Goal: Contribute content: Contribute content

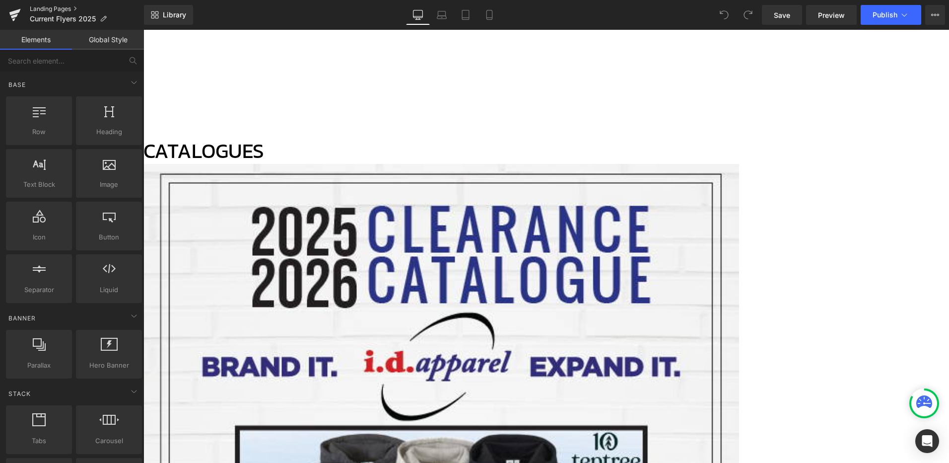
click at [48, 8] on link "Landing Pages" at bounding box center [87, 9] width 114 height 8
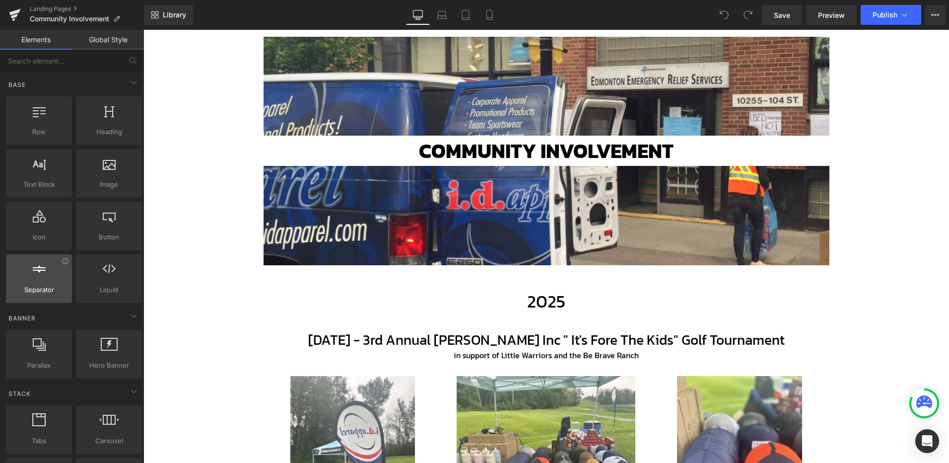
scroll to position [133, 0]
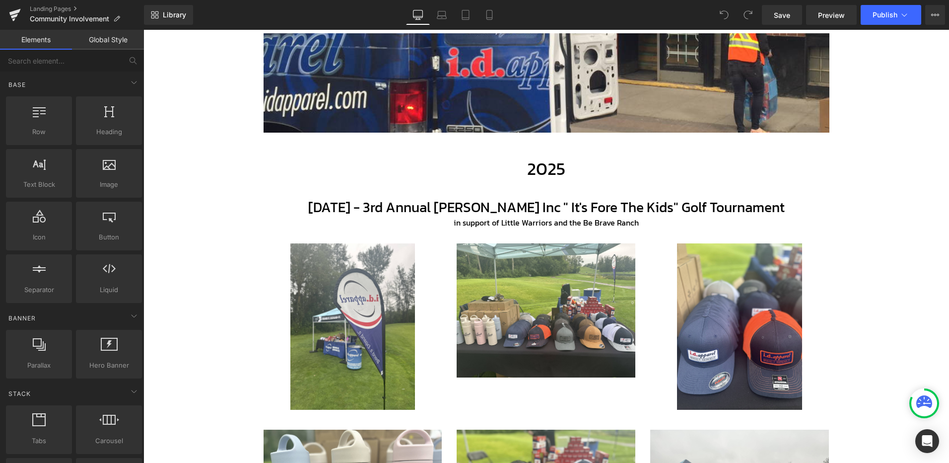
scroll to position [265, 0]
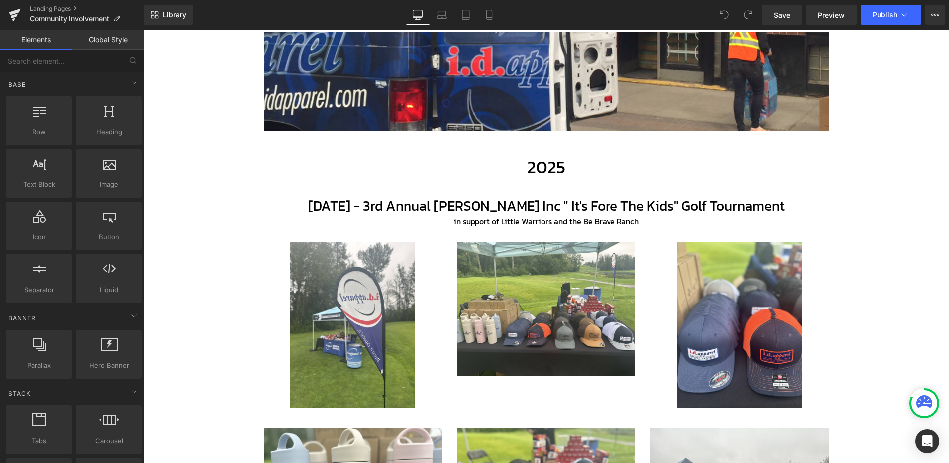
click at [582, 210] on h1 "[DATE] - 3rd Annual [PERSON_NAME] Inc " It's Fore The Kids" Golf Tournament" at bounding box center [546, 206] width 581 height 18
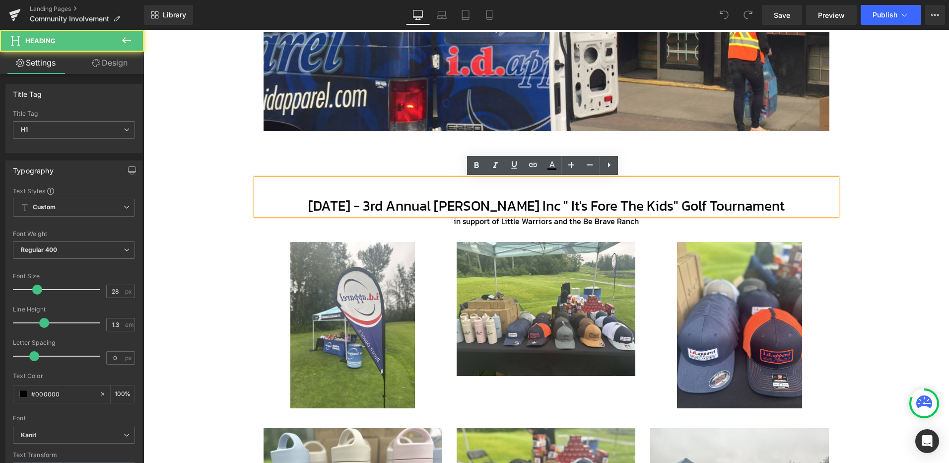
click at [439, 191] on h1 at bounding box center [546, 188] width 581 height 18
click at [333, 210] on h1 "[DATE] - 3rd Annual [PERSON_NAME] Inc " It's Fore The Kids" Golf Tournament" at bounding box center [546, 206] width 581 height 18
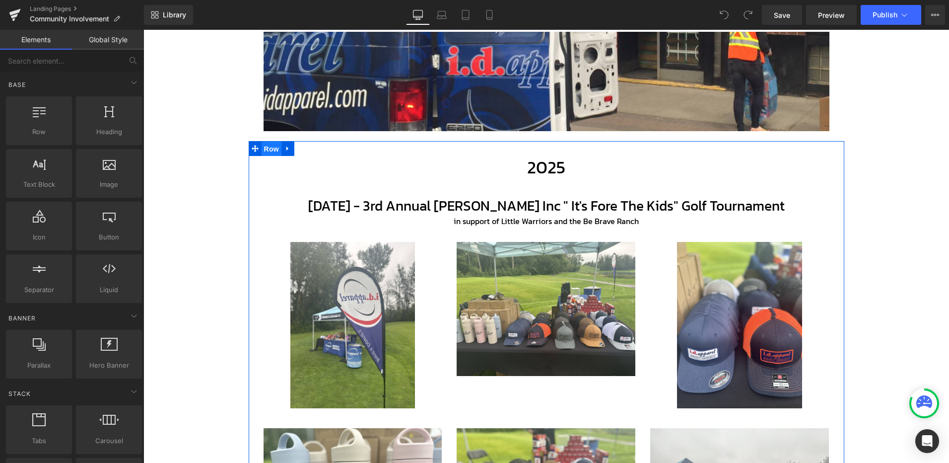
click at [270, 148] on span "Row" at bounding box center [272, 148] width 20 height 15
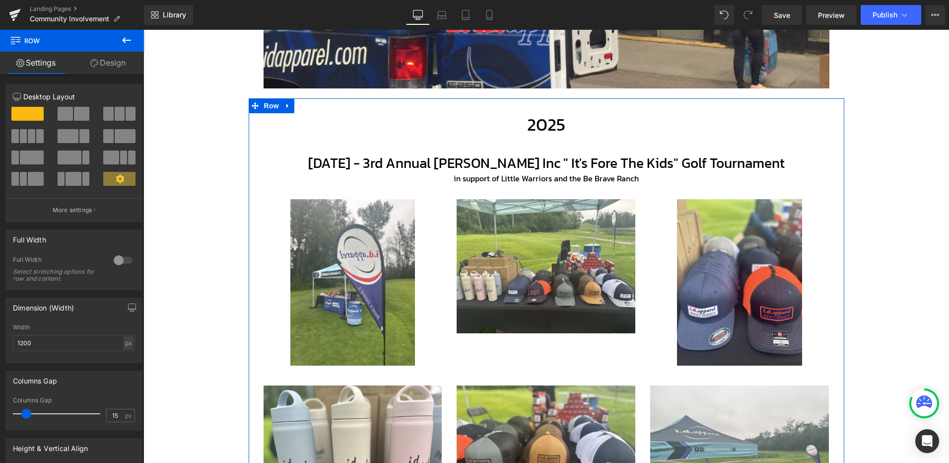
scroll to position [298, 0]
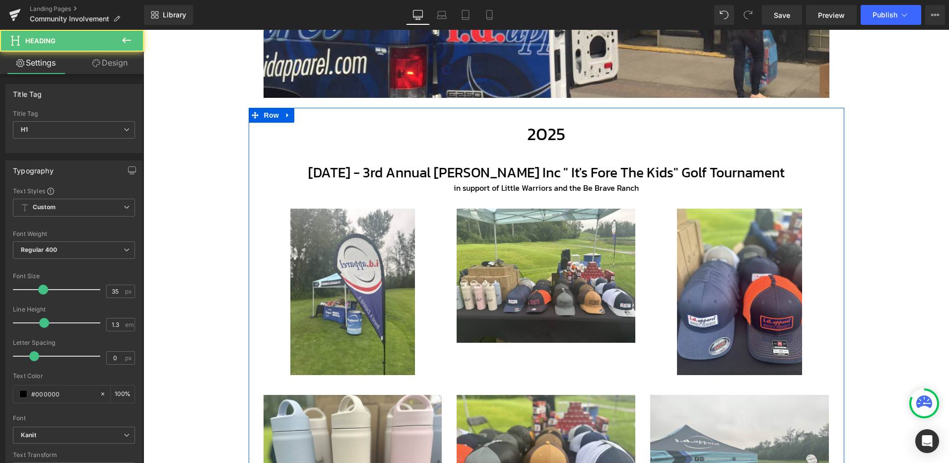
click at [535, 143] on div "2025 Heading" at bounding box center [546, 134] width 581 height 23
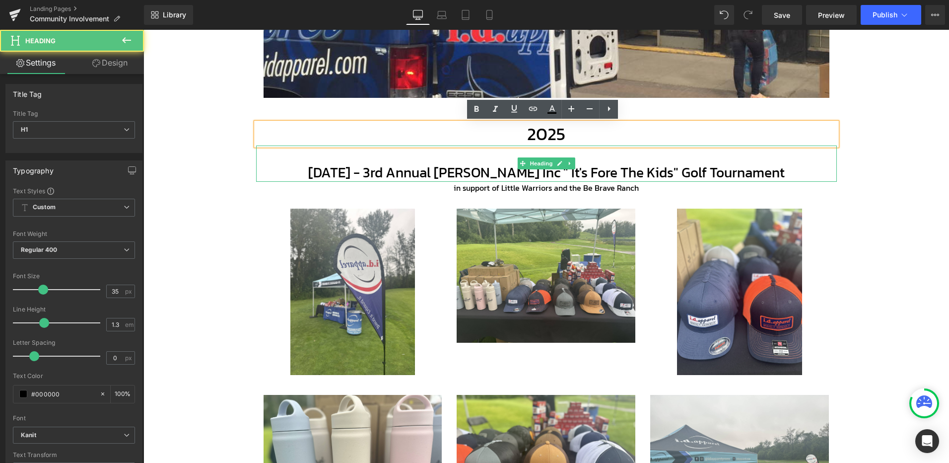
click at [369, 177] on h1 "[DATE] - 3rd Annual [PERSON_NAME] Inc " It's Fore The Kids" Golf Tournament" at bounding box center [546, 172] width 581 height 18
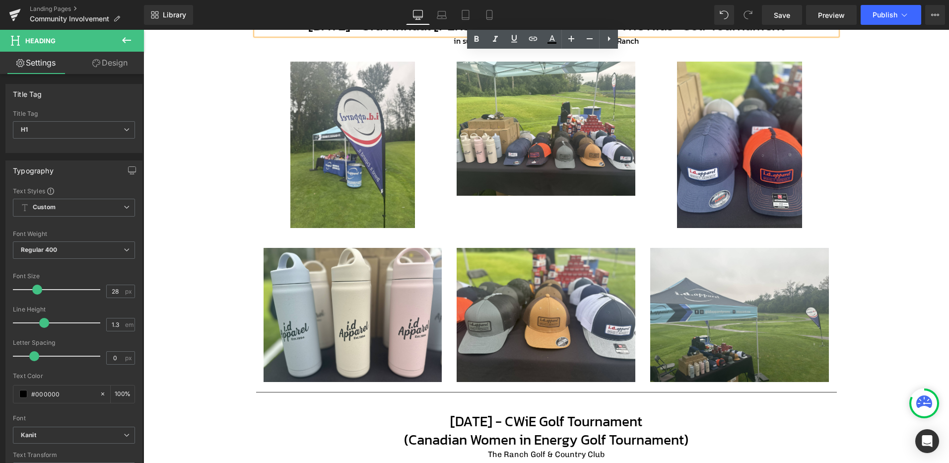
scroll to position [629, 0]
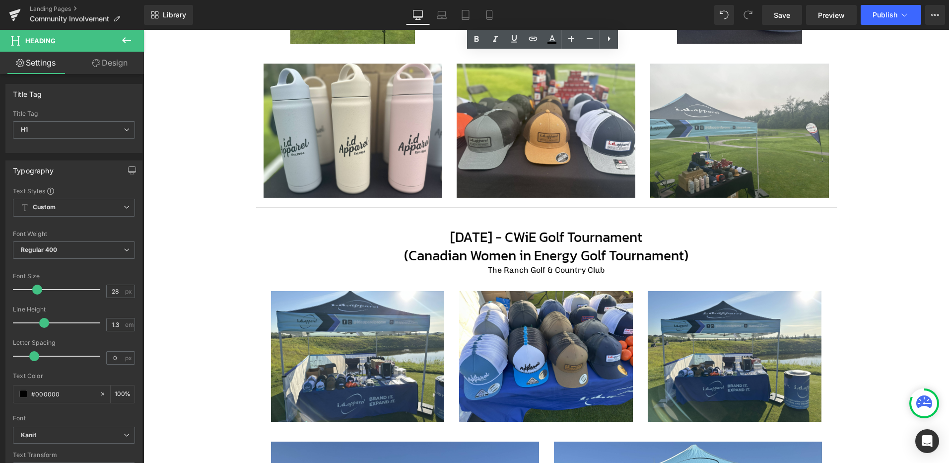
click at [472, 239] on h1 "[DATE] - CWiE Golf Tournament (Canadian Women in Energy Golf Tournament)" at bounding box center [547, 246] width 566 height 36
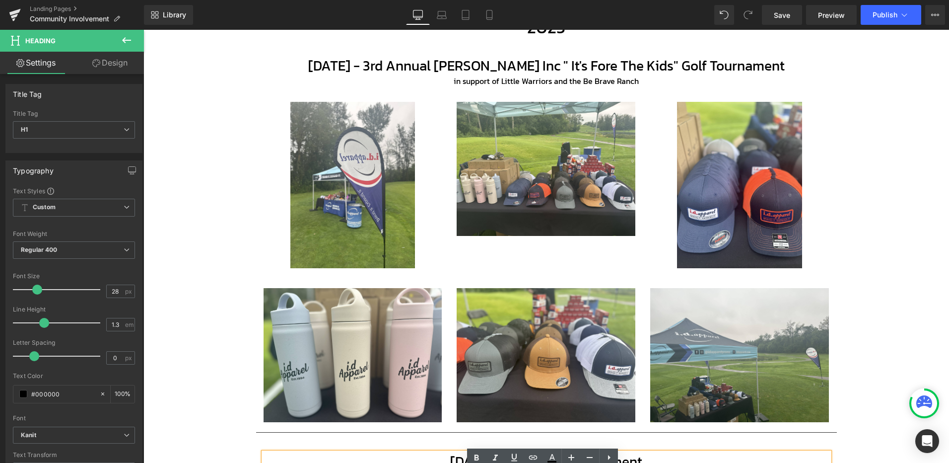
scroll to position [298, 0]
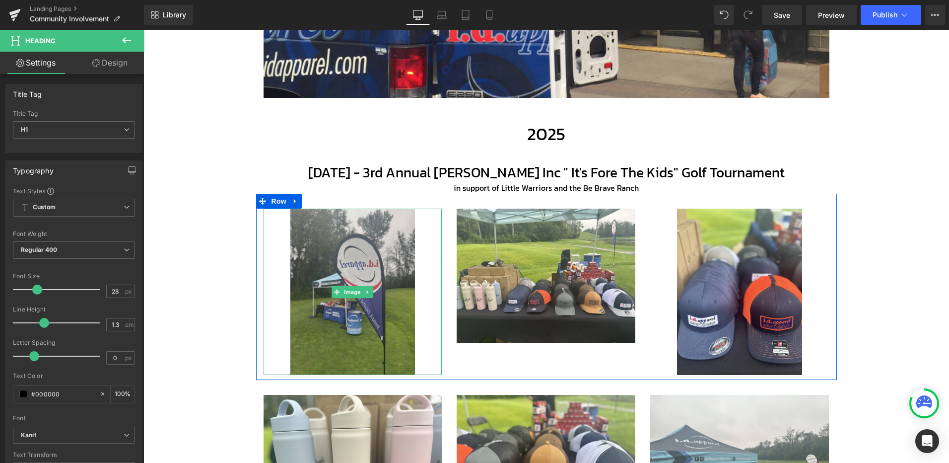
click at [337, 214] on img at bounding box center [352, 292] width 125 height 167
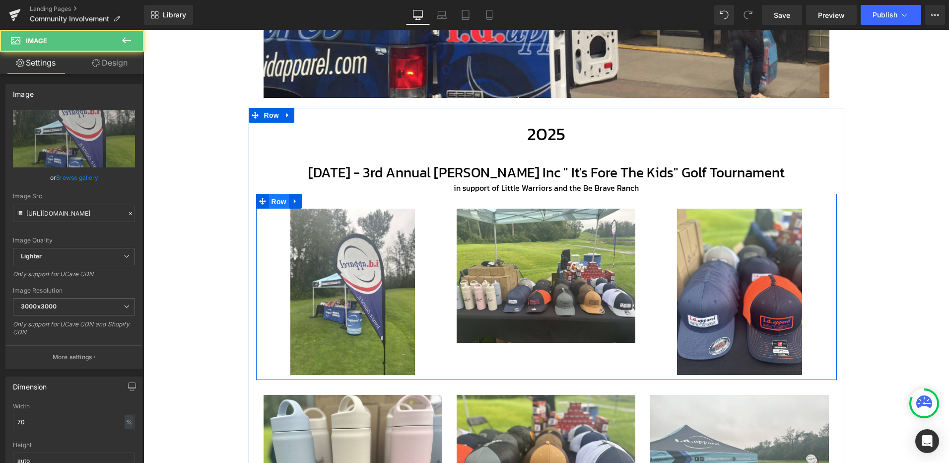
click at [276, 203] on span "Row" at bounding box center [279, 201] width 20 height 15
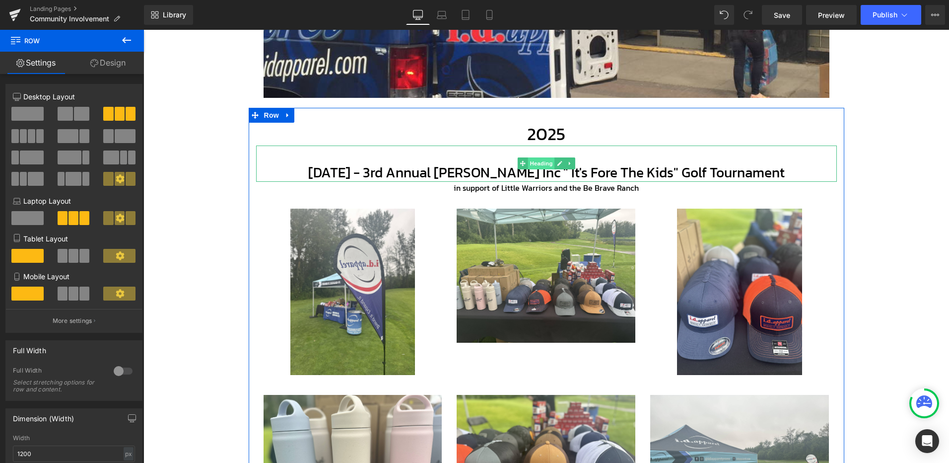
click at [545, 163] on span "Heading" at bounding box center [541, 163] width 27 height 12
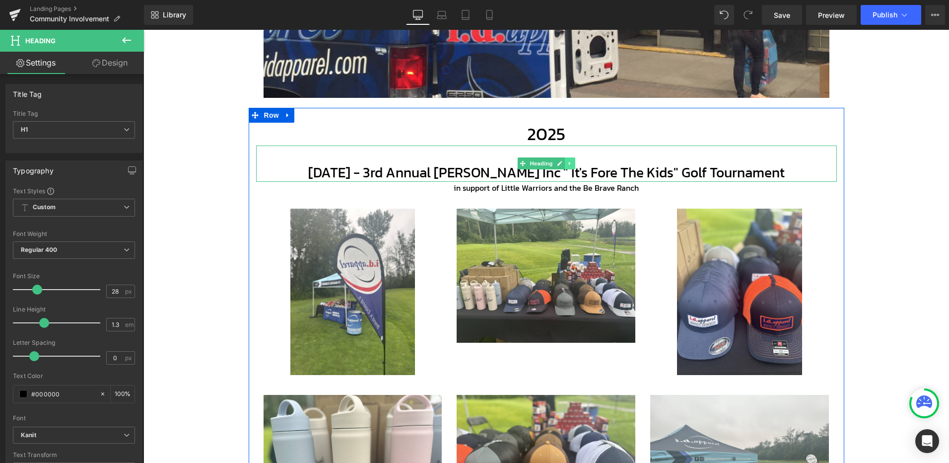
click at [569, 165] on icon at bounding box center [569, 163] width 1 height 3
click at [562, 163] on icon at bounding box center [564, 163] width 5 height 5
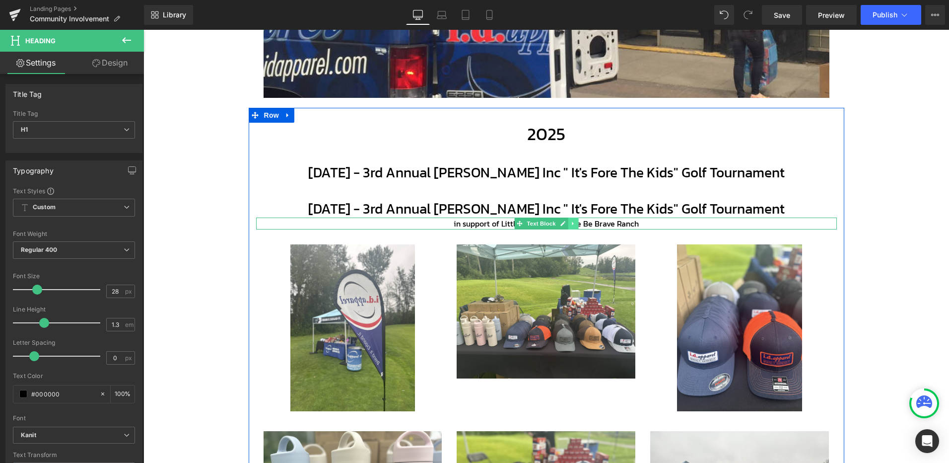
click at [572, 223] on icon at bounding box center [572, 223] width 1 height 3
click at [565, 221] on icon at bounding box center [567, 223] width 5 height 5
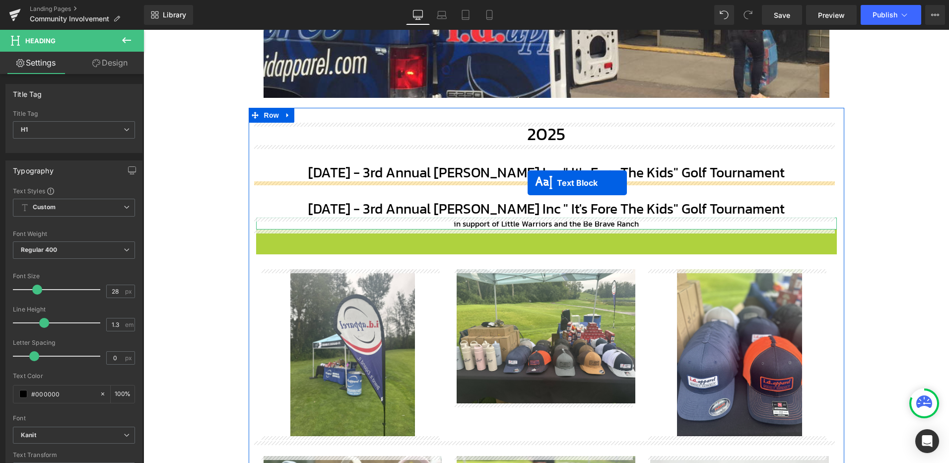
drag, startPoint x: 515, startPoint y: 235, endPoint x: 528, endPoint y: 183, distance: 53.6
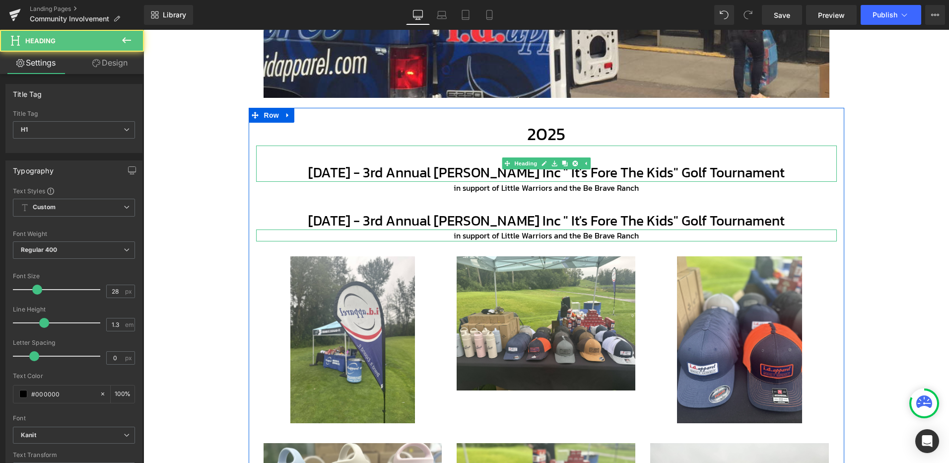
click at [630, 175] on h1 "[DATE] - 3rd Annual [PERSON_NAME] Inc " It's Fore The Kids" Golf Tournament" at bounding box center [546, 172] width 581 height 18
click at [610, 175] on h1 "[DATE] - 3rd Annual [PERSON_NAME] Inc " It's Fore The Kids" Golf Tournament" at bounding box center [546, 172] width 581 height 18
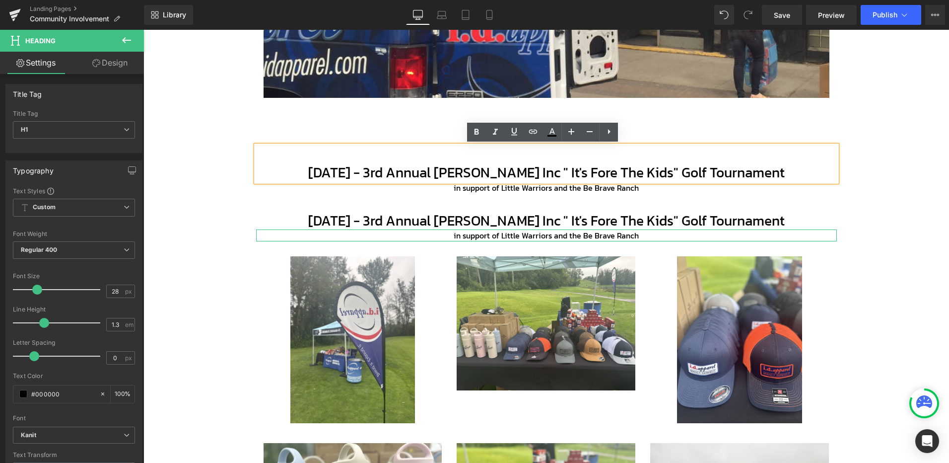
drag, startPoint x: 778, startPoint y: 172, endPoint x: 302, endPoint y: 173, distance: 476.1
click at [302, 173] on h1 "[DATE] - 3rd Annual [PERSON_NAME] Inc " It's Fore The Kids" Golf Tournament" at bounding box center [546, 172] width 581 height 18
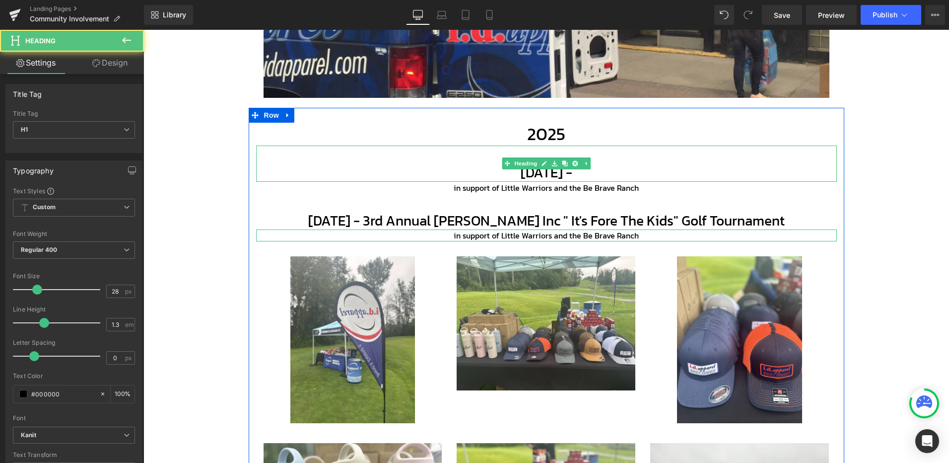
click at [624, 173] on h1 "[DATE] -" at bounding box center [546, 172] width 581 height 18
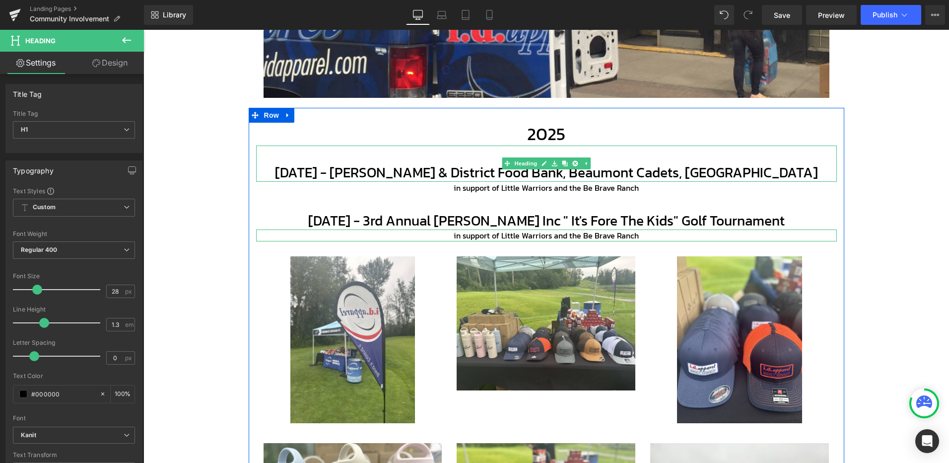
drag, startPoint x: 411, startPoint y: 173, endPoint x: 562, endPoint y: 191, distance: 152.5
click at [562, 181] on h1 "[DATE] - [PERSON_NAME] & District Food Bank, Beaumont Cadets, [GEOGRAPHIC_DATA]" at bounding box center [546, 172] width 581 height 18
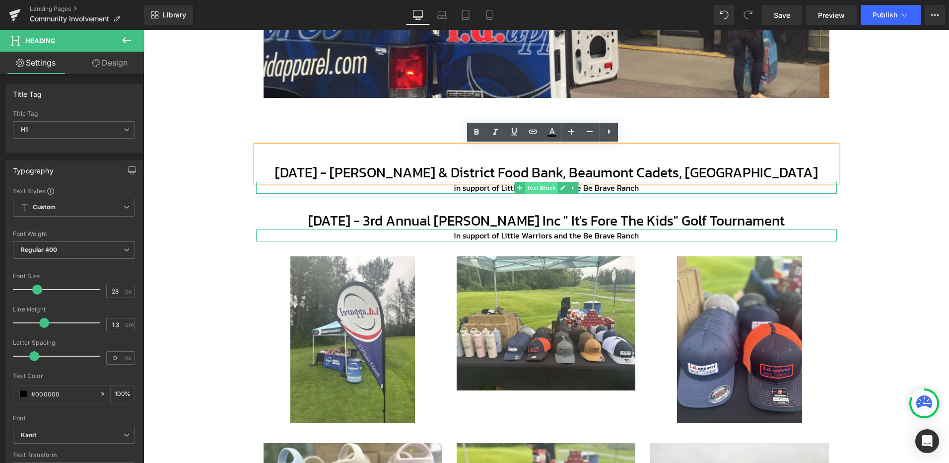
copy h1 "[PERSON_NAME] & District Food Bank, Beaumont Cadets, [GEOGRAPHIC_DATA]"
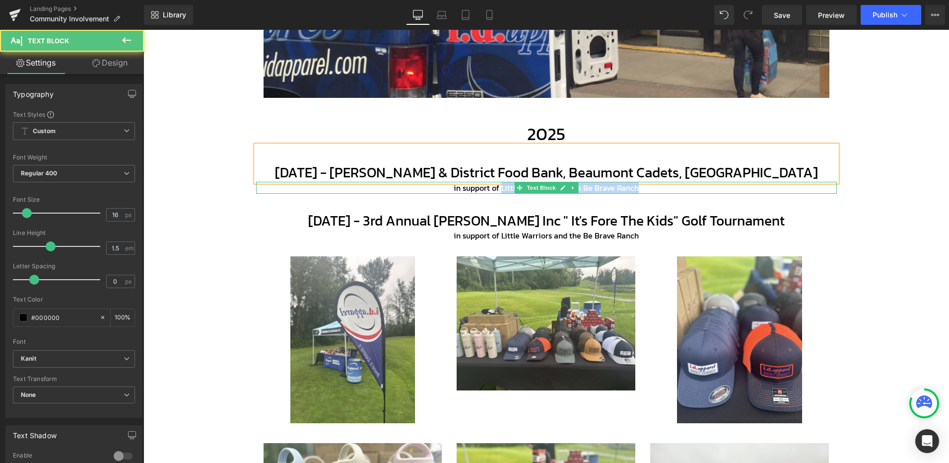
drag, startPoint x: 499, startPoint y: 206, endPoint x: 639, endPoint y: 204, distance: 139.5
click at [639, 194] on p "in support of Little Warriors and the Be Brave Ranch" at bounding box center [546, 188] width 581 height 12
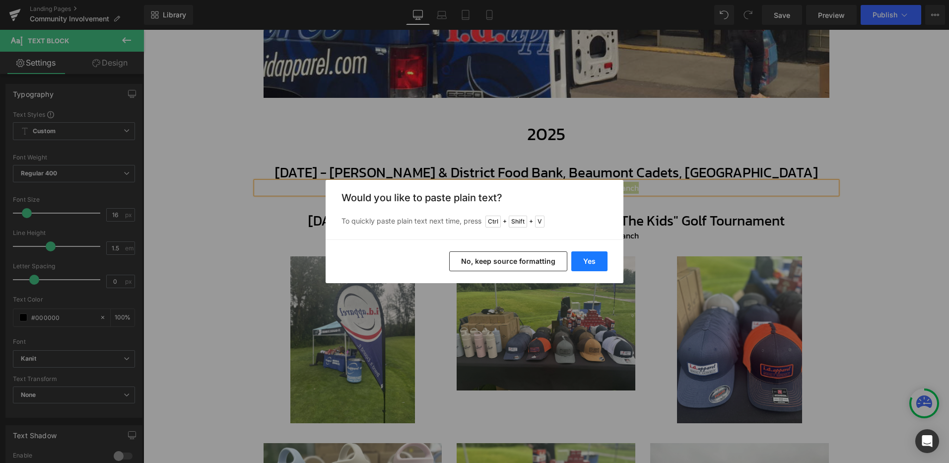
click at [590, 265] on button "Yes" at bounding box center [589, 261] width 36 height 20
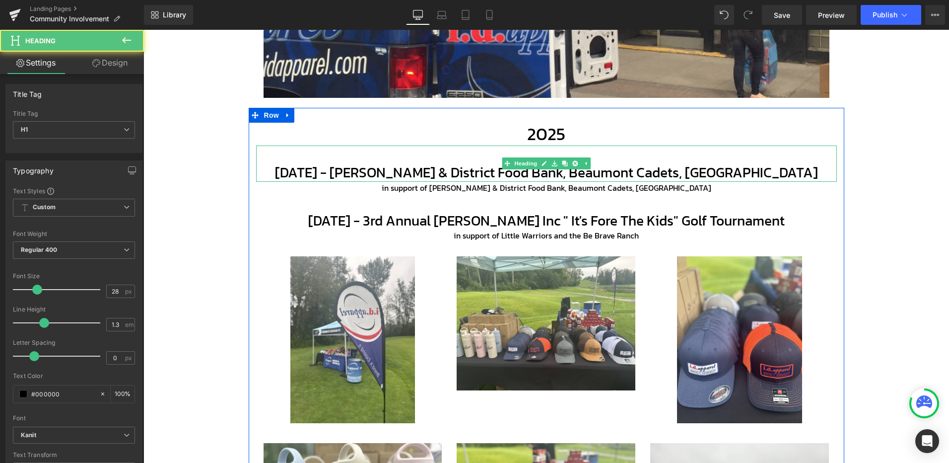
drag, startPoint x: 552, startPoint y: 193, endPoint x: 411, endPoint y: 173, distance: 141.8
click at [411, 173] on h1 "[DATE] - [PERSON_NAME] & District Food Bank, Beaumont Cadets, [GEOGRAPHIC_DATA]" at bounding box center [546, 172] width 581 height 18
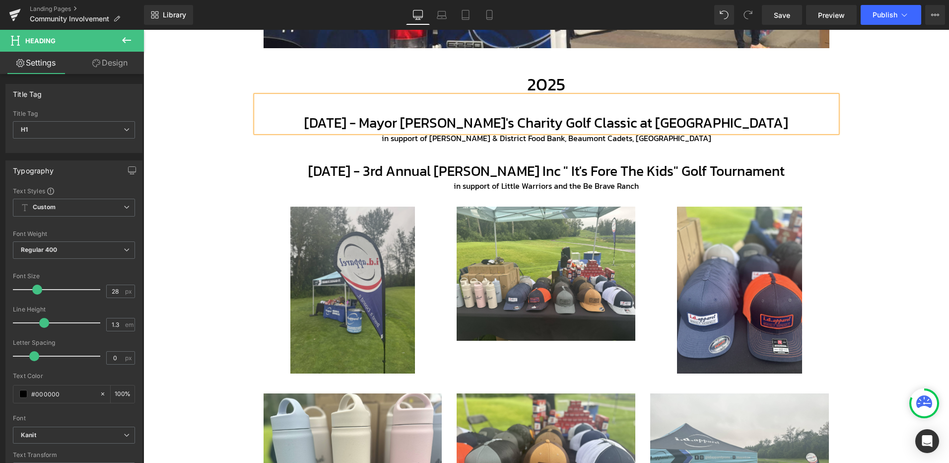
scroll to position [430, 0]
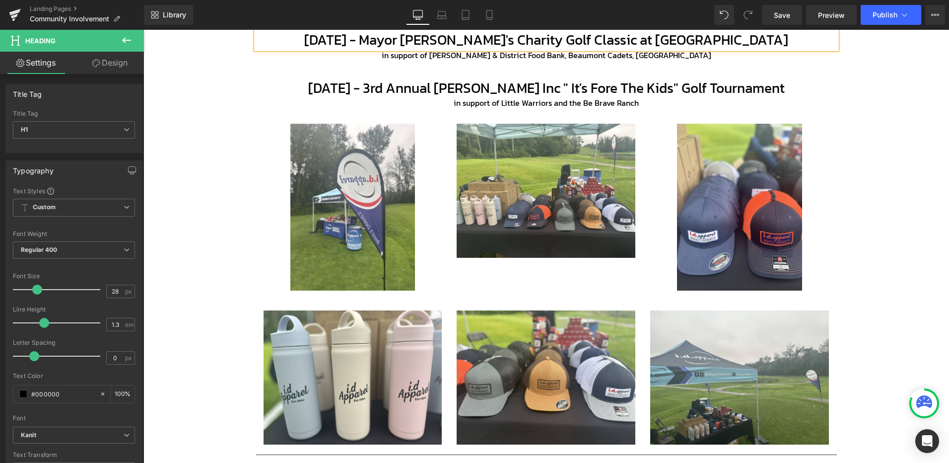
click at [256, 213] on div "Image Image Image Row" at bounding box center [546, 202] width 581 height 187
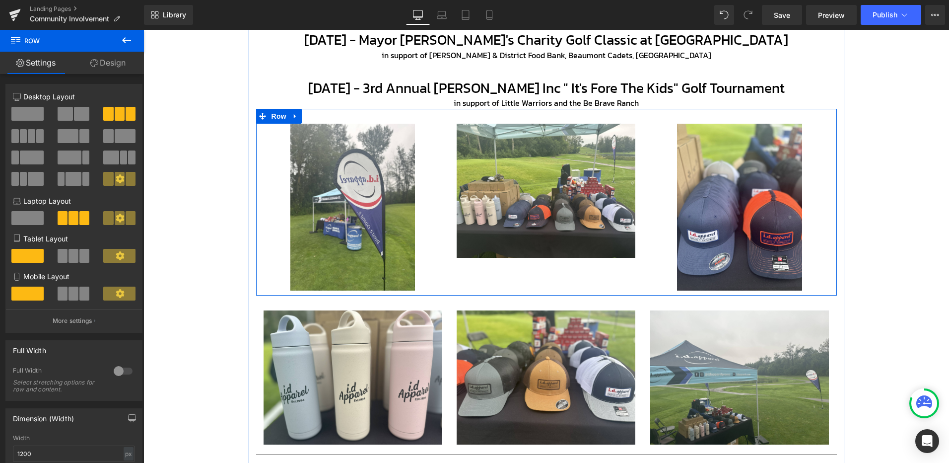
click at [292, 118] on icon at bounding box center [295, 116] width 7 height 7
click at [305, 118] on icon at bounding box center [308, 116] width 7 height 7
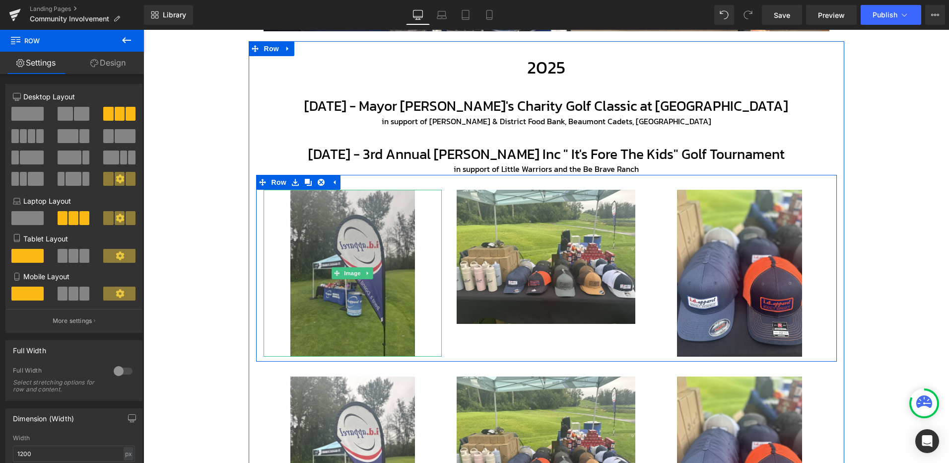
scroll to position [364, 0]
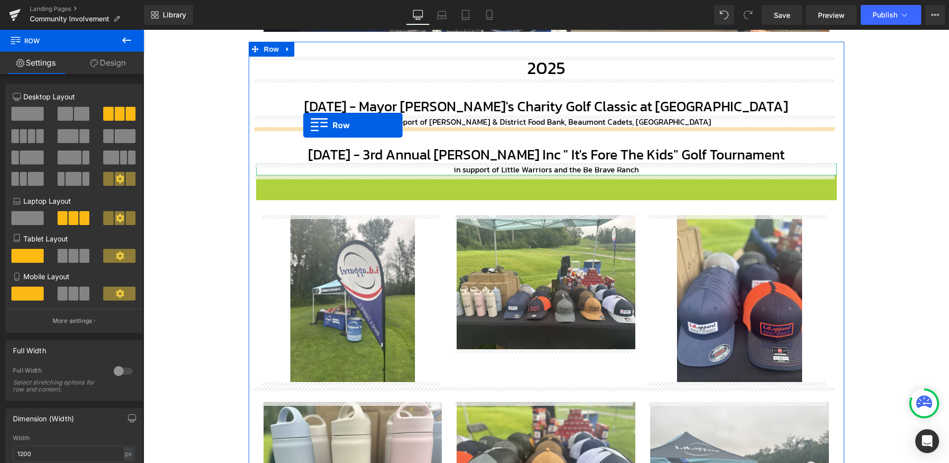
drag, startPoint x: 255, startPoint y: 181, endPoint x: 309, endPoint y: 125, distance: 77.6
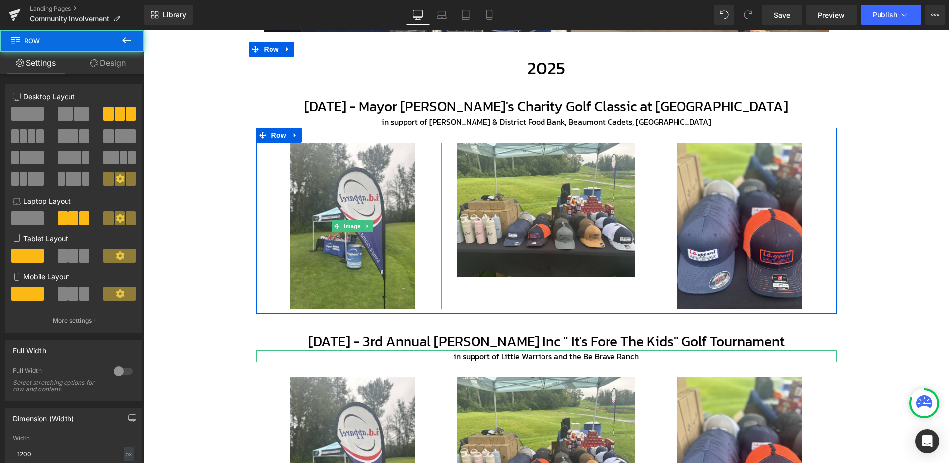
drag, startPoint x: 364, startPoint y: 223, endPoint x: 368, endPoint y: 229, distance: 7.2
click at [365, 224] on icon at bounding box center [367, 226] width 5 height 6
click at [370, 225] on icon at bounding box center [372, 225] width 5 height 5
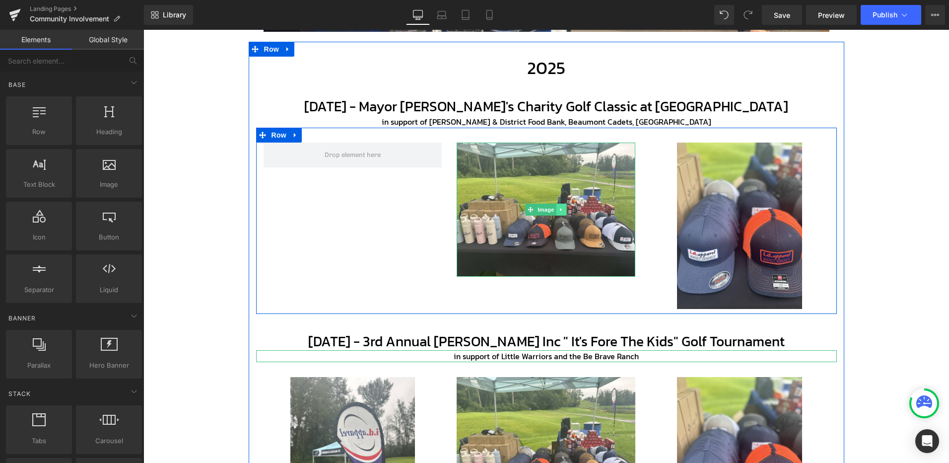
click at [560, 209] on icon at bounding box center [561, 210] width 5 height 6
click at [564, 212] on link at bounding box center [567, 210] width 10 height 12
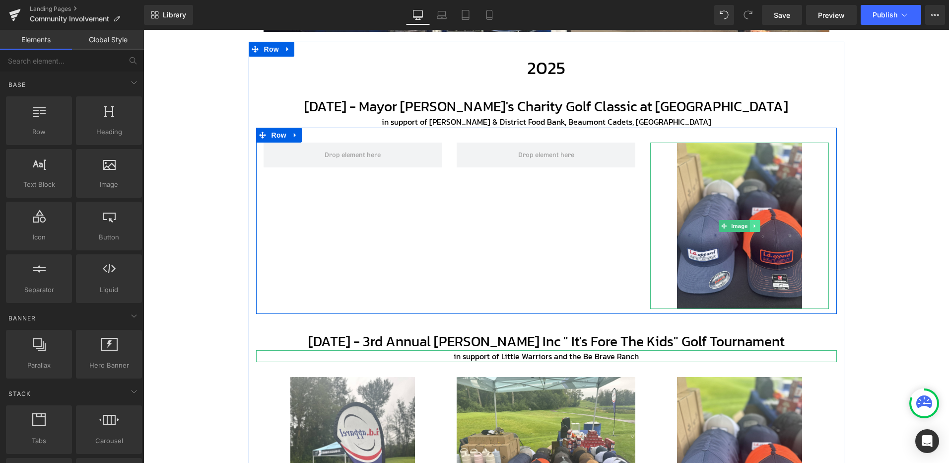
click at [755, 226] on link at bounding box center [755, 226] width 10 height 12
click at [758, 228] on icon at bounding box center [760, 225] width 5 height 5
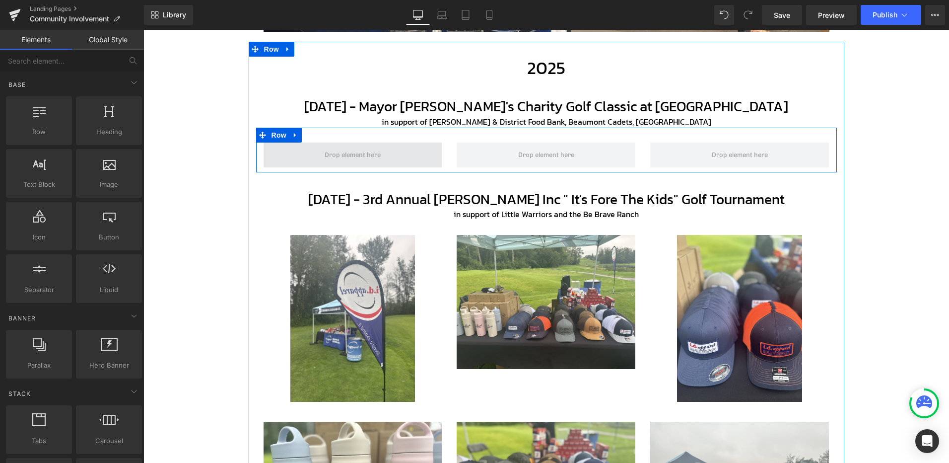
click at [350, 154] on span at bounding box center [352, 154] width 63 height 15
click at [278, 138] on span "Row" at bounding box center [279, 135] width 20 height 15
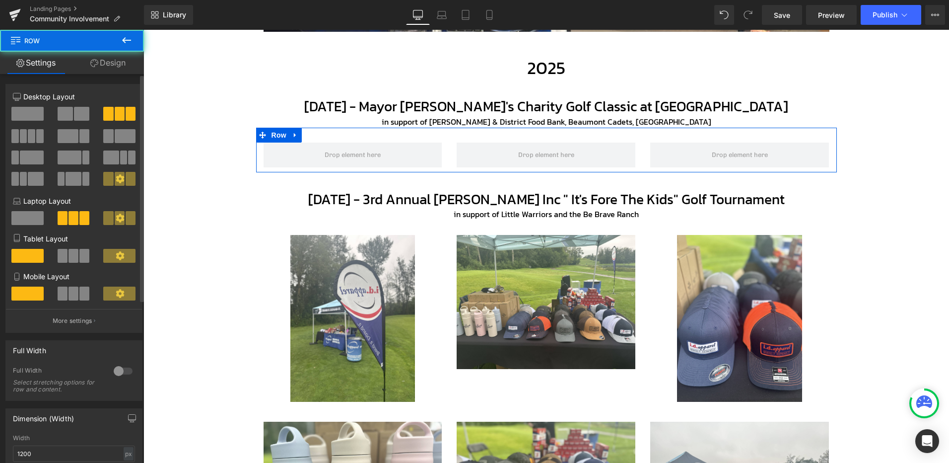
click at [29, 134] on span at bounding box center [31, 136] width 7 height 14
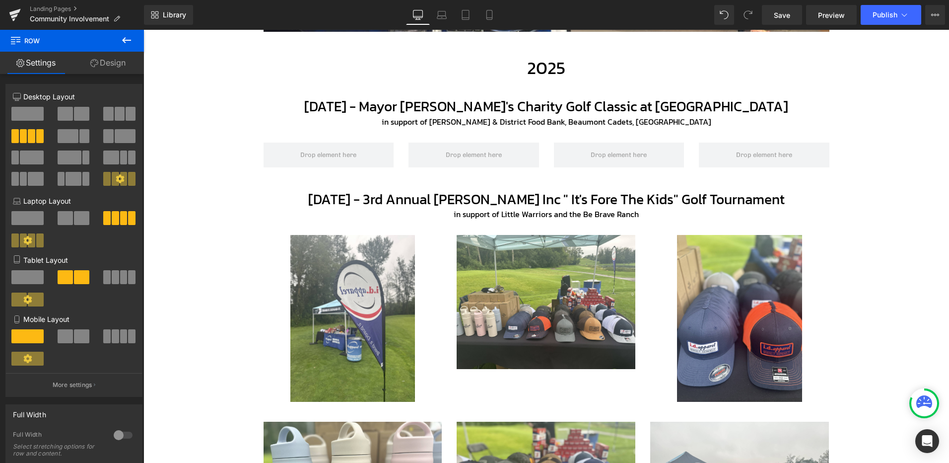
drag, startPoint x: 124, startPoint y: 39, endPoint x: 124, endPoint y: 47, distance: 8.0
click at [124, 39] on icon at bounding box center [126, 40] width 9 height 6
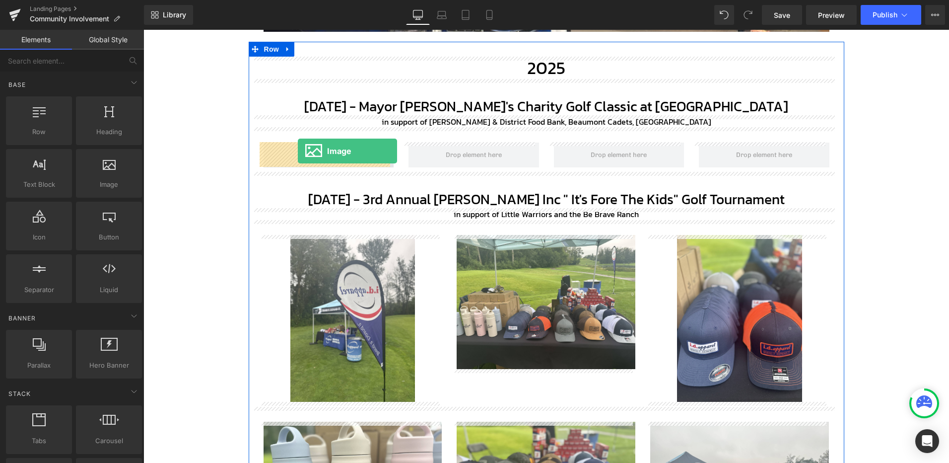
drag, startPoint x: 277, startPoint y: 210, endPoint x: 298, endPoint y: 151, distance: 62.4
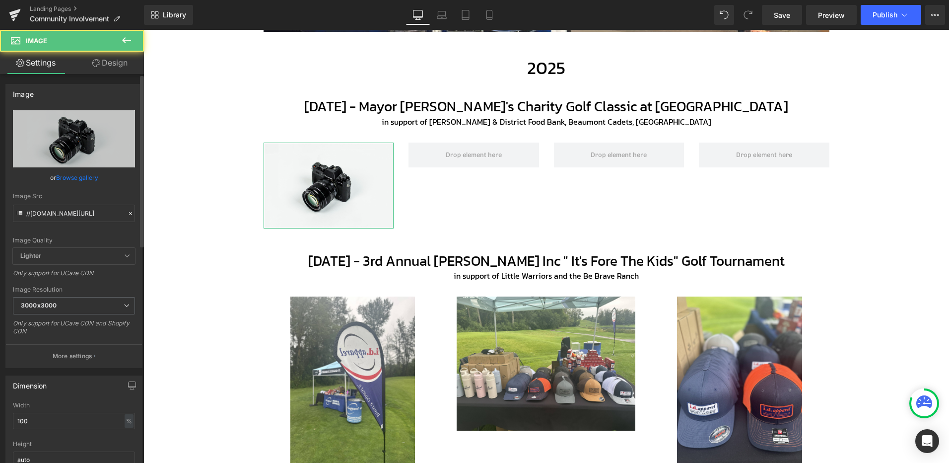
click at [77, 180] on link "Browse gallery" at bounding box center [77, 177] width 42 height 17
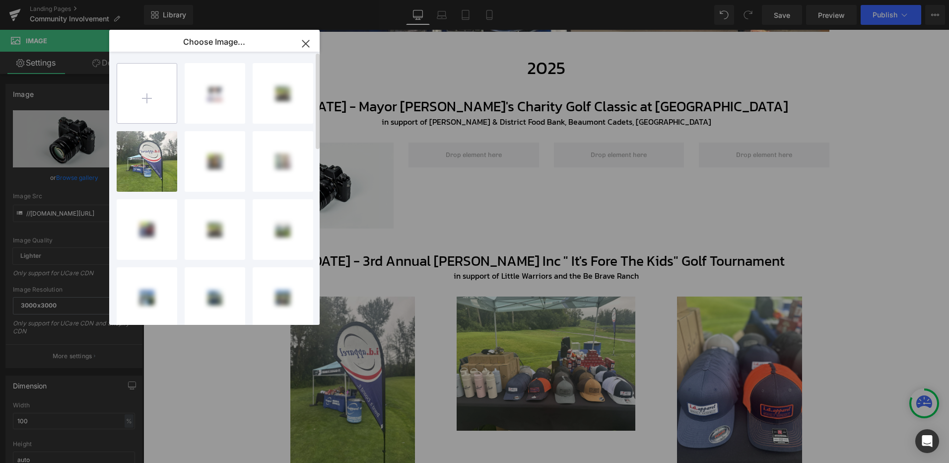
click at [156, 91] on input "file" at bounding box center [147, 94] width 60 height 60
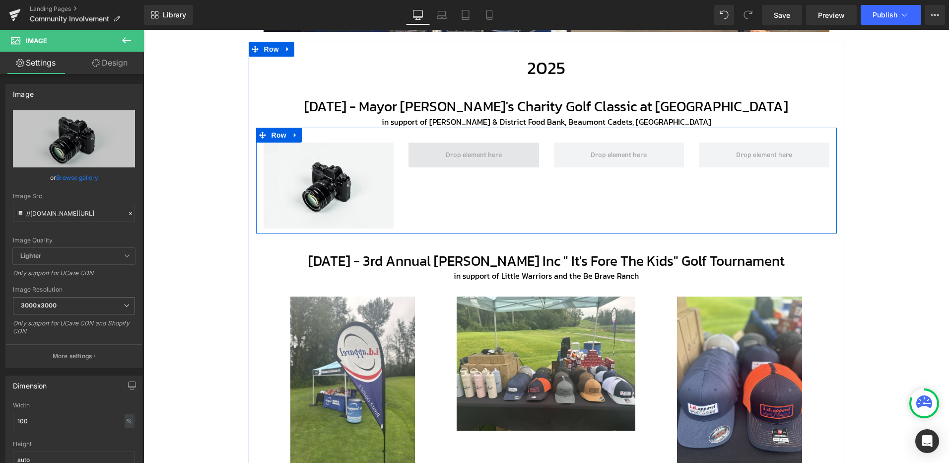
click at [466, 153] on span at bounding box center [473, 154] width 63 height 15
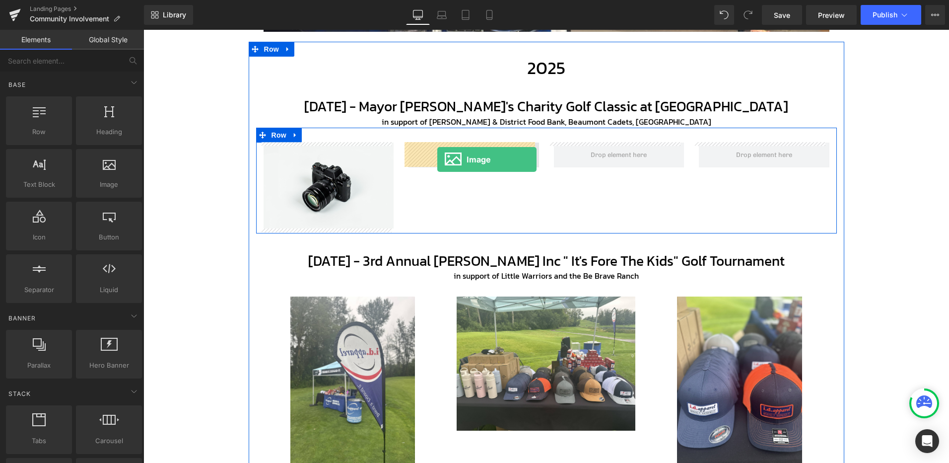
drag, startPoint x: 258, startPoint y: 209, endPoint x: 437, endPoint y: 159, distance: 186.4
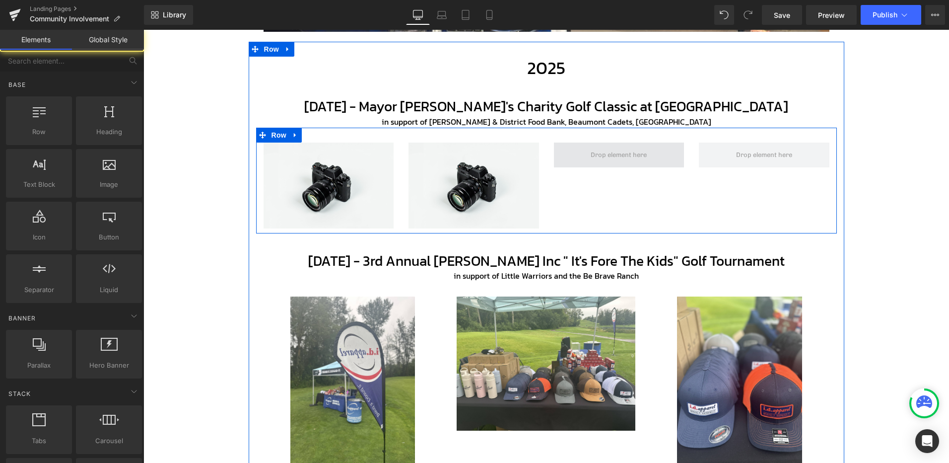
click at [622, 158] on span at bounding box center [618, 154] width 63 height 15
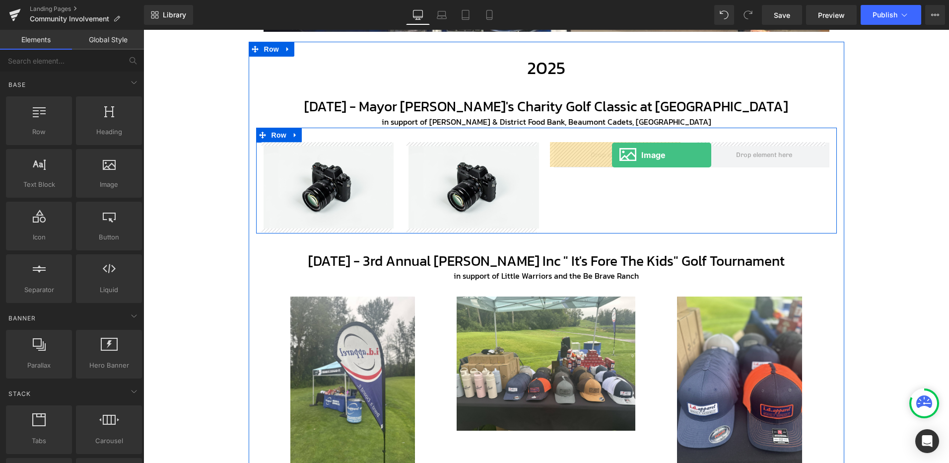
drag, startPoint x: 276, startPoint y: 209, endPoint x: 612, endPoint y: 155, distance: 340.4
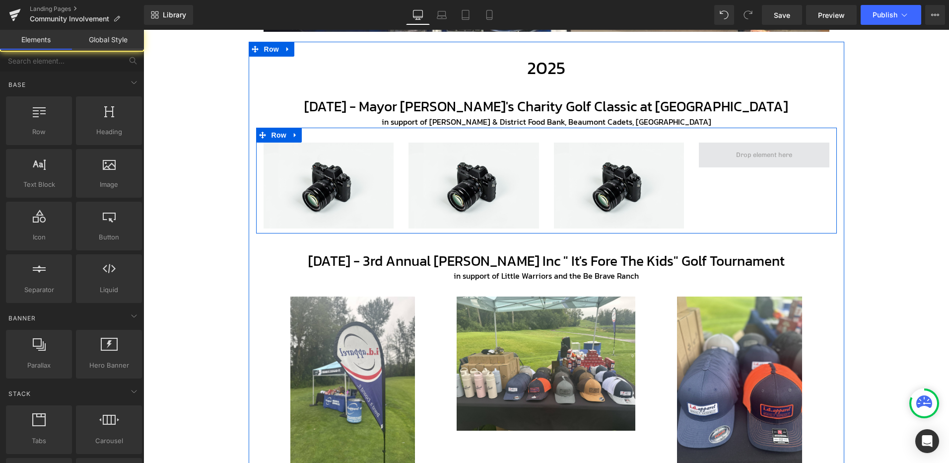
click at [765, 154] on span at bounding box center [764, 154] width 63 height 15
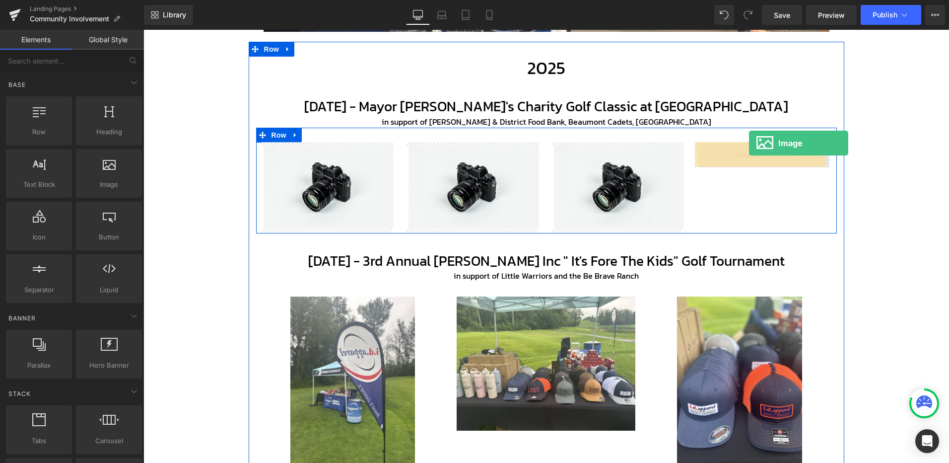
drag, startPoint x: 150, startPoint y: 187, endPoint x: 748, endPoint y: 144, distance: 599.2
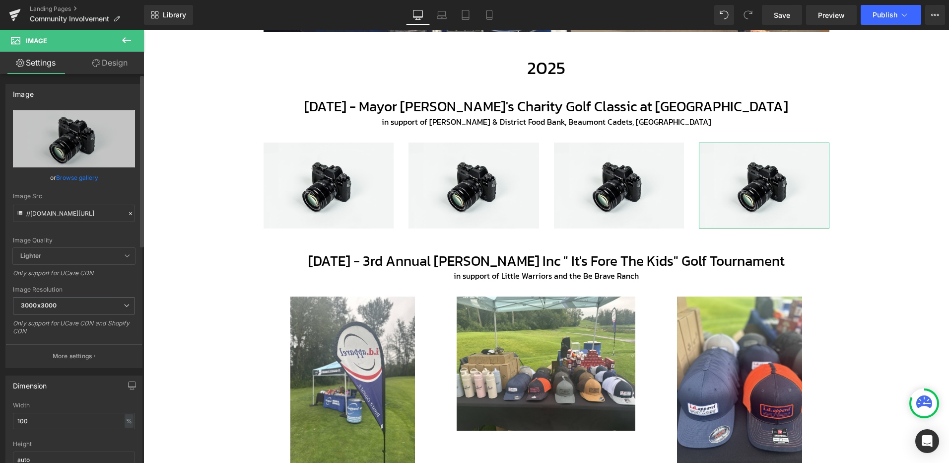
click at [66, 179] on link "Browse gallery" at bounding box center [77, 177] width 42 height 17
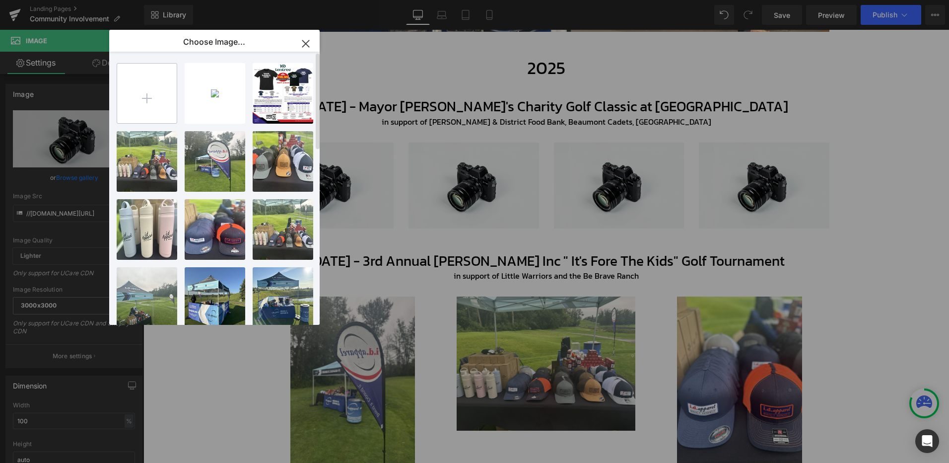
click at [143, 95] on input "file" at bounding box center [147, 94] width 60 height 60
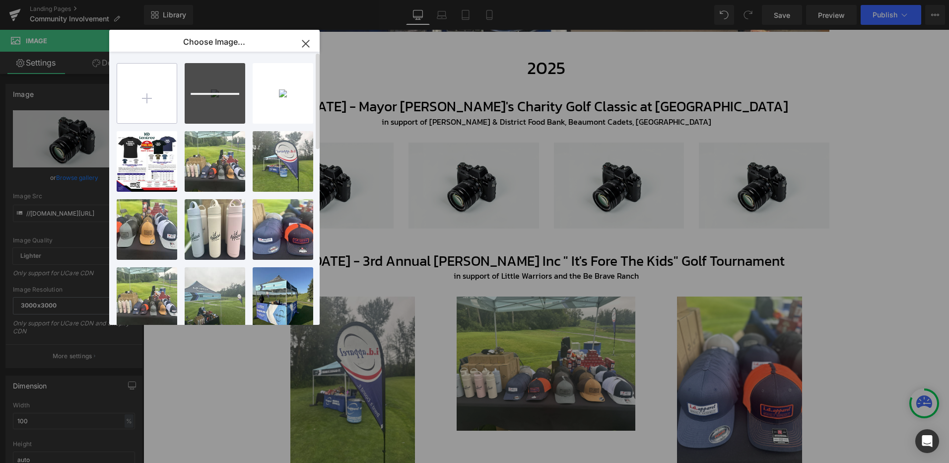
click at [150, 102] on input "file" at bounding box center [147, 94] width 60 height 60
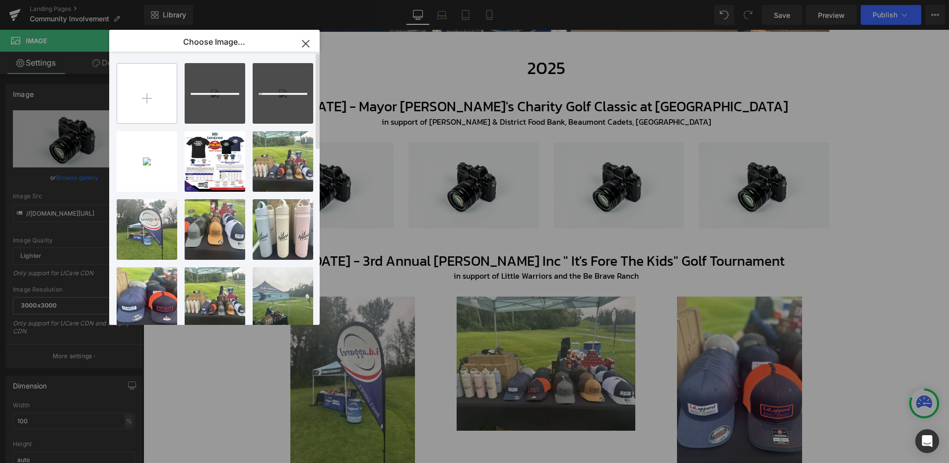
click at [155, 96] on input "file" at bounding box center [147, 94] width 60 height 60
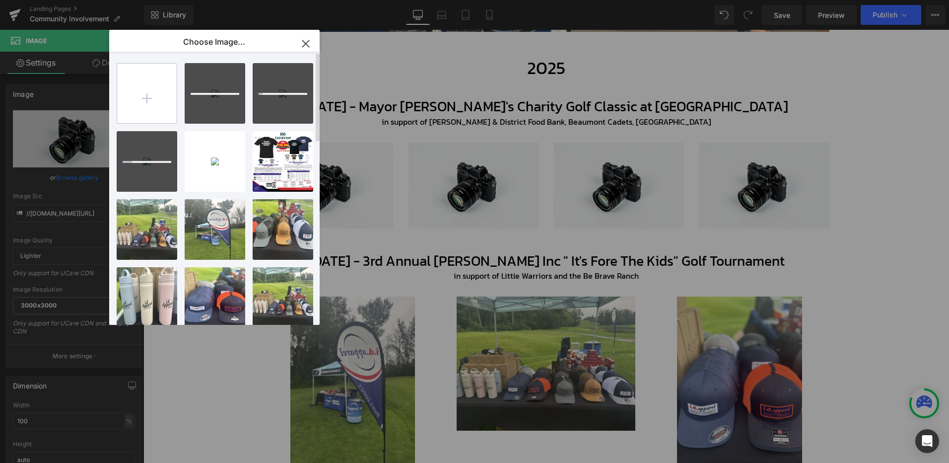
click at [147, 92] on input "file" at bounding box center [147, 94] width 60 height 60
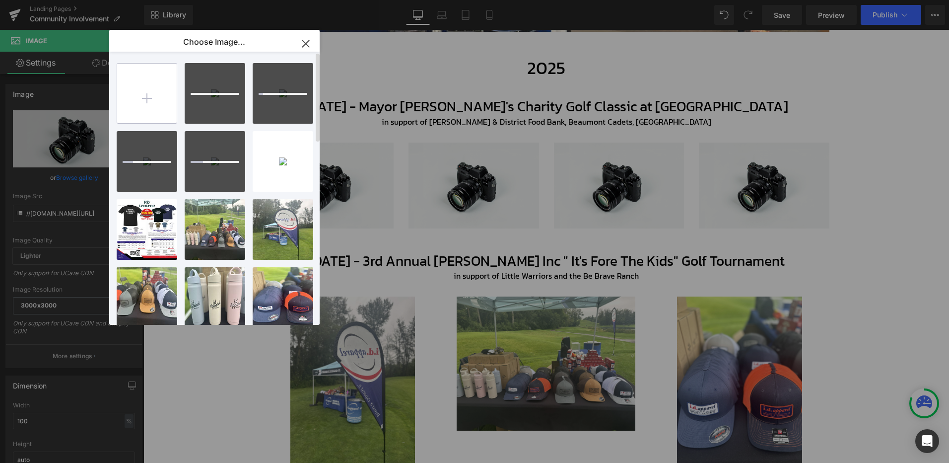
click at [161, 100] on input "file" at bounding box center [147, 94] width 60 height 60
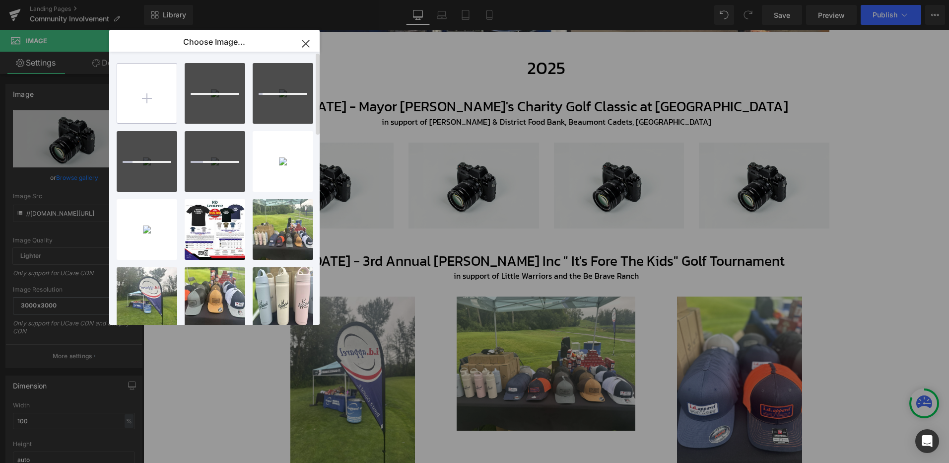
click at [153, 89] on input "file" at bounding box center [147, 94] width 60 height 60
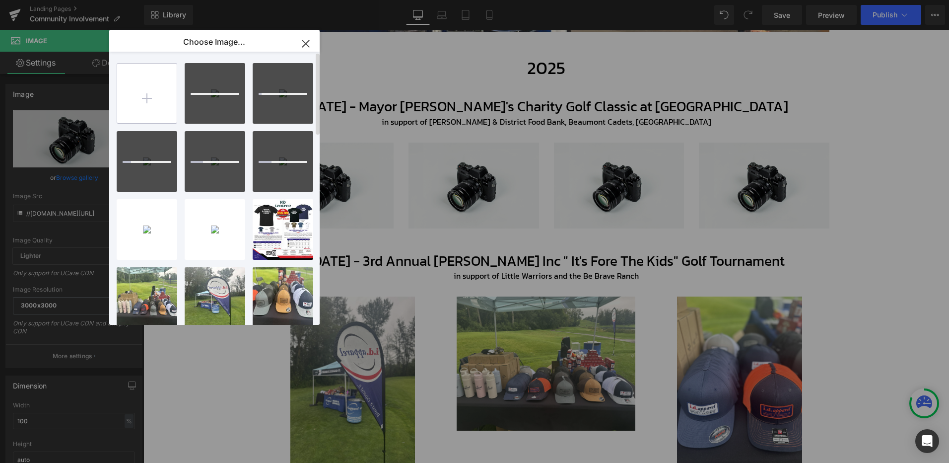
click at [155, 95] on input "file" at bounding box center [147, 94] width 60 height 60
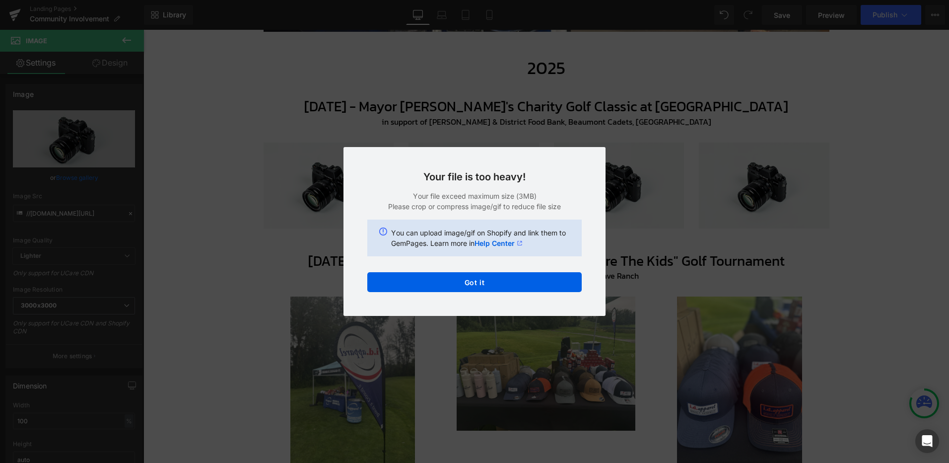
drag, startPoint x: 497, startPoint y: 272, endPoint x: 490, endPoint y: 281, distance: 11.0
click at [496, 0] on div "Text Color Highlight Color #333333 Edit or remove link: Edit - Unlink - Cancel …" at bounding box center [474, 0] width 949 height 0
click at [488, 281] on button "Got it" at bounding box center [474, 282] width 214 height 20
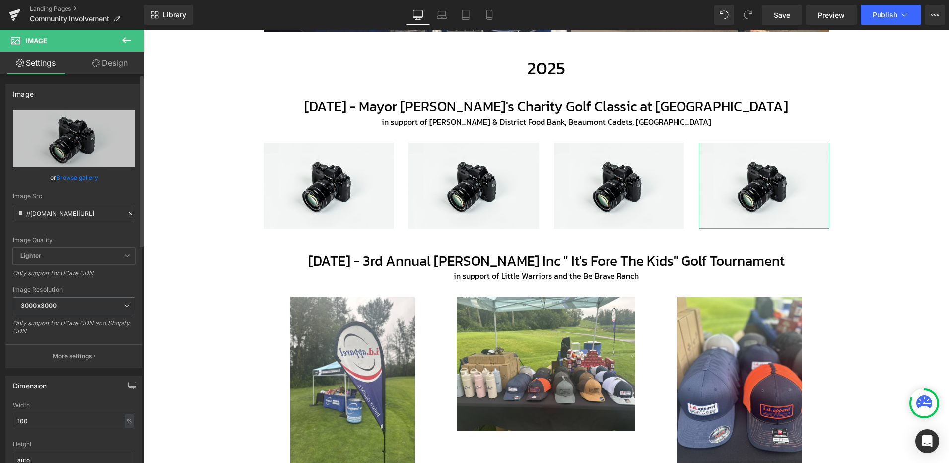
click at [87, 180] on link "Browse gallery" at bounding box center [77, 177] width 42 height 17
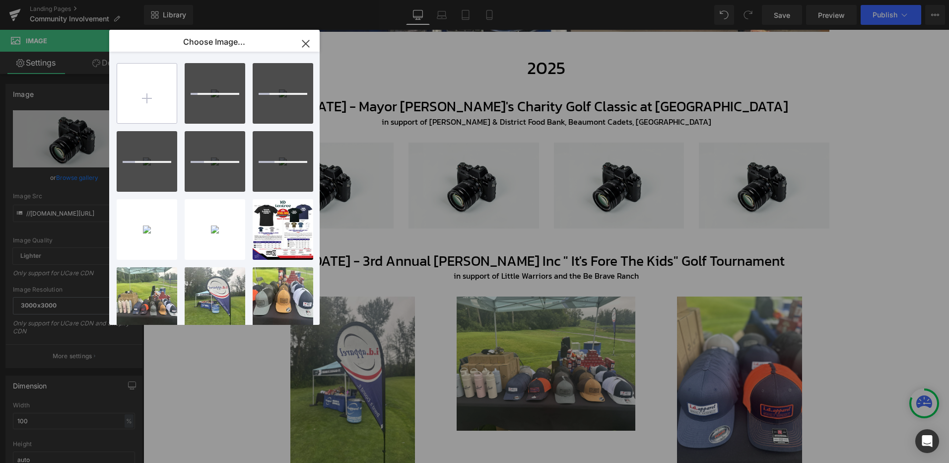
click at [145, 106] on input "file" at bounding box center [147, 94] width 60 height 60
type input "C:\fakepath\Benifit List.png"
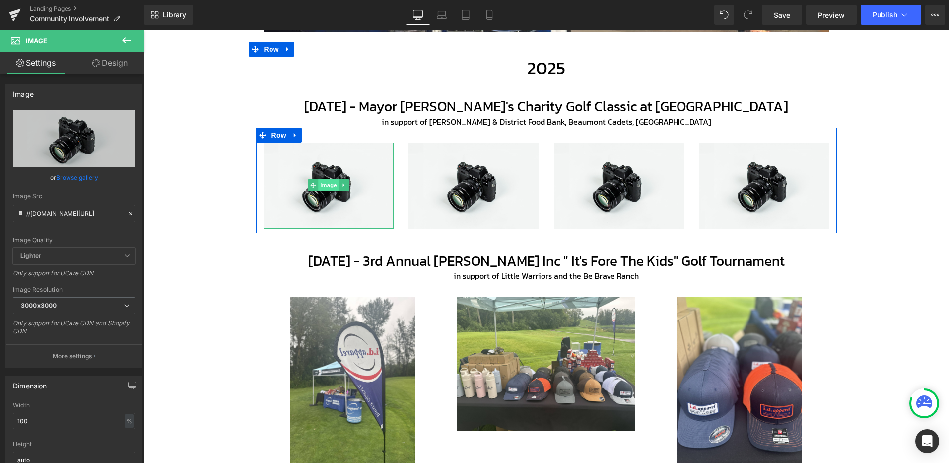
click at [333, 186] on span "Image" at bounding box center [328, 185] width 21 height 12
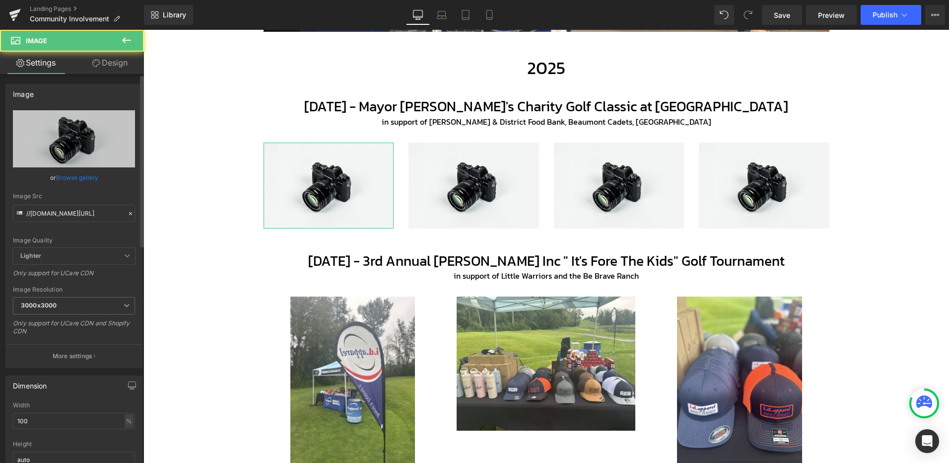
click at [84, 179] on link "Browse gallery" at bounding box center [77, 177] width 42 height 17
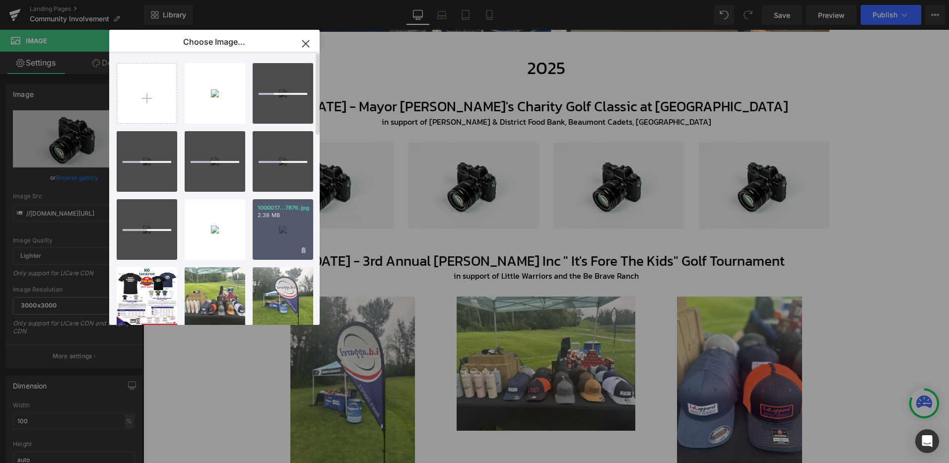
click at [267, 241] on div "1000017...7876.jpg 2.38 MB" at bounding box center [283, 229] width 61 height 61
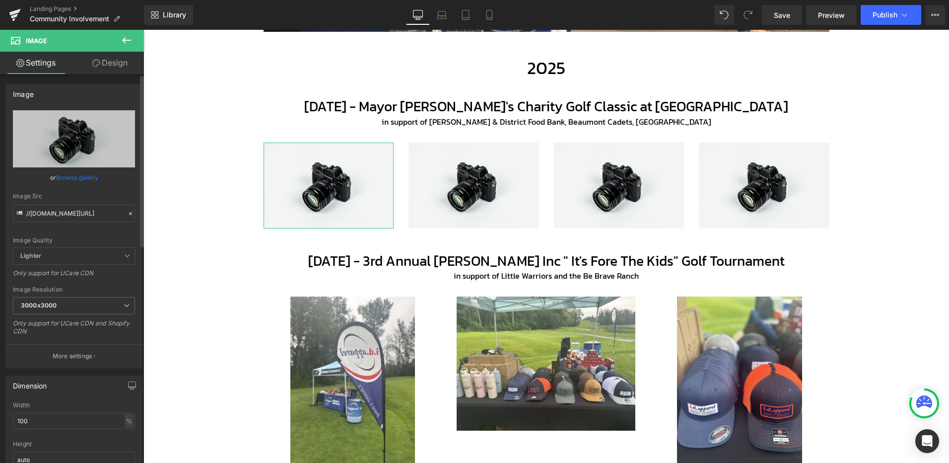
click at [72, 180] on link "Browse gallery" at bounding box center [77, 177] width 42 height 17
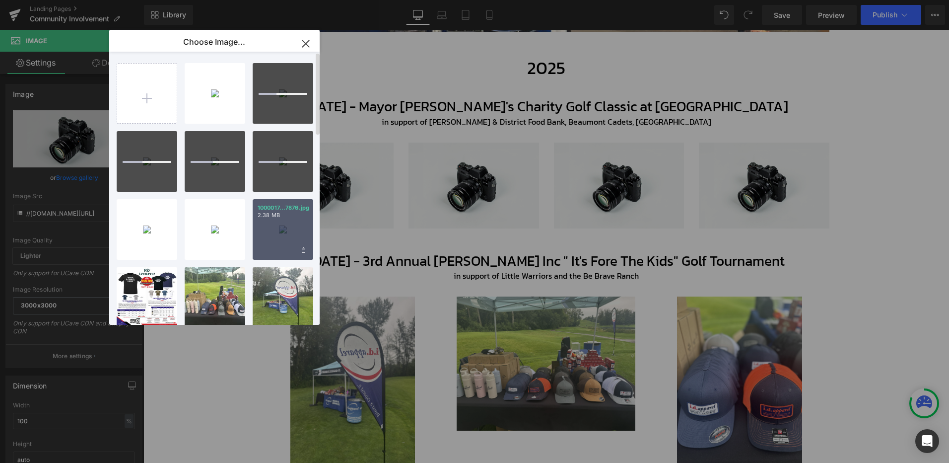
click at [294, 236] on div "1000017...7876.jpg 2.38 MB" at bounding box center [283, 229] width 61 height 61
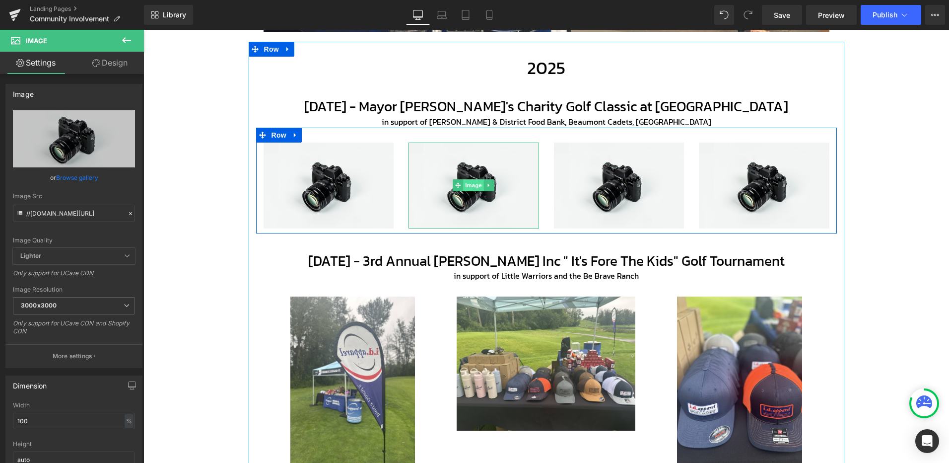
click at [466, 185] on span "Image" at bounding box center [473, 185] width 21 height 12
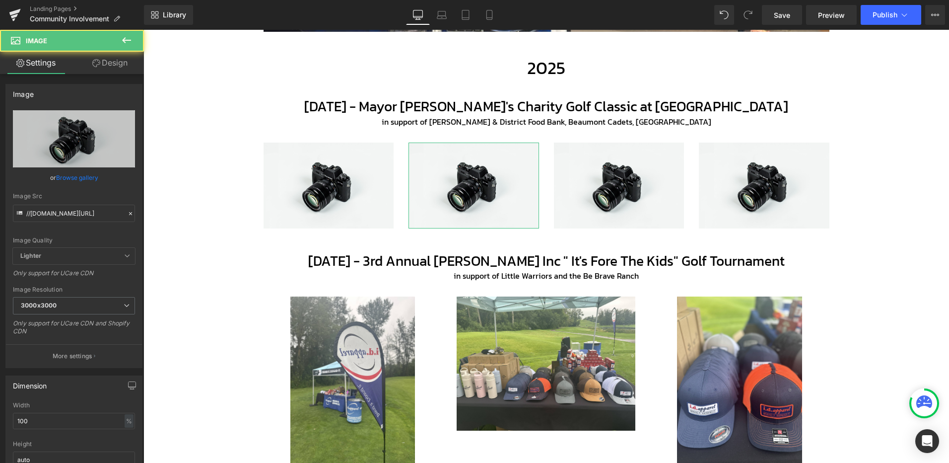
click at [87, 179] on link "Browse gallery" at bounding box center [77, 177] width 42 height 17
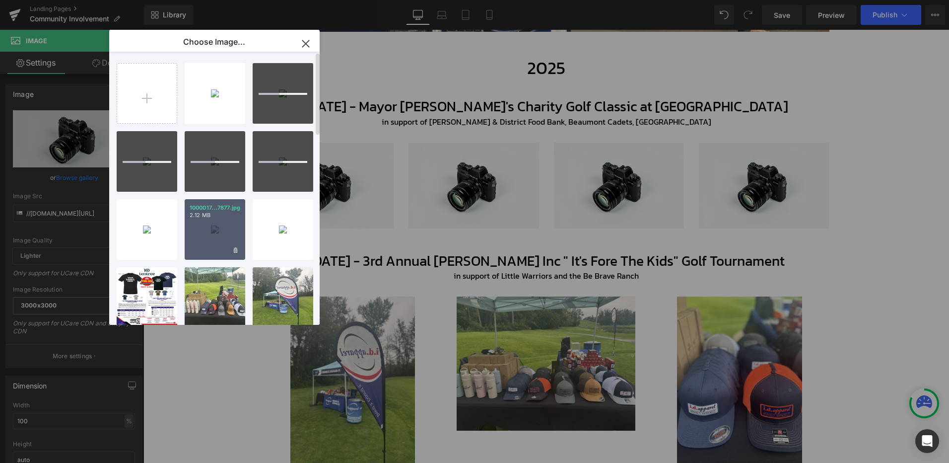
click at [221, 234] on div "1000017...7877.jpg 2.12 MB" at bounding box center [215, 229] width 61 height 61
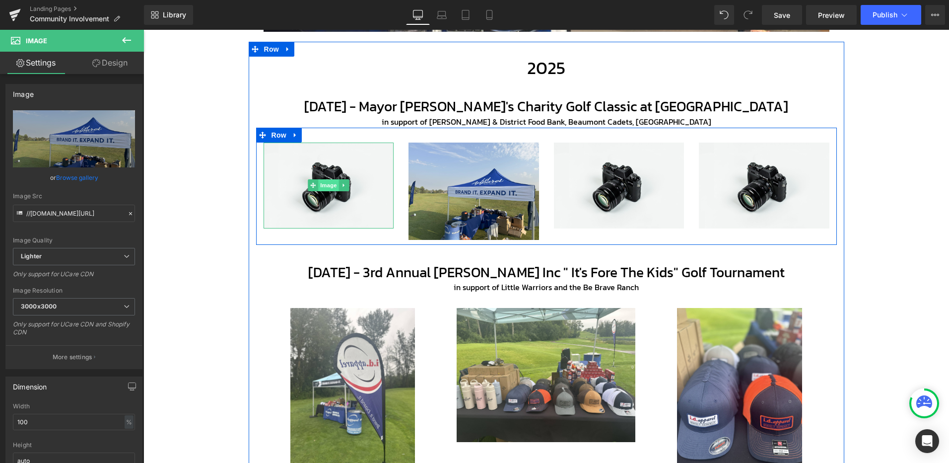
click at [324, 187] on span "Image" at bounding box center [328, 185] width 21 height 12
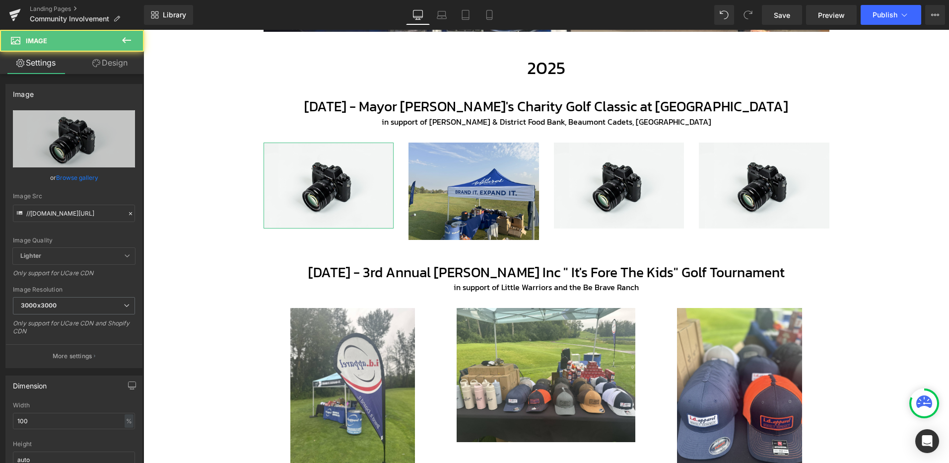
click at [69, 177] on link "Browse gallery" at bounding box center [77, 177] width 42 height 17
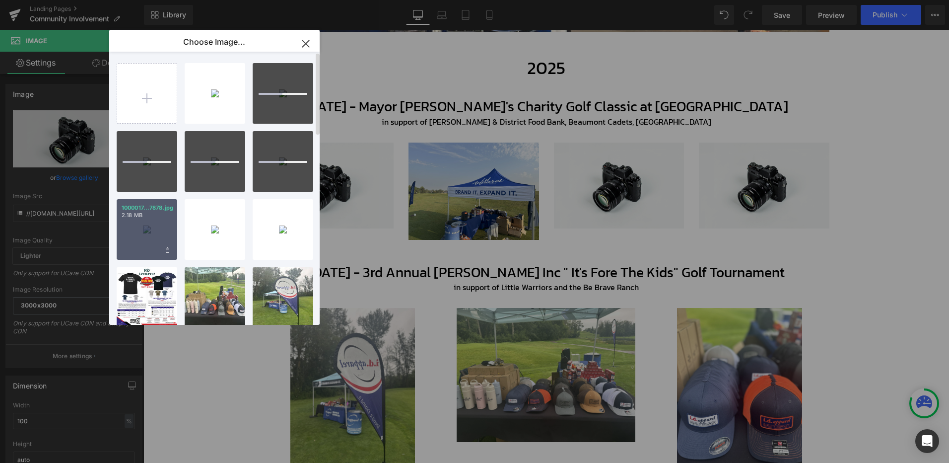
click at [151, 228] on div "1000017...7878.jpg 2.18 MB" at bounding box center [147, 229] width 61 height 61
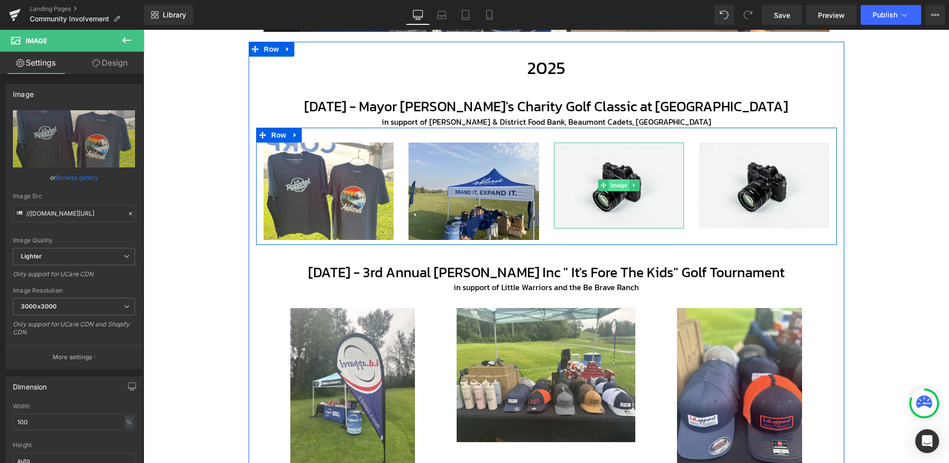
click at [617, 185] on span "Image" at bounding box center [619, 185] width 21 height 12
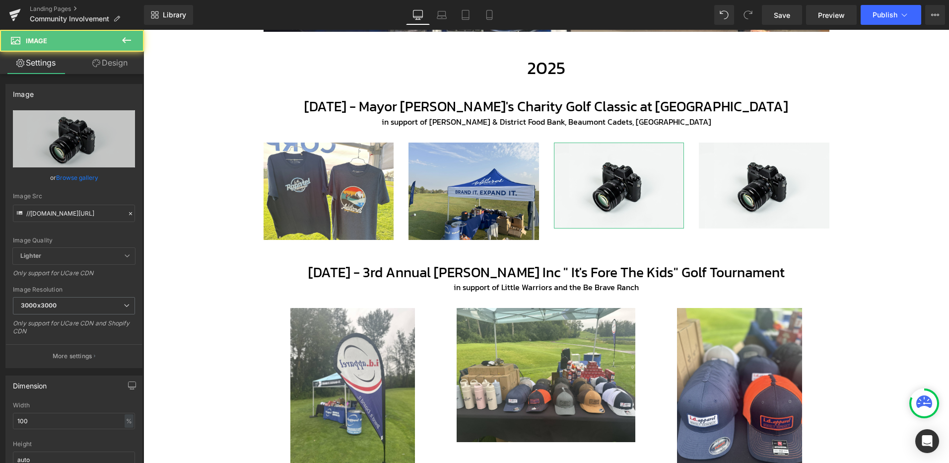
click at [75, 182] on link "Browse gallery" at bounding box center [77, 177] width 42 height 17
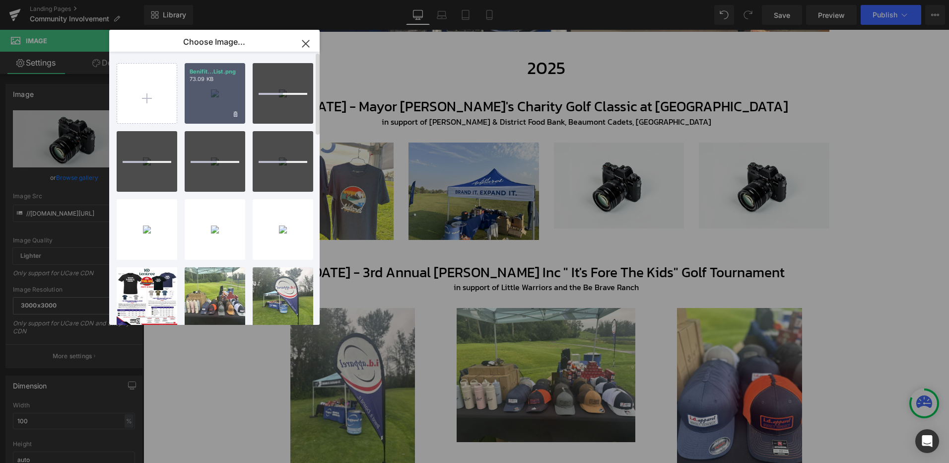
click at [214, 101] on div "Benifit...List.png 73.09 KB" at bounding box center [215, 93] width 61 height 61
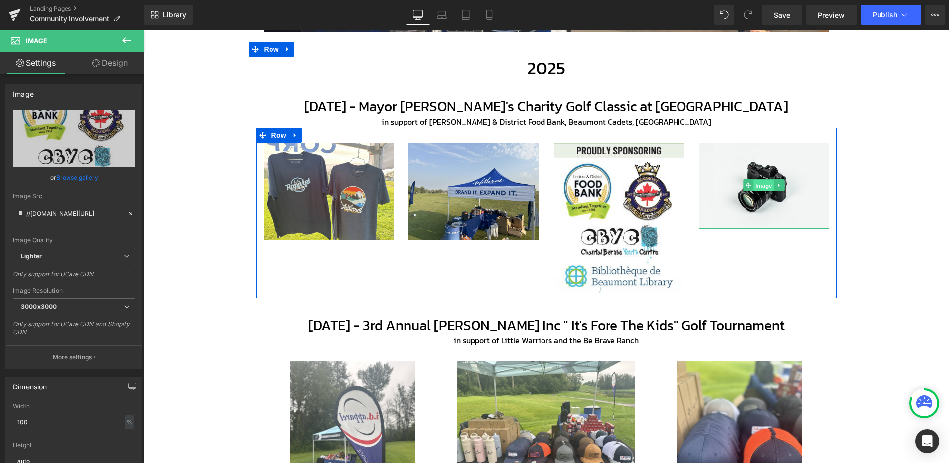
click at [760, 190] on span "Image" at bounding box center [764, 186] width 21 height 12
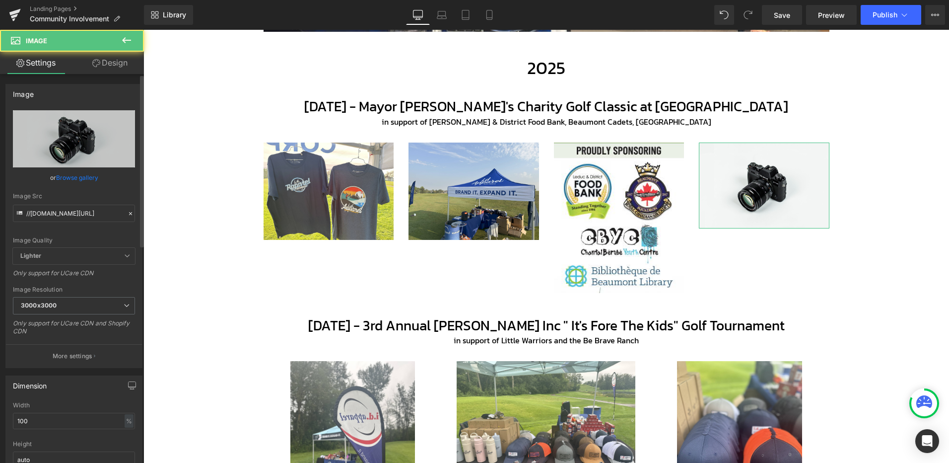
click at [89, 180] on link "Browse gallery" at bounding box center [77, 177] width 42 height 17
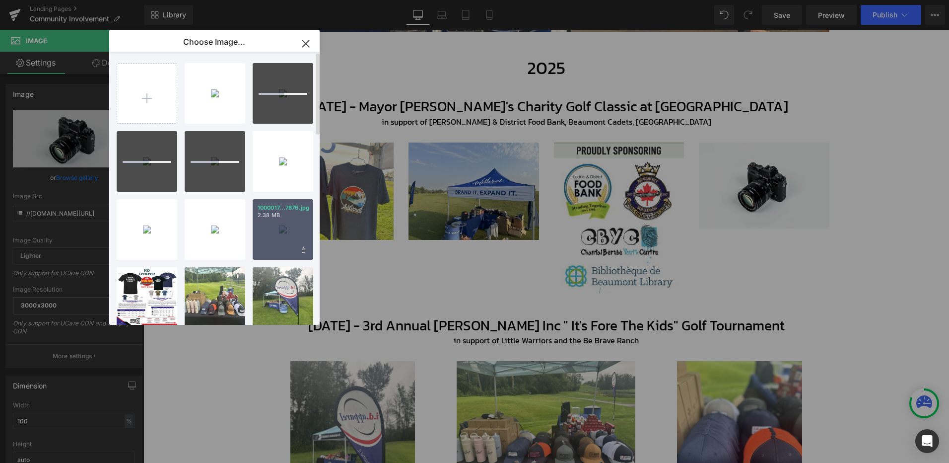
drag, startPoint x: 285, startPoint y: 221, endPoint x: 164, endPoint y: 213, distance: 120.9
click at [285, 221] on div "1000017...7876.jpg 2.38 MB" at bounding box center [283, 229] width 61 height 61
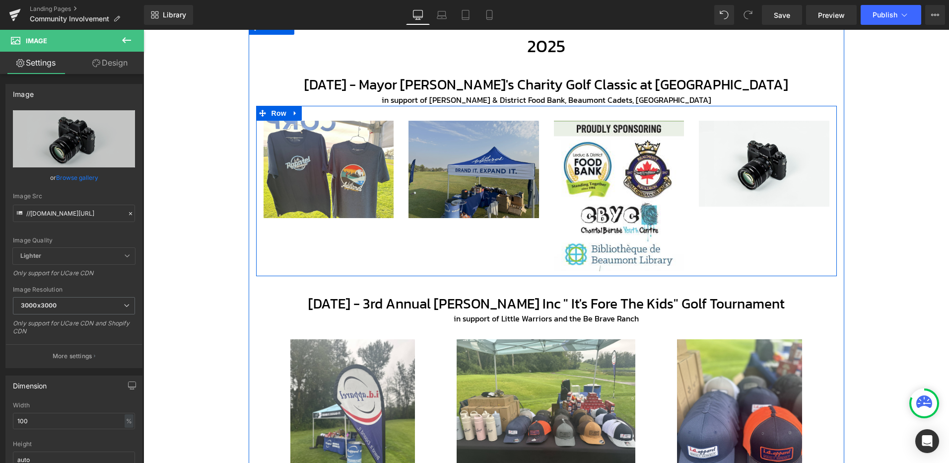
scroll to position [397, 0]
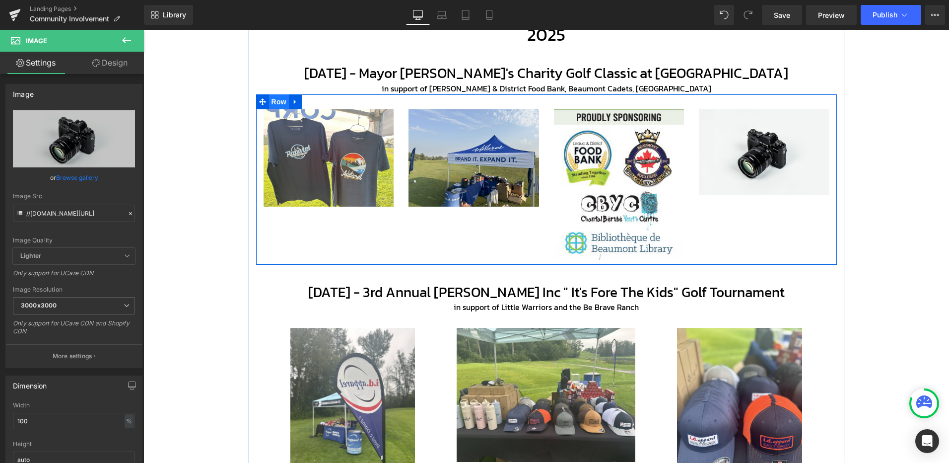
click at [276, 102] on span "Row" at bounding box center [279, 101] width 20 height 15
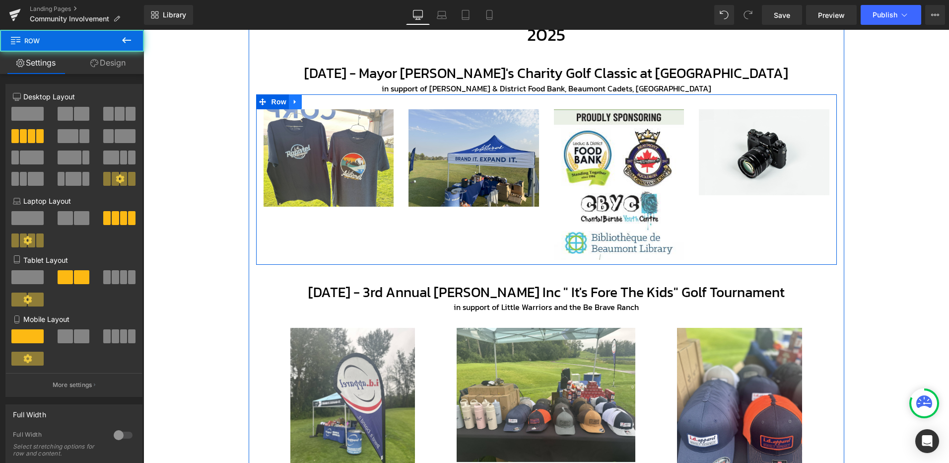
click at [292, 102] on icon at bounding box center [295, 101] width 7 height 7
click at [307, 101] on icon at bounding box center [308, 101] width 7 height 7
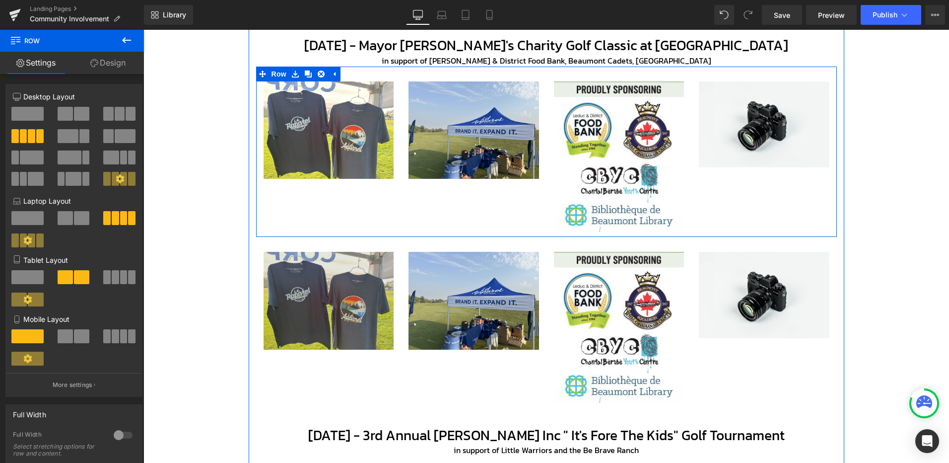
scroll to position [463, 0]
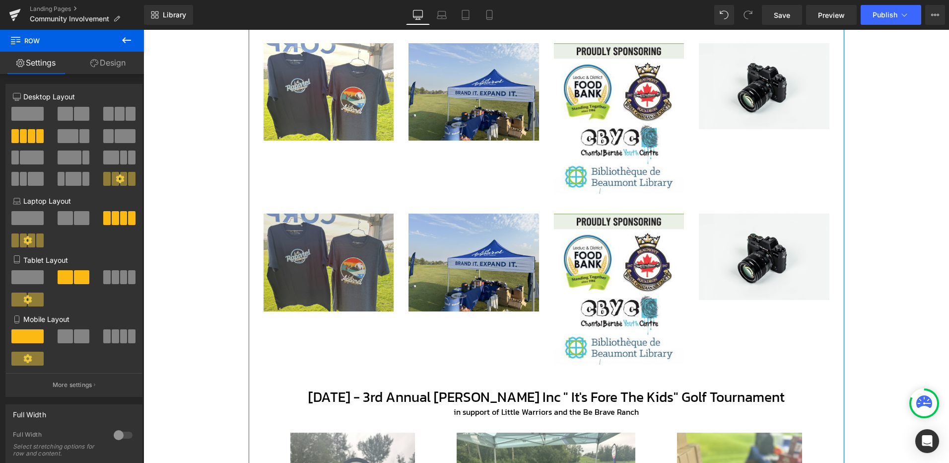
click at [324, 245] on img at bounding box center [329, 262] width 131 height 98
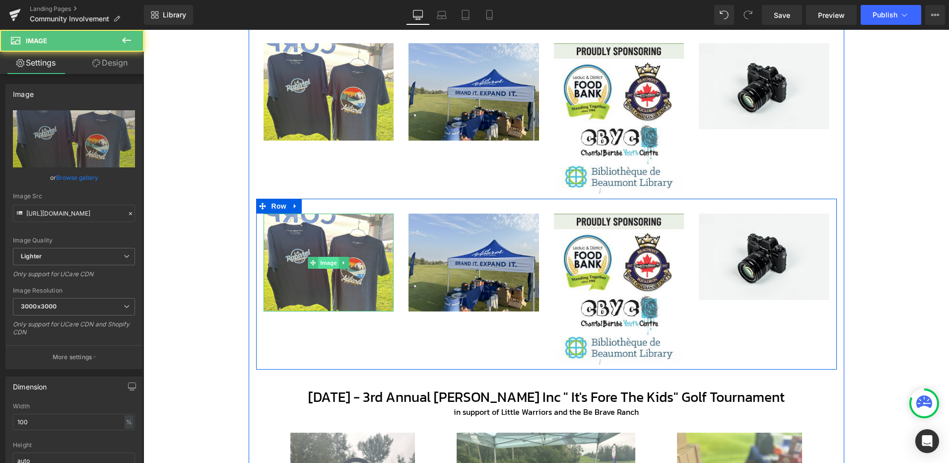
click at [323, 261] on span "Image" at bounding box center [328, 263] width 21 height 12
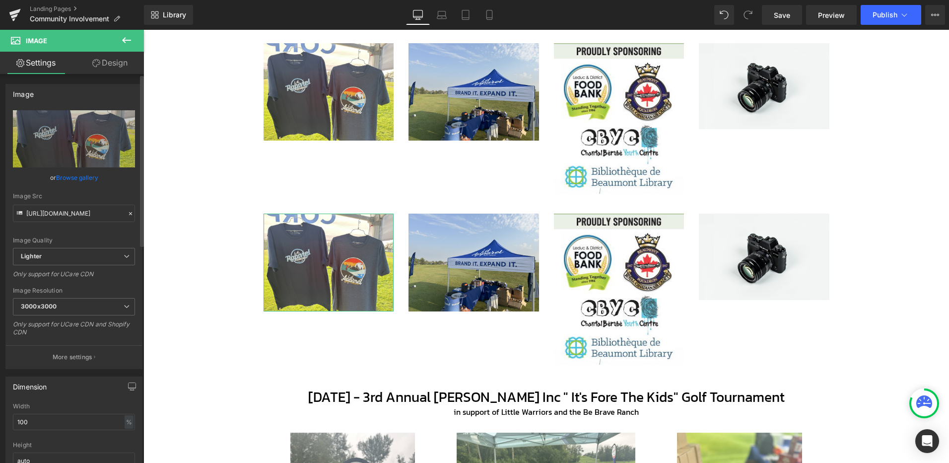
click at [92, 175] on link "Browse gallery" at bounding box center [77, 177] width 42 height 17
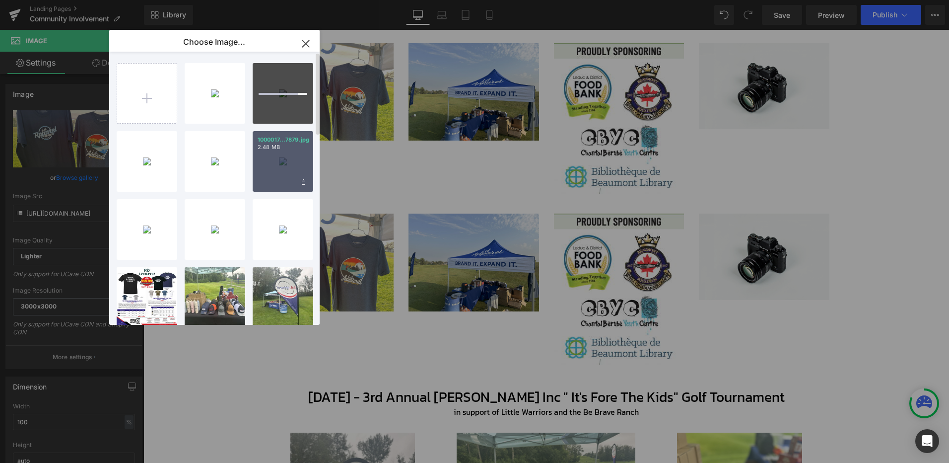
click at [278, 166] on div "1000017...7879.jpg 2.48 MB" at bounding box center [283, 161] width 61 height 61
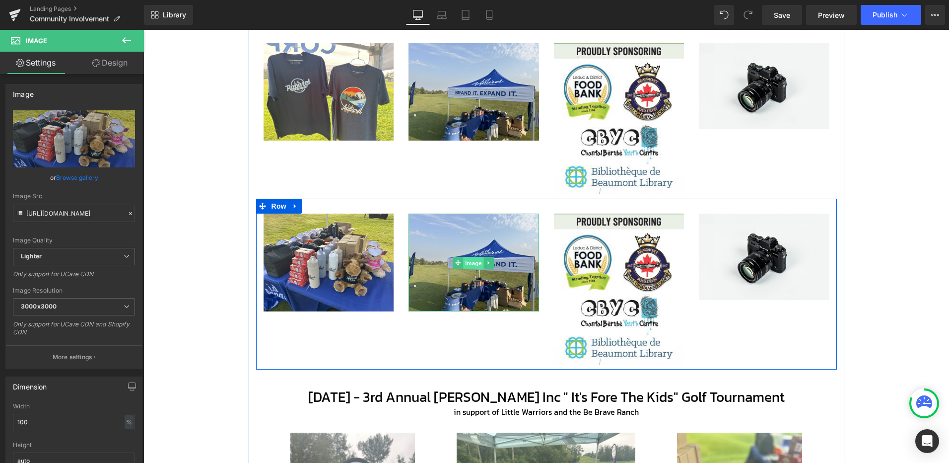
click at [469, 263] on span "Image" at bounding box center [473, 263] width 21 height 12
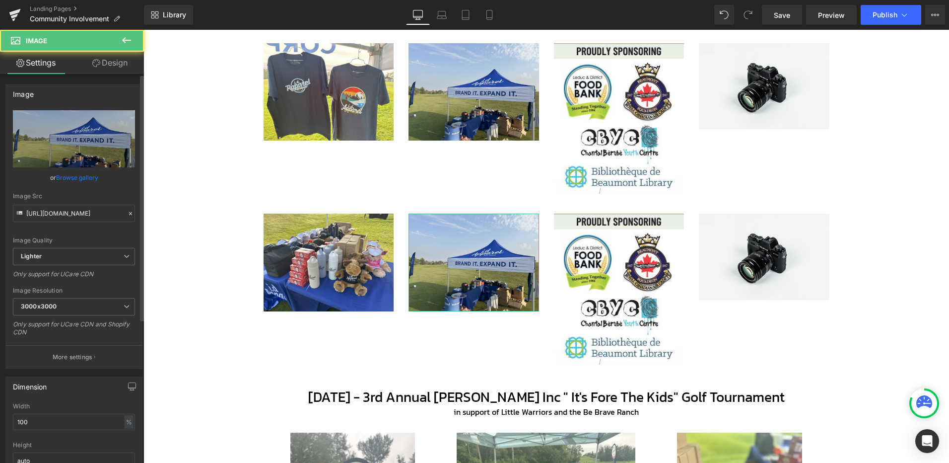
click at [92, 182] on link "Browse gallery" at bounding box center [77, 177] width 42 height 17
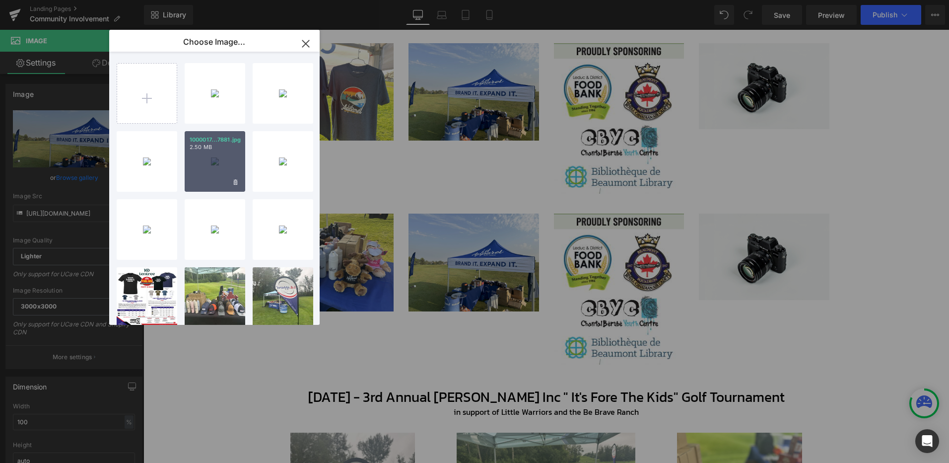
click at [215, 160] on div "1000017...7881.jpg 2.50 MB" at bounding box center [215, 161] width 61 height 61
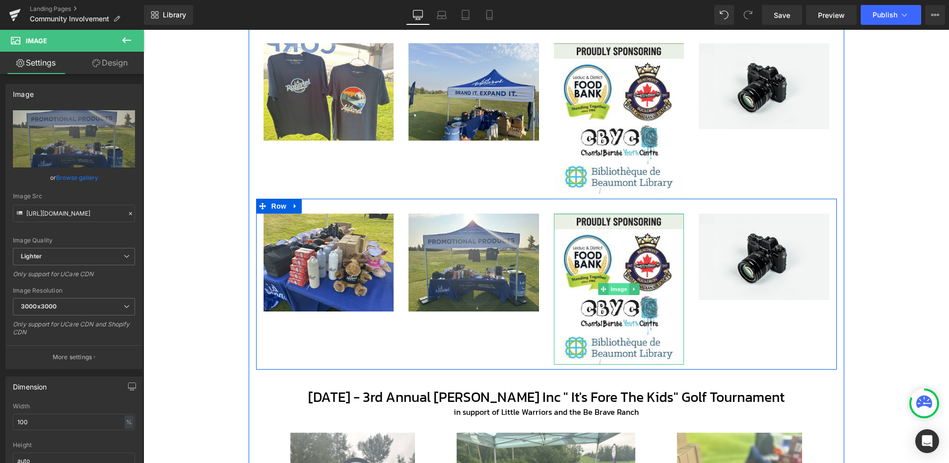
click at [616, 289] on span "Image" at bounding box center [619, 289] width 21 height 12
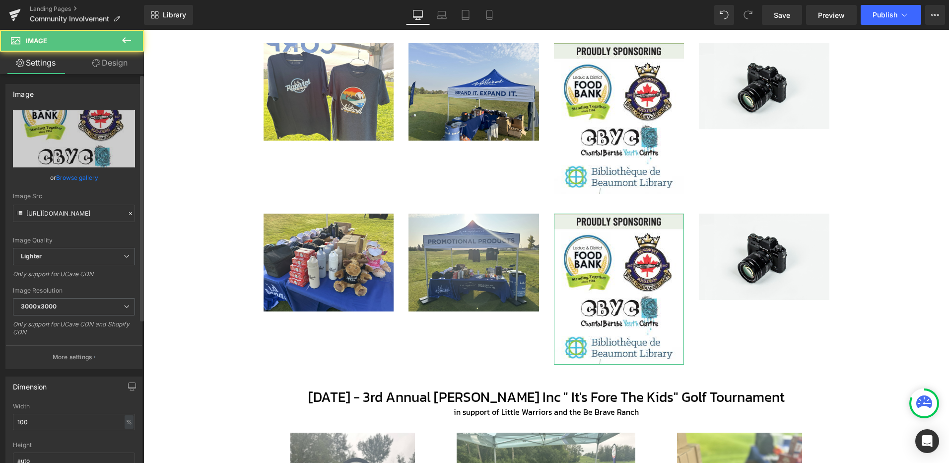
click at [63, 181] on link "Browse gallery" at bounding box center [77, 177] width 42 height 17
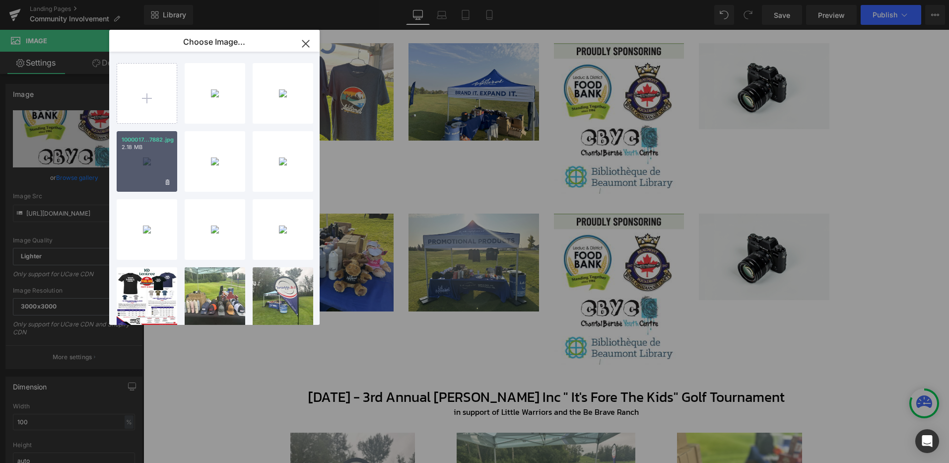
click at [145, 160] on div "1000017...7882.jpg 2.18 MB" at bounding box center [147, 161] width 61 height 61
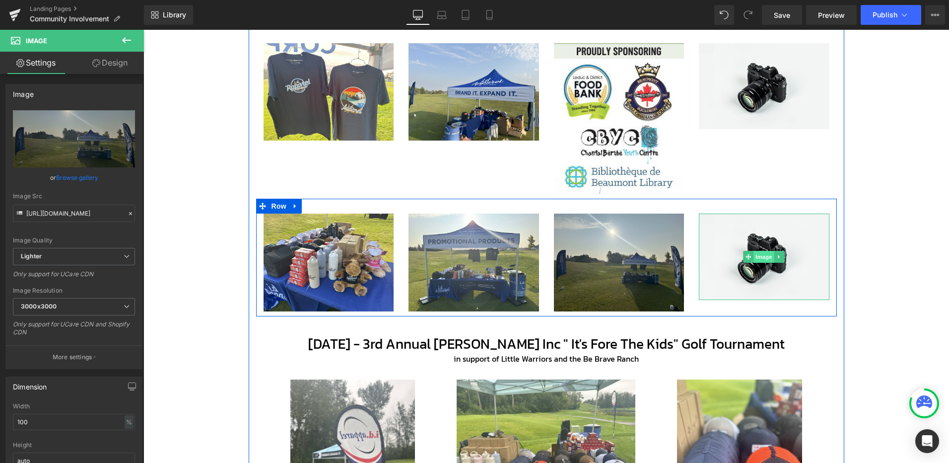
click at [765, 255] on span "Image" at bounding box center [764, 257] width 21 height 12
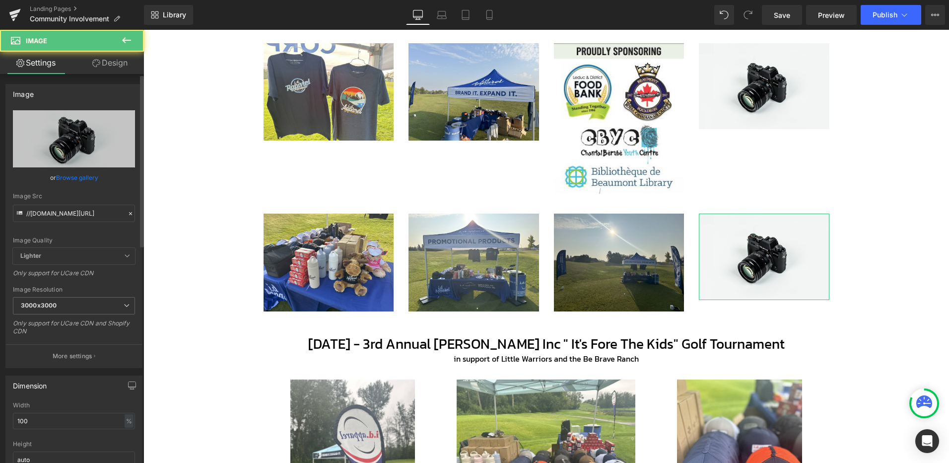
click at [73, 178] on link "Browse gallery" at bounding box center [77, 177] width 42 height 17
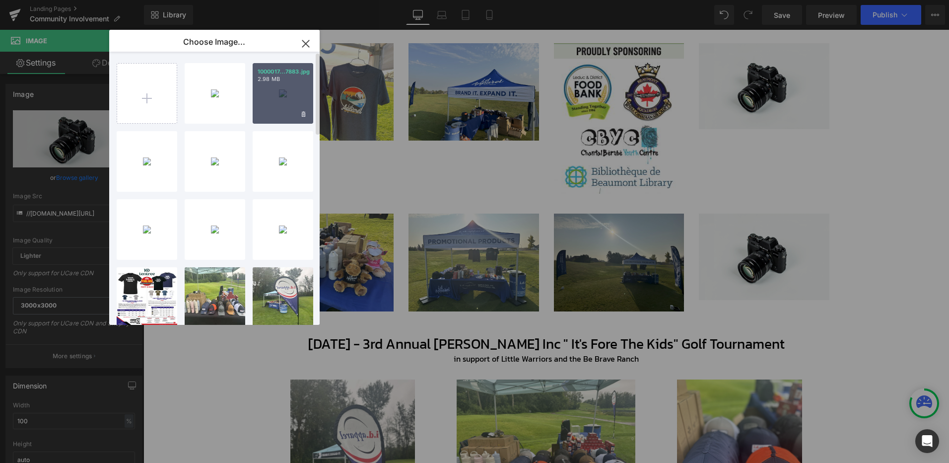
click at [281, 98] on div "1000017...7883.jpg 2.98 MB" at bounding box center [283, 93] width 61 height 61
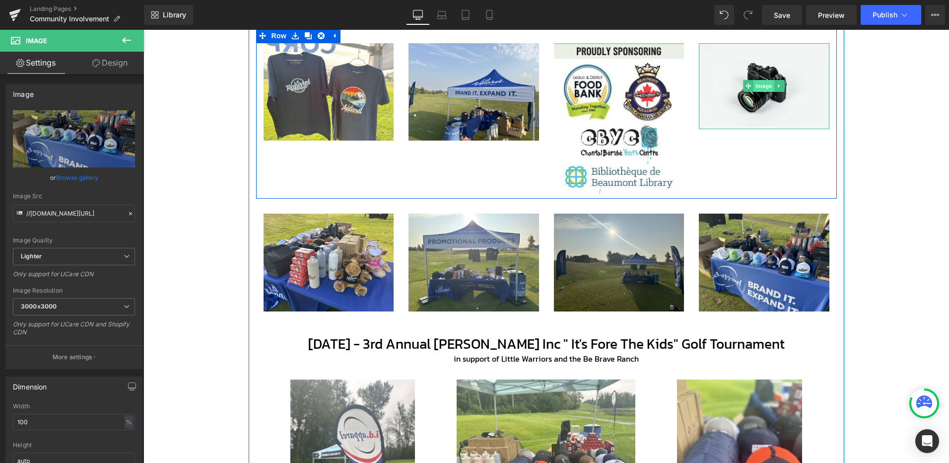
click at [762, 86] on span "Image" at bounding box center [764, 86] width 21 height 12
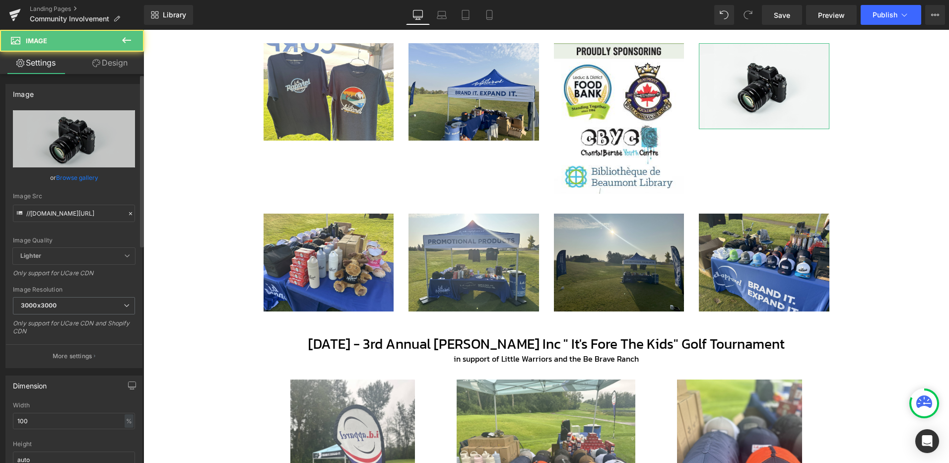
click at [91, 178] on link "Browse gallery" at bounding box center [77, 177] width 42 height 17
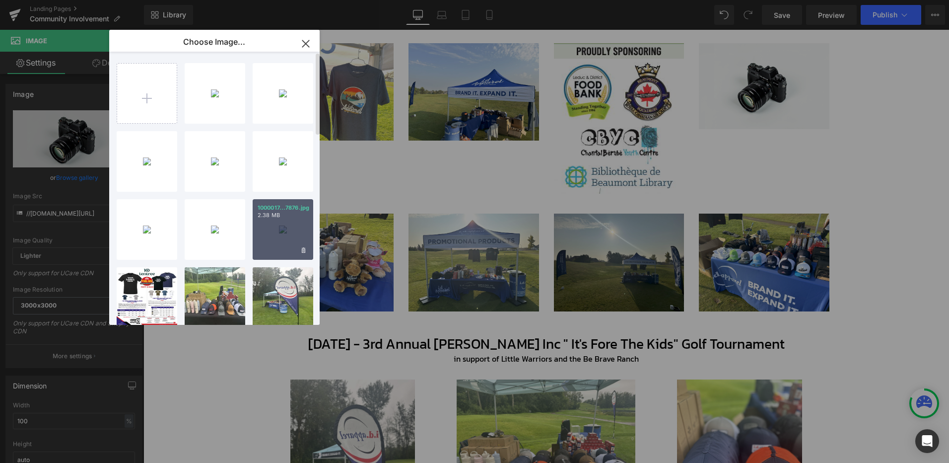
click at [266, 229] on div "1000017...7876.jpg 2.38 MB" at bounding box center [283, 229] width 61 height 61
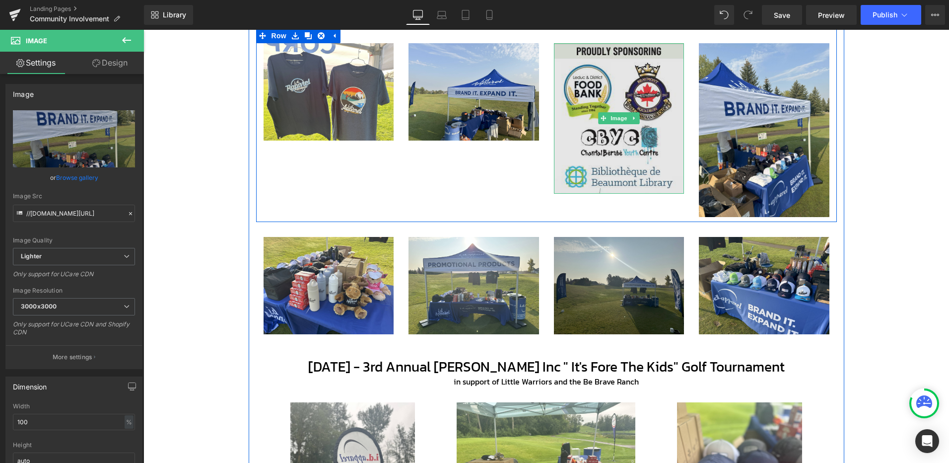
click at [597, 93] on img at bounding box center [619, 118] width 131 height 151
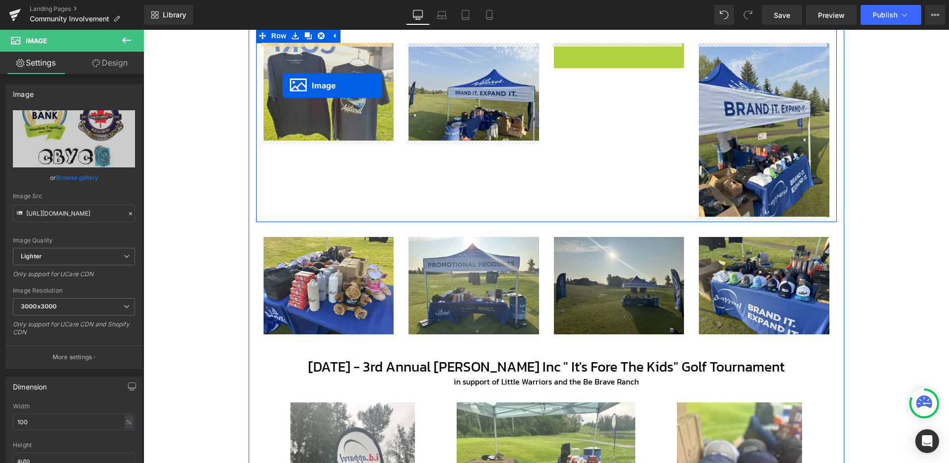
drag, startPoint x: 600, startPoint y: 118, endPoint x: 282, endPoint y: 83, distance: 319.1
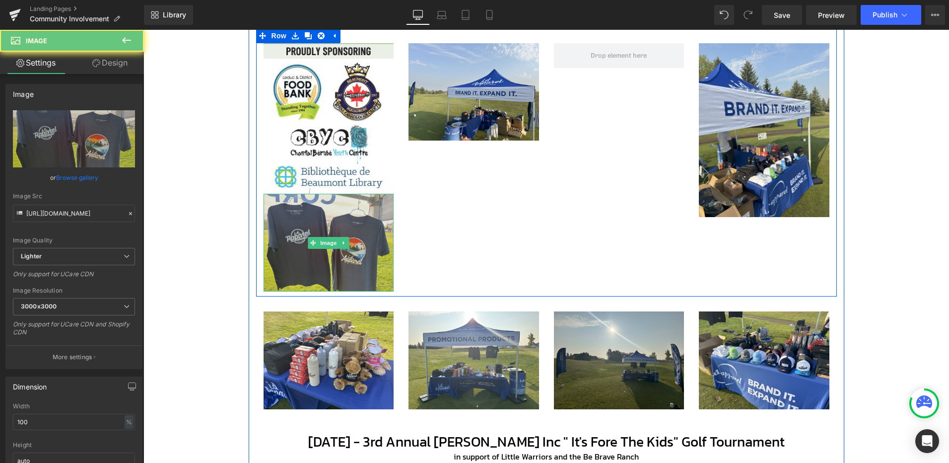
click at [329, 230] on img at bounding box center [329, 243] width 131 height 98
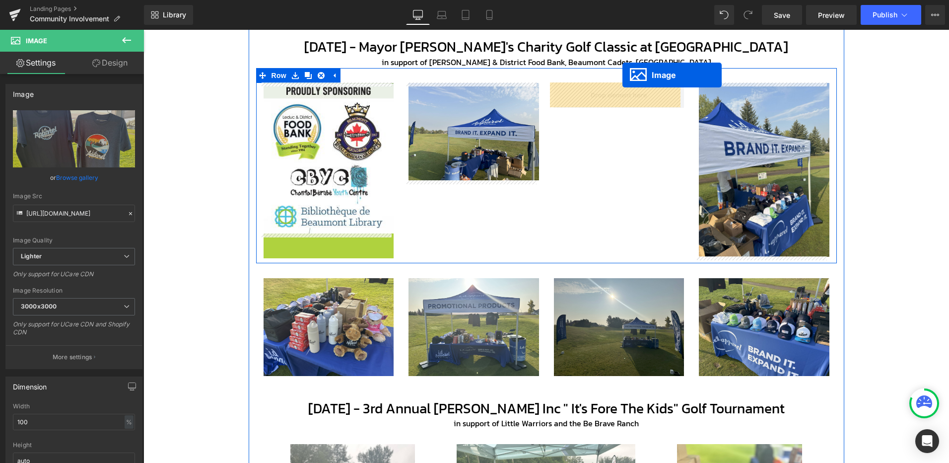
drag, startPoint x: 327, startPoint y: 239, endPoint x: 622, endPoint y: 69, distance: 340.3
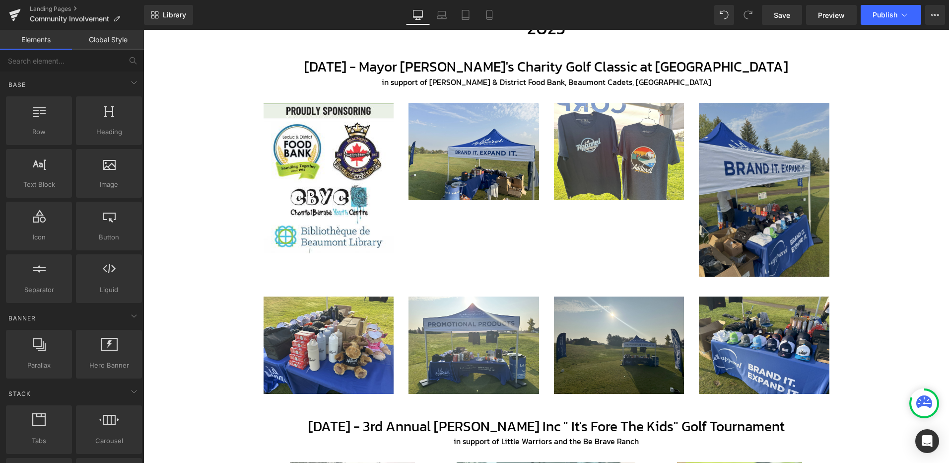
click at [723, 202] on img at bounding box center [764, 190] width 131 height 174
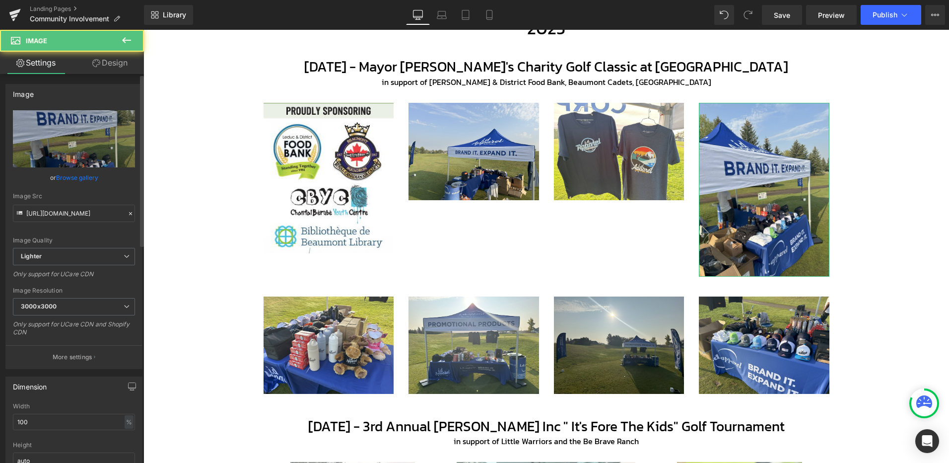
scroll to position [66, 0]
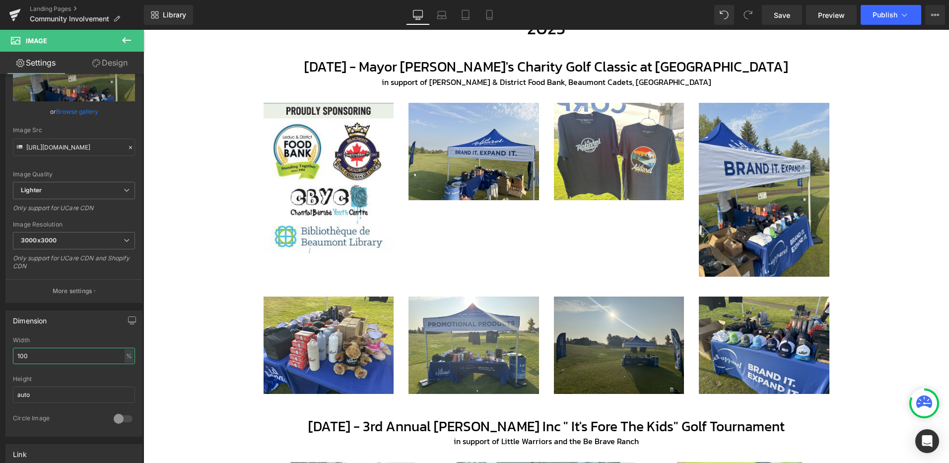
drag, startPoint x: 39, startPoint y: 362, endPoint x: -16, endPoint y: 357, distance: 55.3
click at [0, 357] on html "Image You are previewing how the will restyle your page. You can not edit Eleme…" at bounding box center [474, 231] width 949 height 463
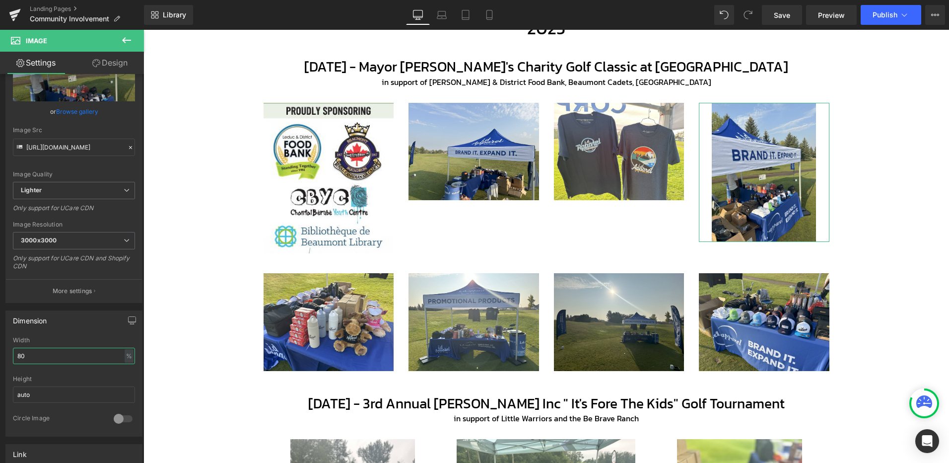
drag, startPoint x: 50, startPoint y: 352, endPoint x: -44, endPoint y: 360, distance: 94.2
click at [0, 360] on html "Image You are previewing how the will restyle your page. You can not edit Eleme…" at bounding box center [474, 231] width 949 height 463
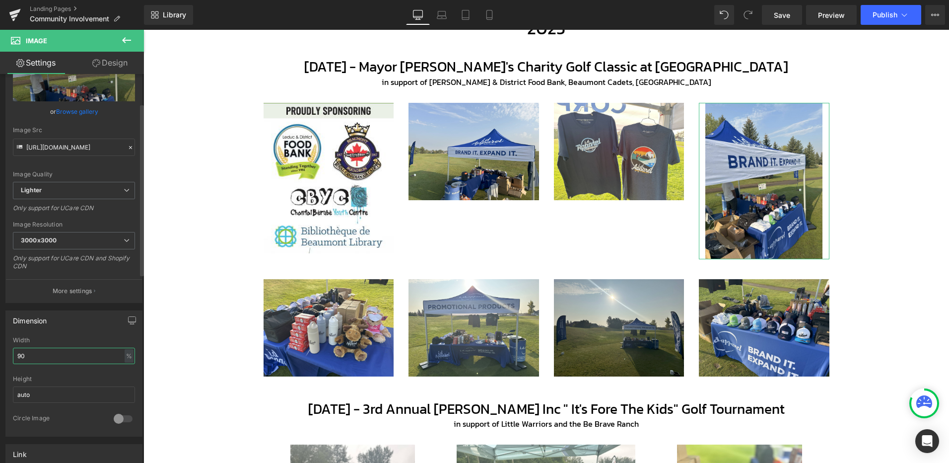
type input "9"
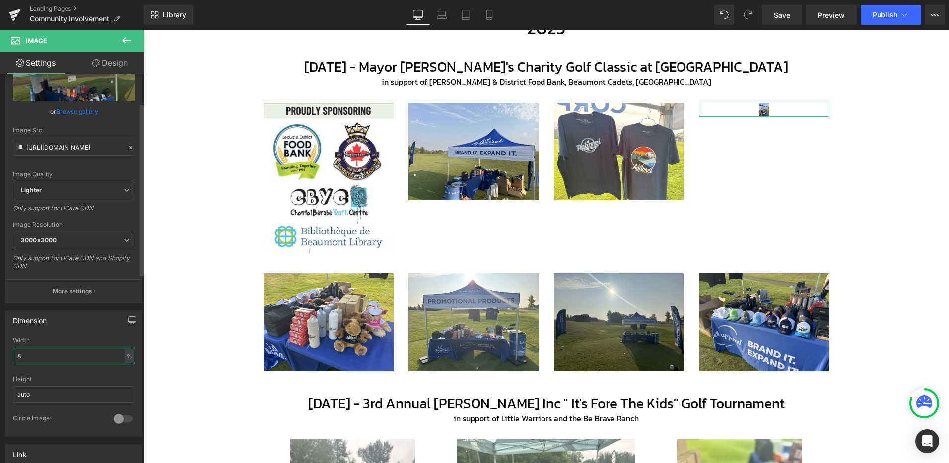
type input "85"
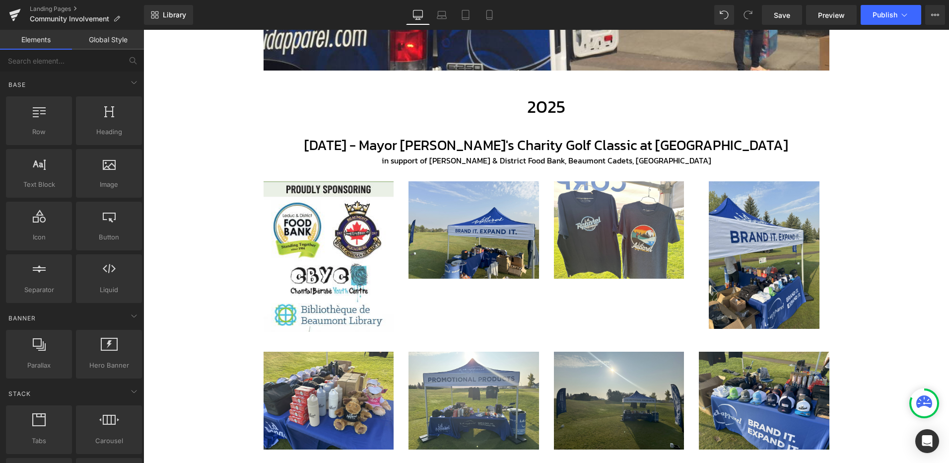
scroll to position [304, 0]
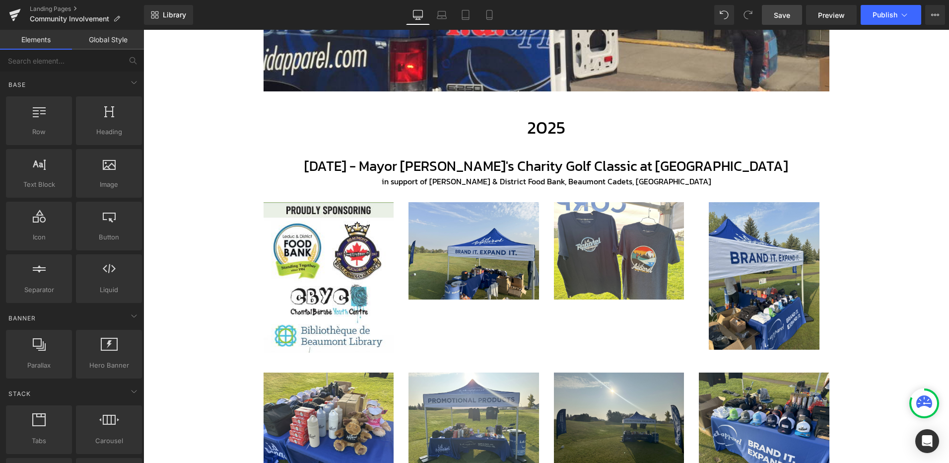
click at [787, 13] on span "Save" at bounding box center [782, 15] width 16 height 10
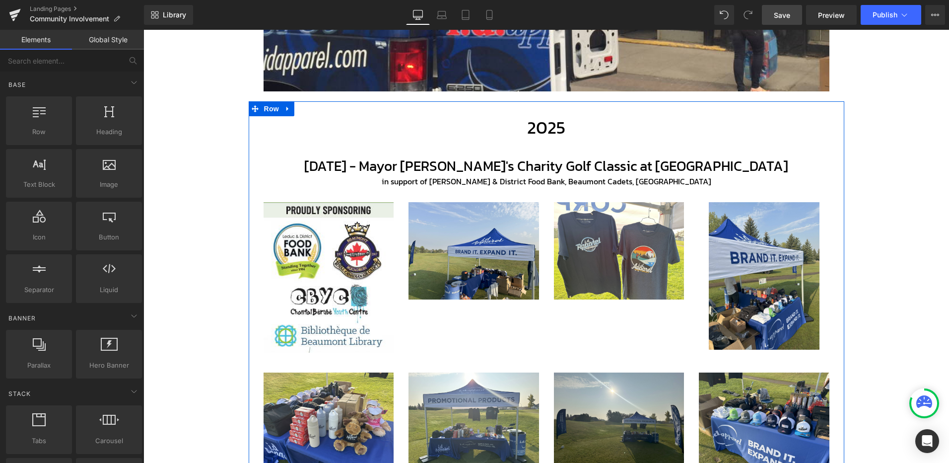
click at [501, 167] on h1 "[DATE] - Mayor [PERSON_NAME]'s Charity Golf Classic at [GEOGRAPHIC_DATA]" at bounding box center [546, 166] width 581 height 18
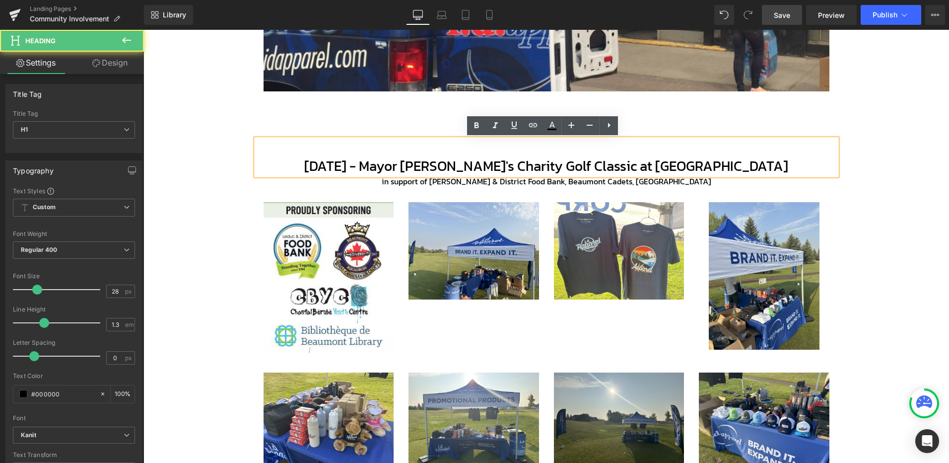
click at [411, 166] on h1 "[DATE] - Mayor [PERSON_NAME]'s Charity Golf Classic at [GEOGRAPHIC_DATA]" at bounding box center [546, 166] width 581 height 18
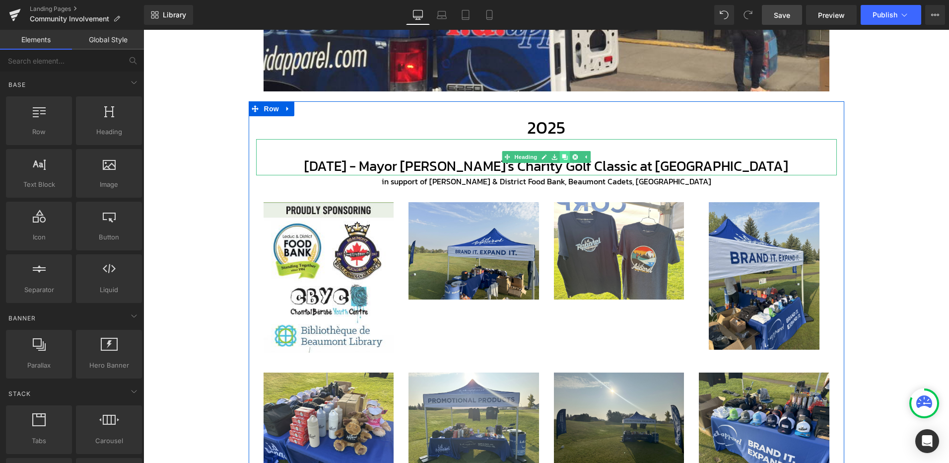
click at [563, 156] on icon at bounding box center [564, 156] width 5 height 5
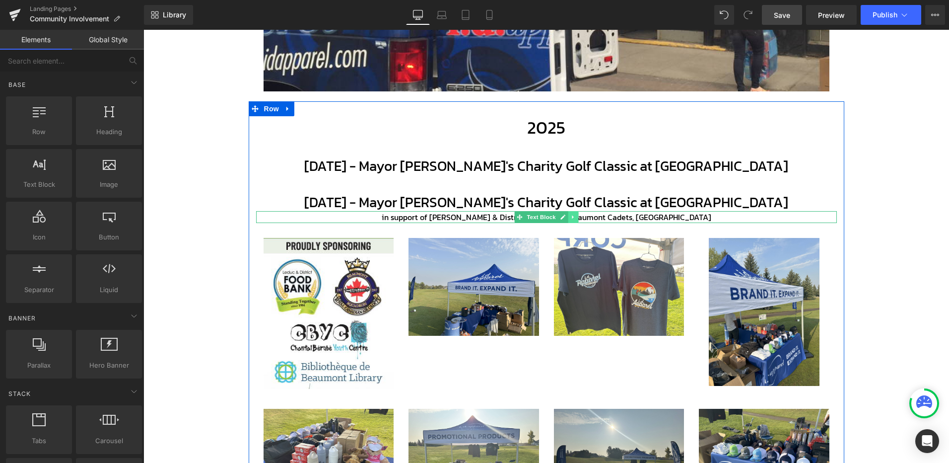
click at [572, 218] on icon at bounding box center [572, 216] width 1 height 3
click at [565, 218] on icon at bounding box center [567, 217] width 5 height 6
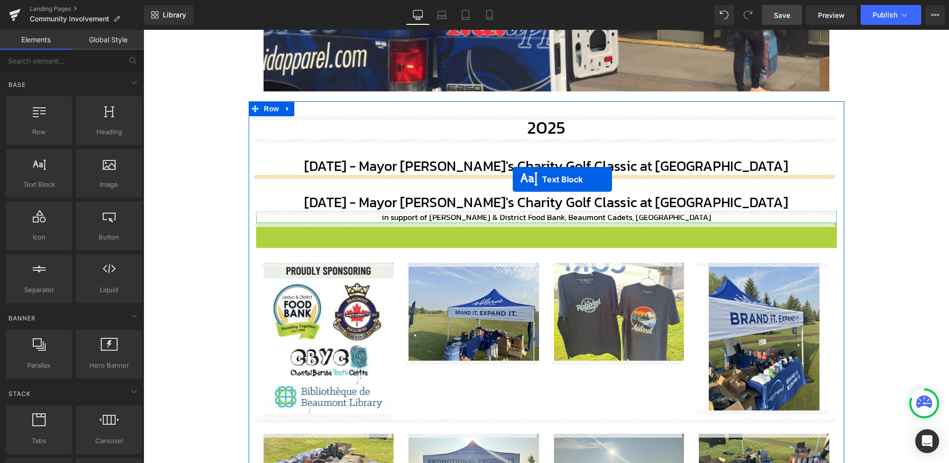
drag, startPoint x: 513, startPoint y: 228, endPoint x: 513, endPoint y: 179, distance: 49.1
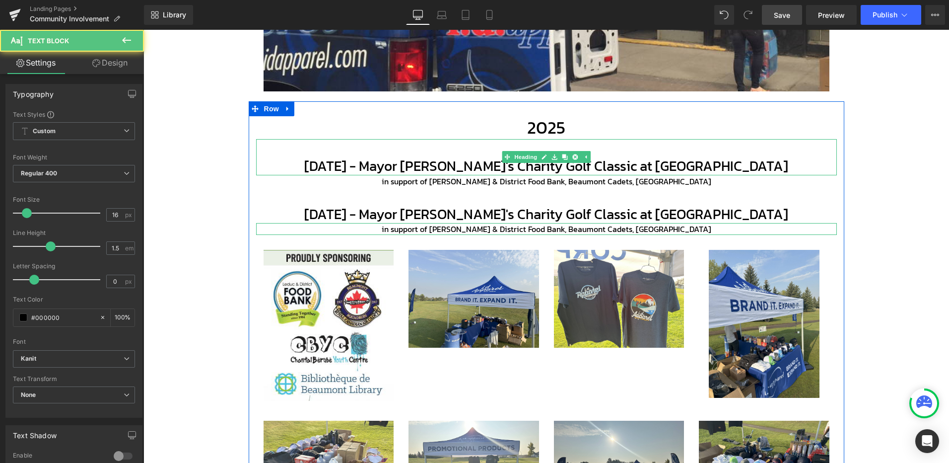
click at [428, 167] on h1 "[DATE] - Mayor [PERSON_NAME]'s Charity Golf Classic at [GEOGRAPHIC_DATA]" at bounding box center [546, 166] width 581 height 18
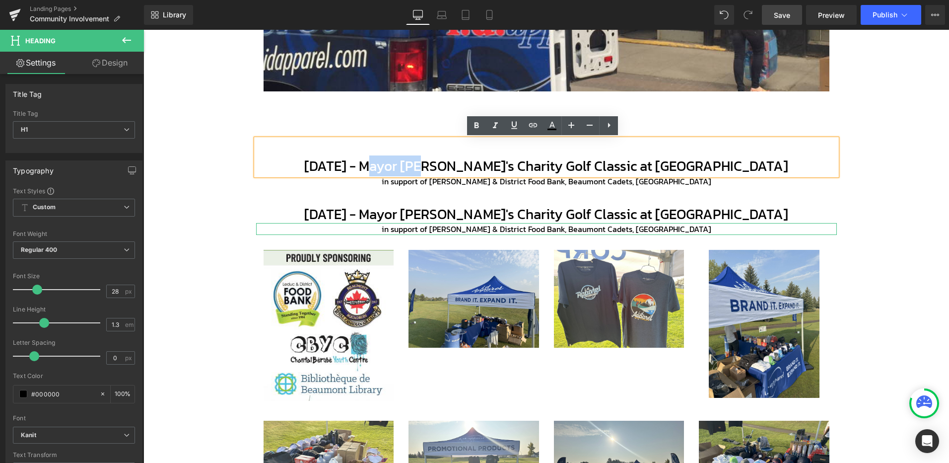
drag, startPoint x: 428, startPoint y: 166, endPoint x: 381, endPoint y: 166, distance: 47.7
click at [381, 166] on h1 "[DATE] - Mayor [PERSON_NAME]'s Charity Golf Classic at [GEOGRAPHIC_DATA]" at bounding box center [546, 166] width 581 height 18
click at [387, 166] on h1 "[DATE] - Mayor [PERSON_NAME]'s Charity Golf Classic at [GEOGRAPHIC_DATA]" at bounding box center [546, 166] width 581 height 18
click at [393, 167] on h1 "[DATE] - Mayor [PERSON_NAME]'s Charity Golf Classic at [GEOGRAPHIC_DATA]" at bounding box center [546, 166] width 581 height 18
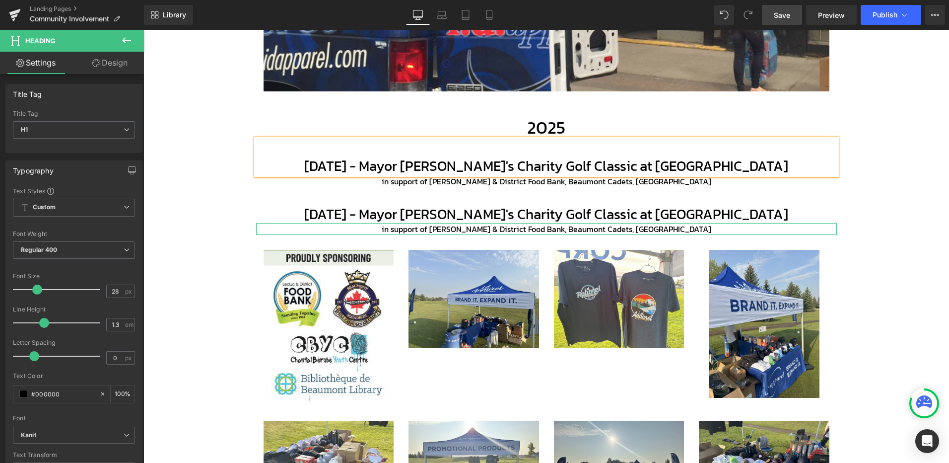
drag, startPoint x: 454, startPoint y: 167, endPoint x: 785, endPoint y: 167, distance: 331.1
click at [785, 167] on h1 "[DATE] - Mayor [PERSON_NAME]'s Charity Golf Classic at [GEOGRAPHIC_DATA]" at bounding box center [546, 166] width 581 height 18
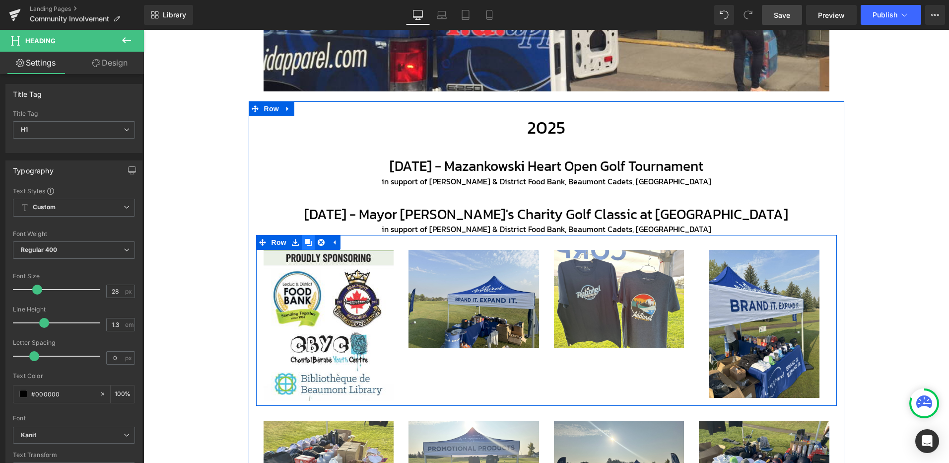
click at [305, 241] on icon at bounding box center [308, 242] width 7 height 7
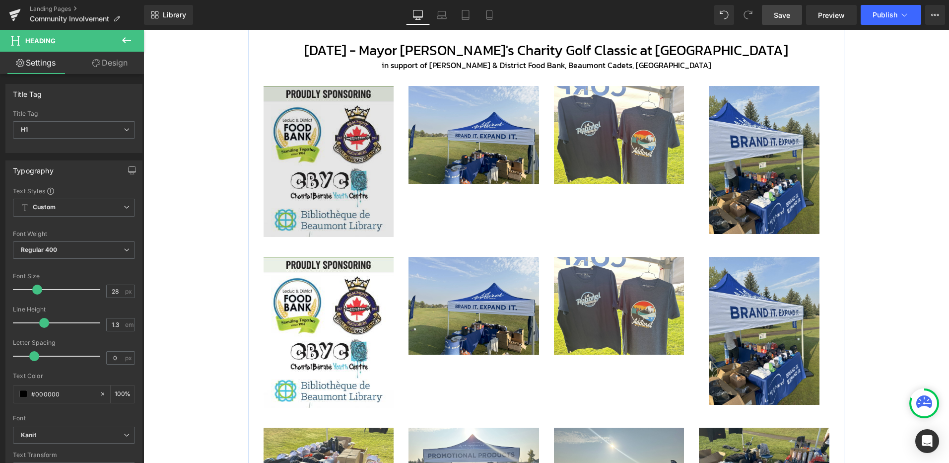
scroll to position [442, 0]
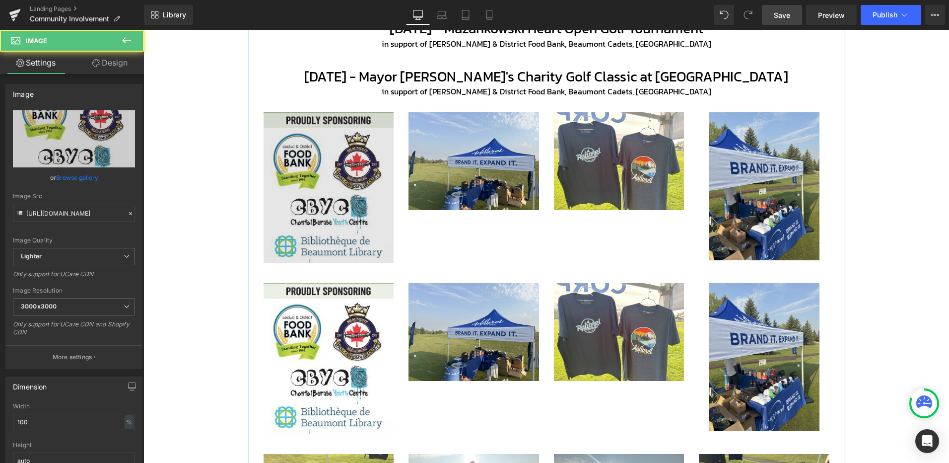
click at [312, 156] on img at bounding box center [329, 187] width 131 height 151
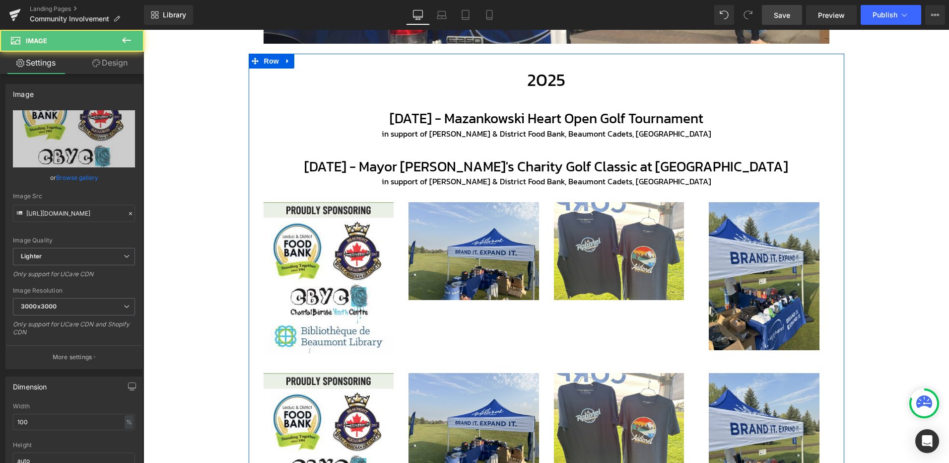
scroll to position [343, 0]
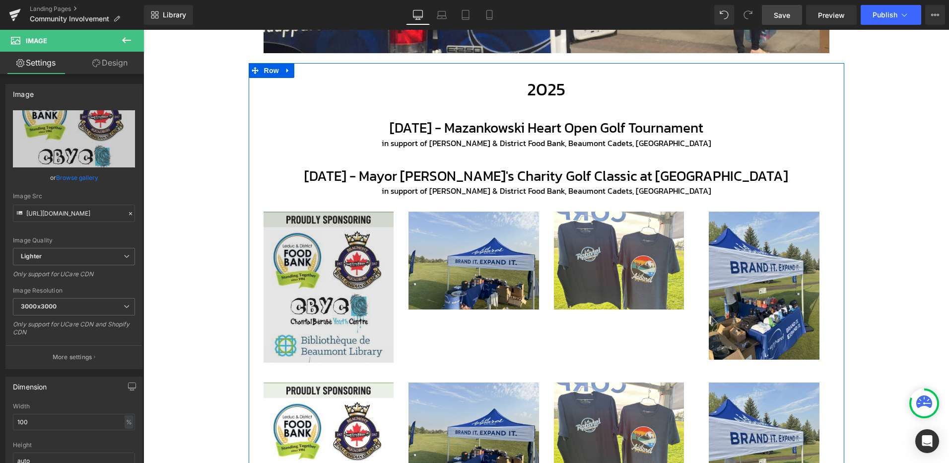
click at [315, 242] on img at bounding box center [329, 286] width 131 height 151
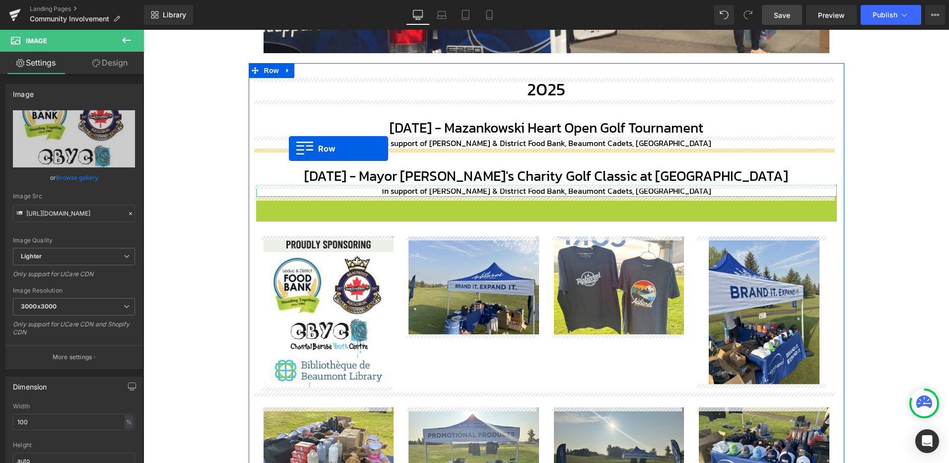
drag, startPoint x: 260, startPoint y: 203, endPoint x: 289, endPoint y: 148, distance: 61.3
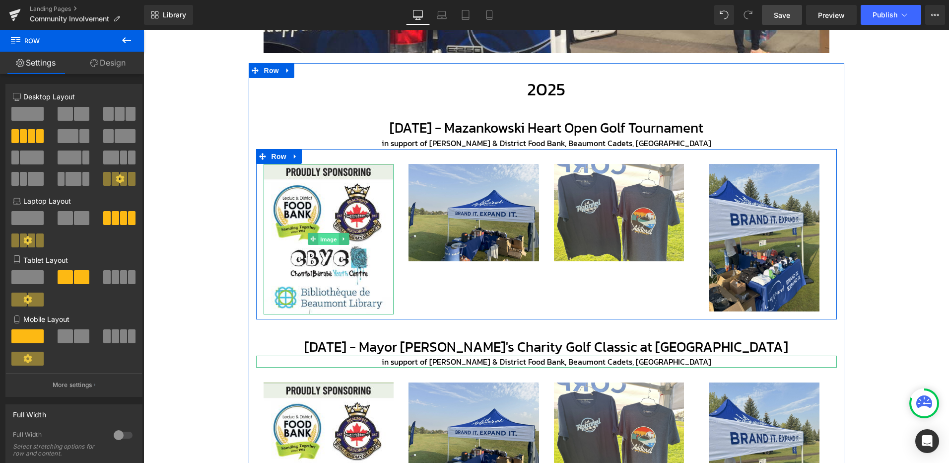
click at [329, 239] on span "Image" at bounding box center [328, 239] width 21 height 12
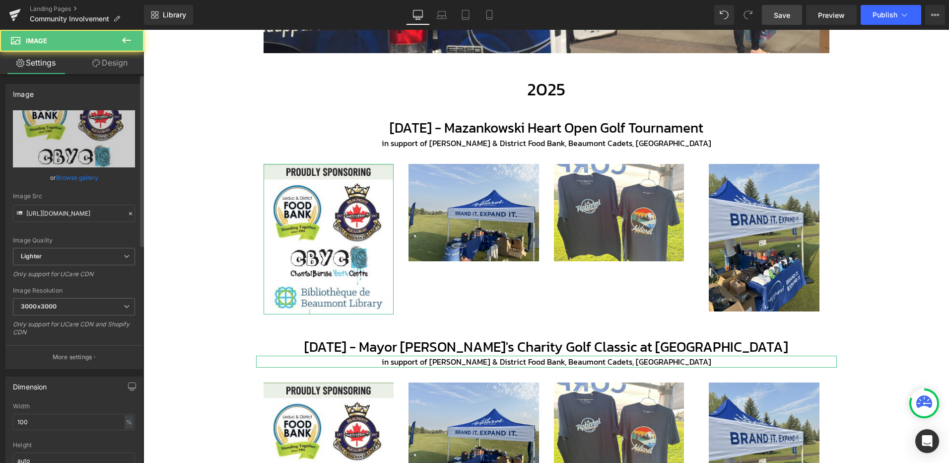
click at [70, 180] on link "Browse gallery" at bounding box center [77, 177] width 42 height 17
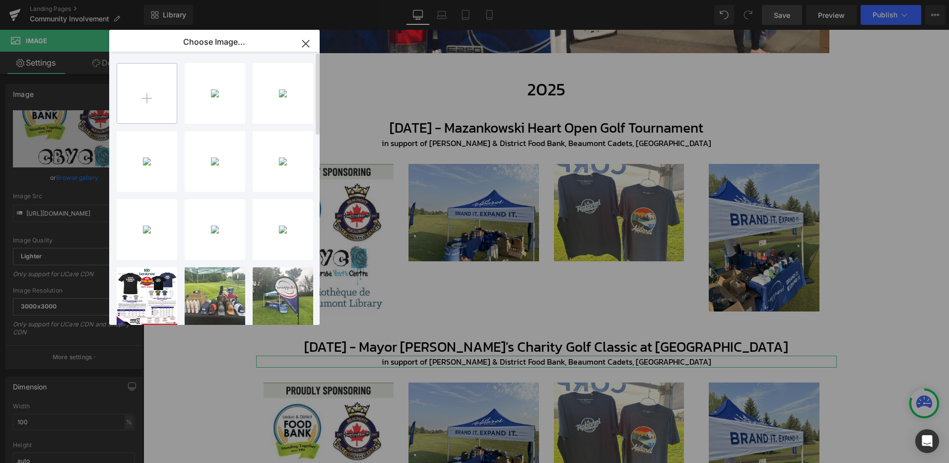
click at [139, 90] on input "file" at bounding box center [147, 94] width 60 height 60
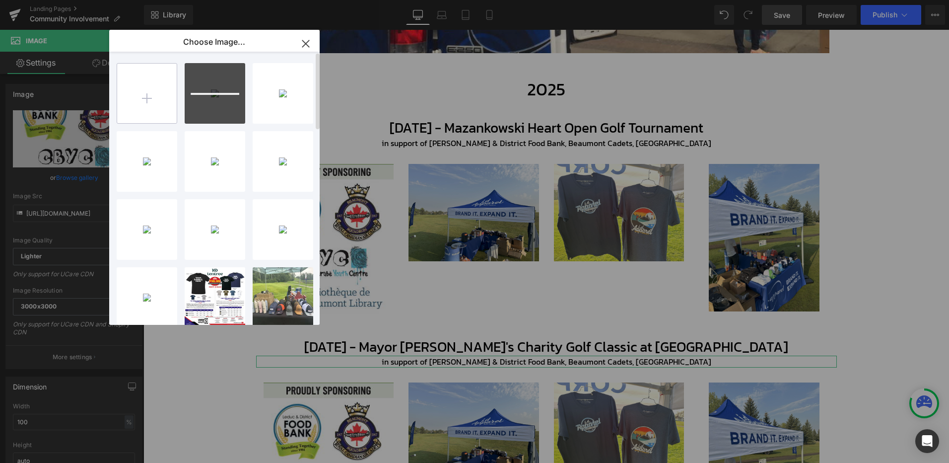
click at [147, 95] on input "file" at bounding box center [147, 94] width 60 height 60
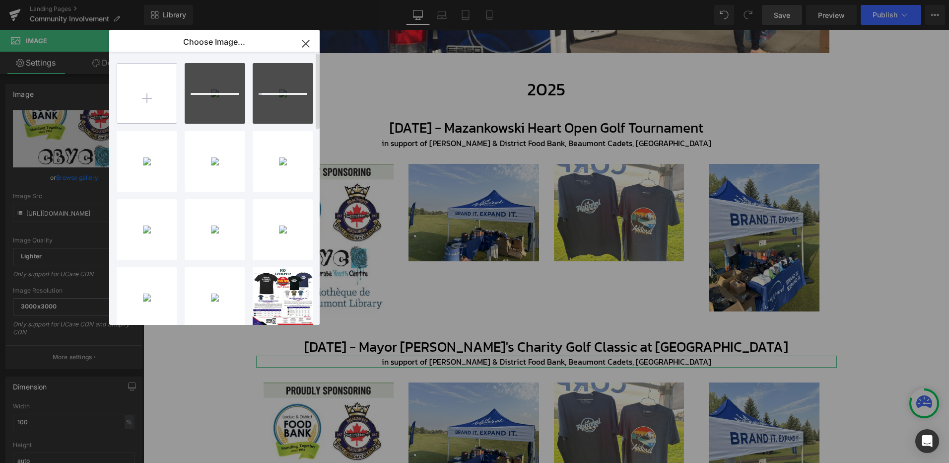
click at [157, 96] on input "file" at bounding box center [147, 94] width 60 height 60
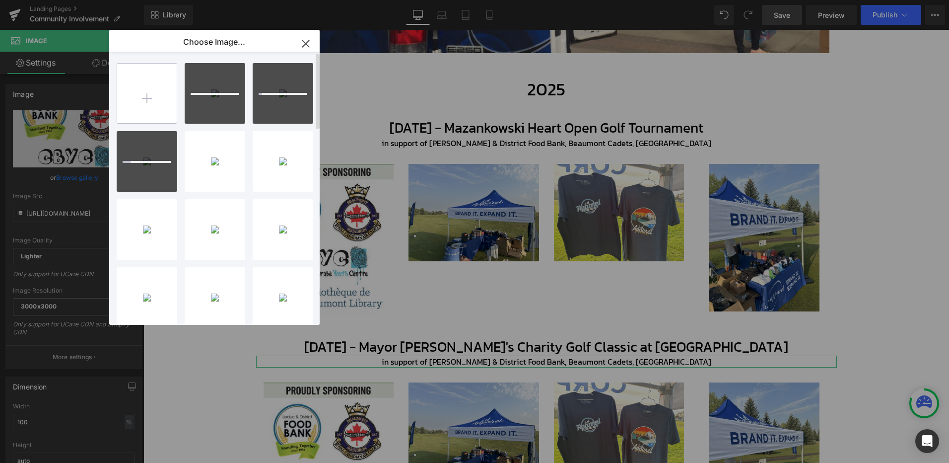
click at [163, 104] on input "file" at bounding box center [147, 94] width 60 height 60
click at [142, 89] on input "file" at bounding box center [147, 94] width 60 height 60
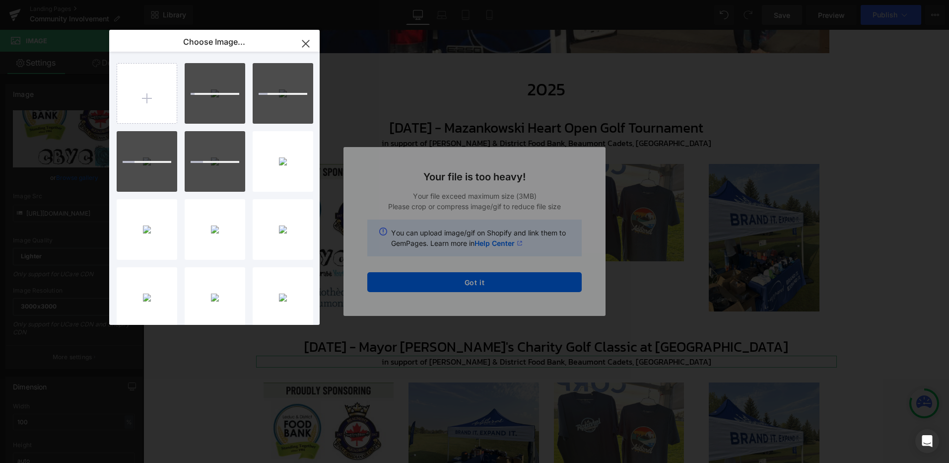
click at [469, 0] on div "Text Color Highlight Color #333333 Edit or remove link: Edit - Unlink - Cancel …" at bounding box center [474, 0] width 949 height 0
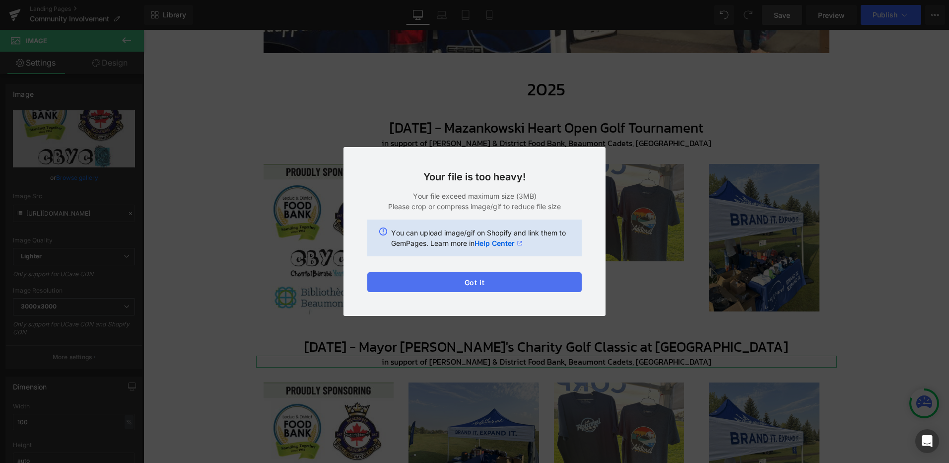
click at [477, 283] on button "Got it" at bounding box center [474, 282] width 214 height 20
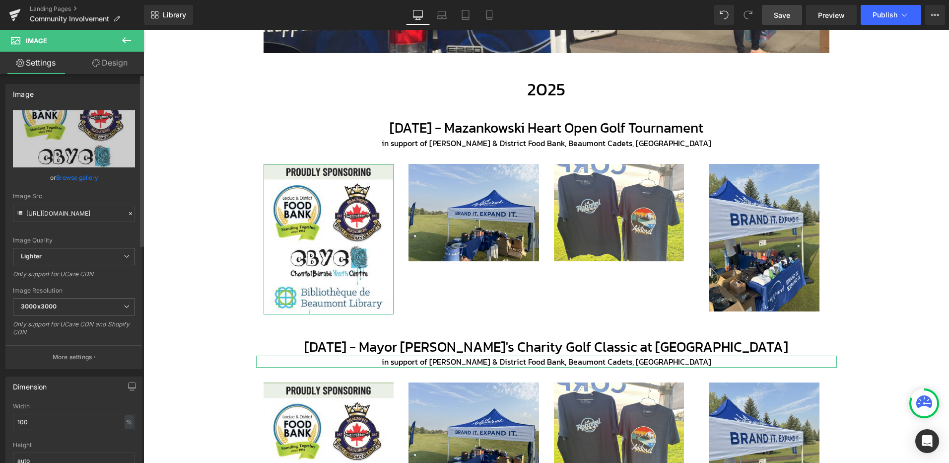
click at [90, 175] on link "Browse gallery" at bounding box center [77, 177] width 42 height 17
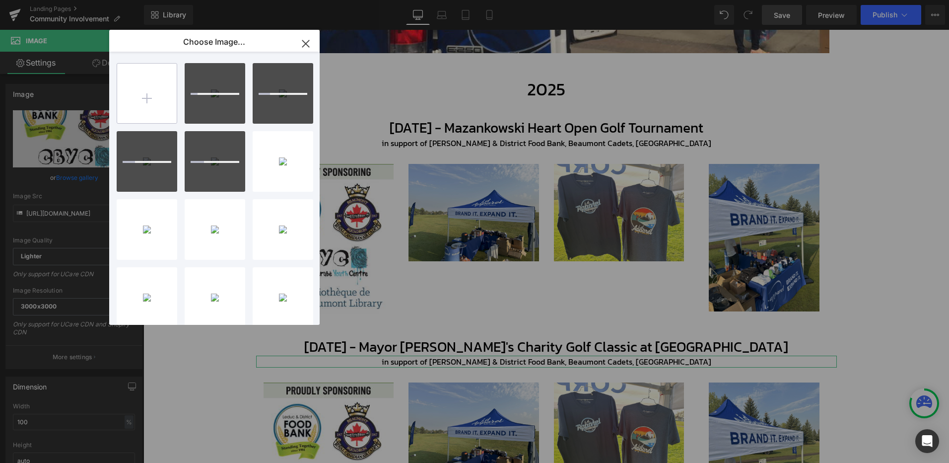
click at [141, 86] on input "file" at bounding box center [147, 94] width 60 height 60
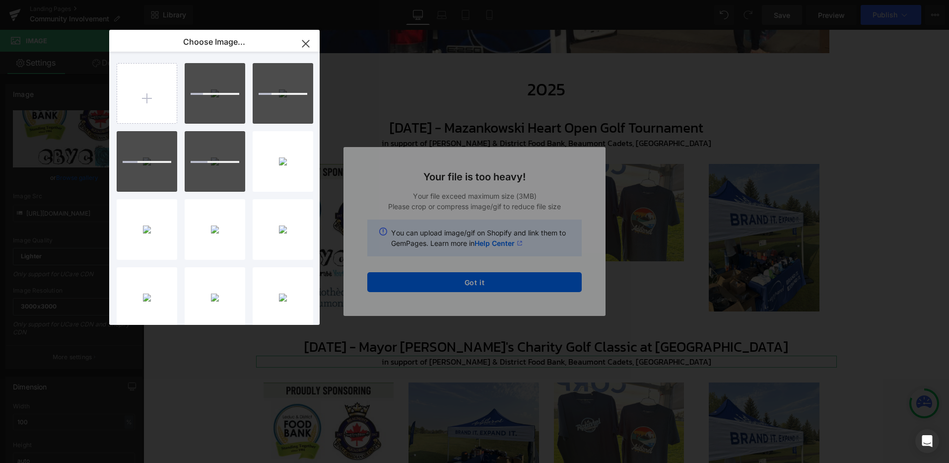
click at [498, 0] on div "Text Color Highlight Color #333333 Edit or remove link: Edit - Unlink - Cancel …" at bounding box center [474, 0] width 949 height 0
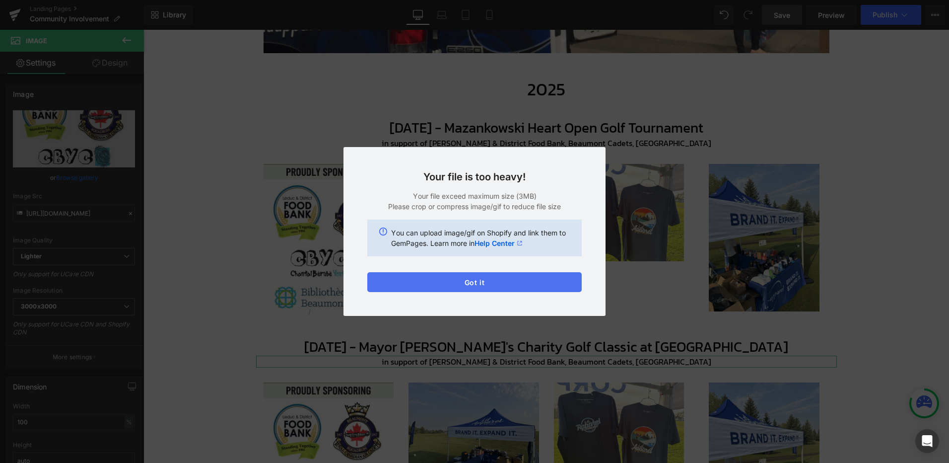
click at [474, 280] on button "Got it" at bounding box center [474, 282] width 214 height 20
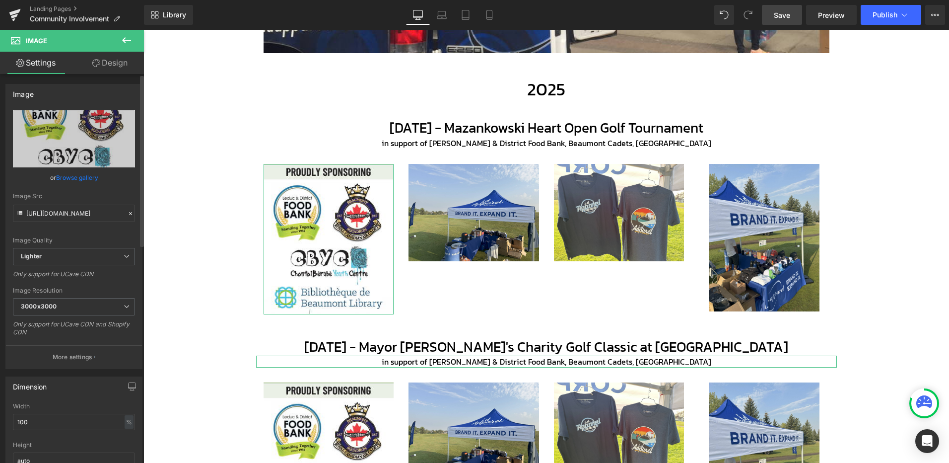
click at [86, 176] on link "Browse gallery" at bounding box center [77, 177] width 42 height 17
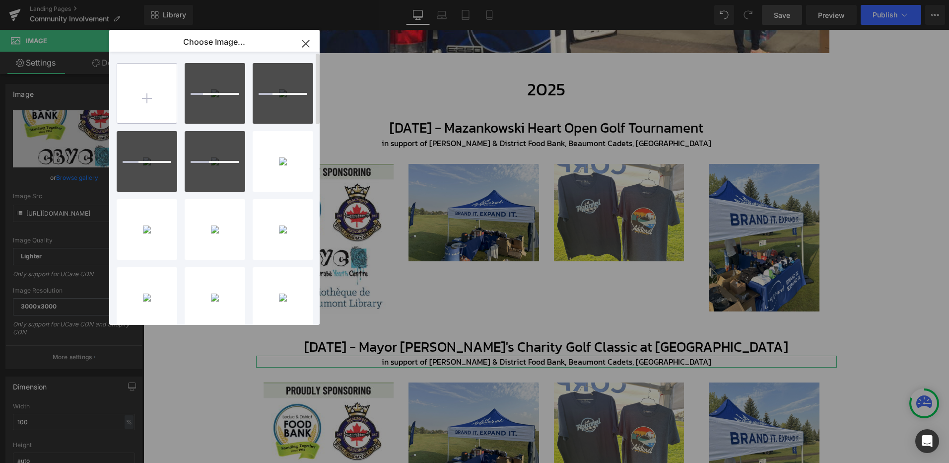
click at [145, 86] on input "file" at bounding box center [147, 94] width 60 height 60
click at [158, 92] on input "file" at bounding box center [147, 94] width 60 height 60
type input "C:\fakepath\1000017901.jpg"
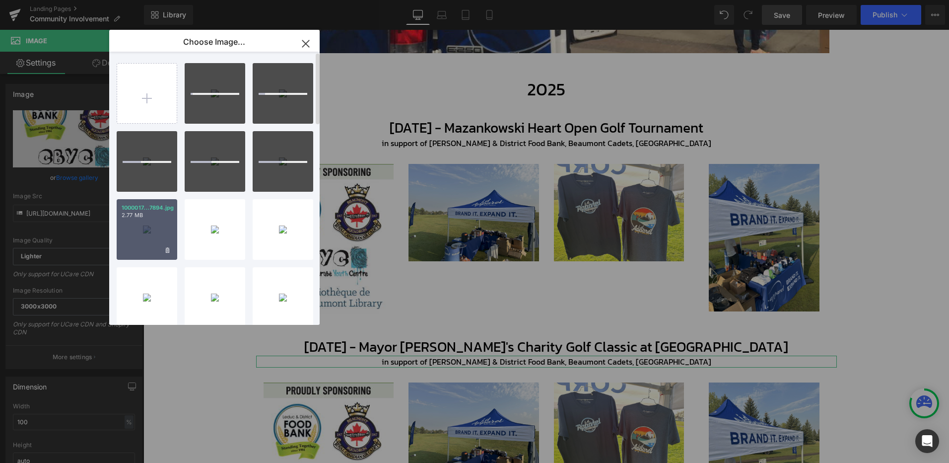
click at [140, 233] on div "1000017...7894.jpg 2.77 MB" at bounding box center [147, 229] width 61 height 61
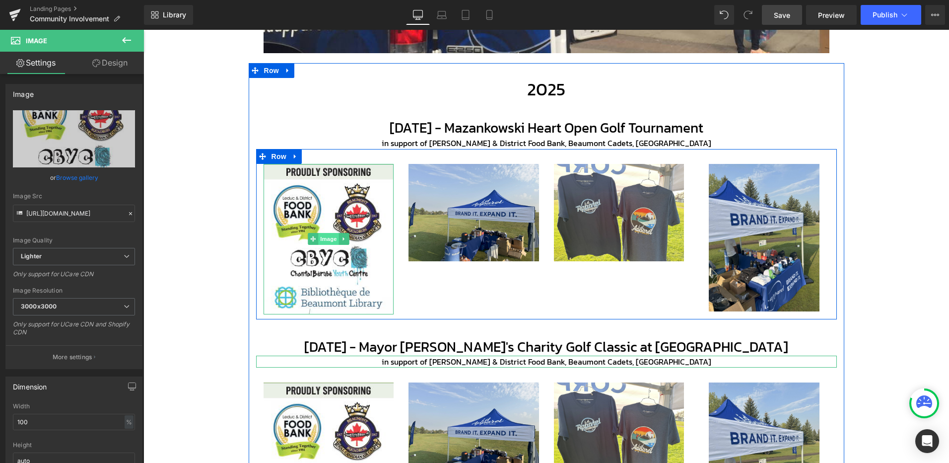
click at [324, 238] on span "Image" at bounding box center [328, 239] width 21 height 12
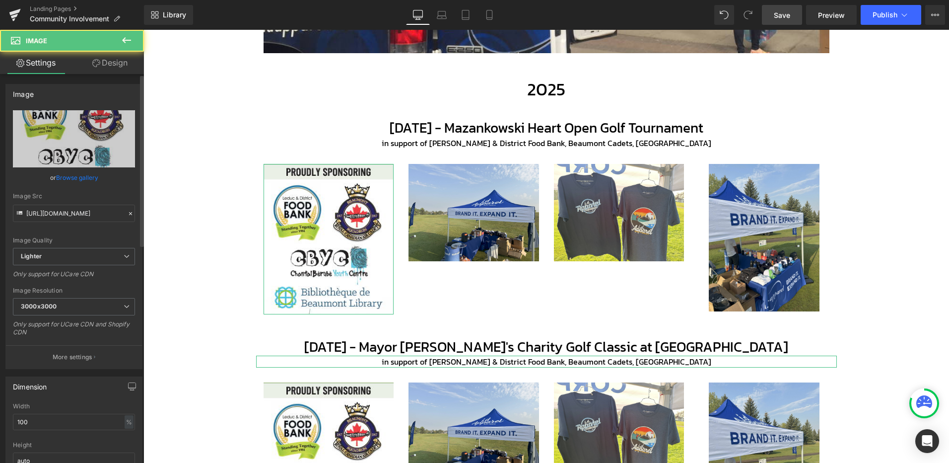
click at [85, 176] on link "Browse gallery" at bounding box center [77, 177] width 42 height 17
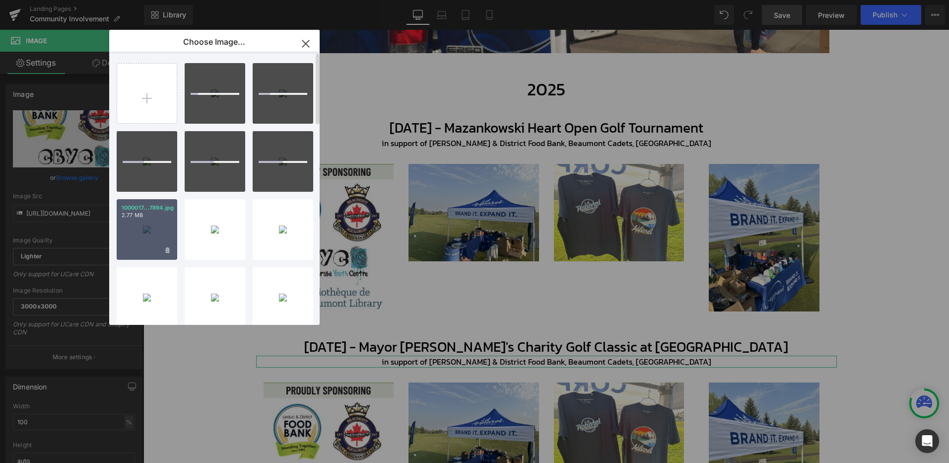
click at [145, 222] on div "1000017...7894.jpg 2.77 MB" at bounding box center [147, 229] width 61 height 61
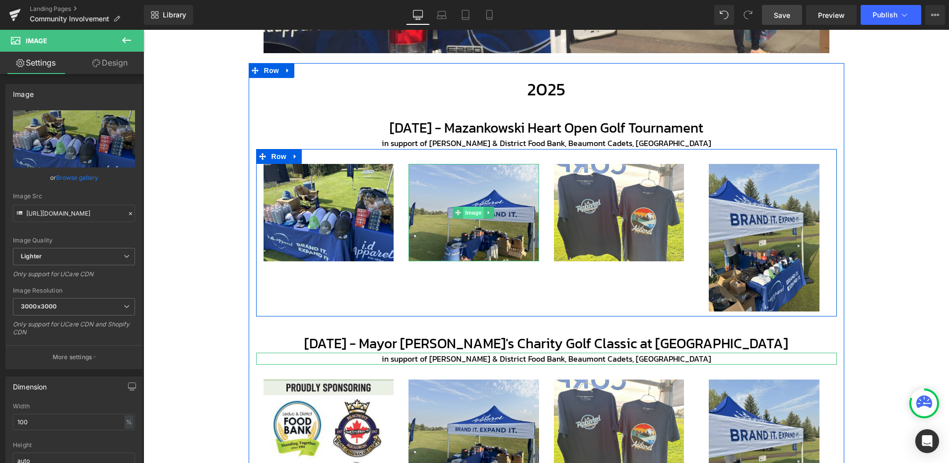
click at [473, 211] on span "Image" at bounding box center [473, 213] width 21 height 12
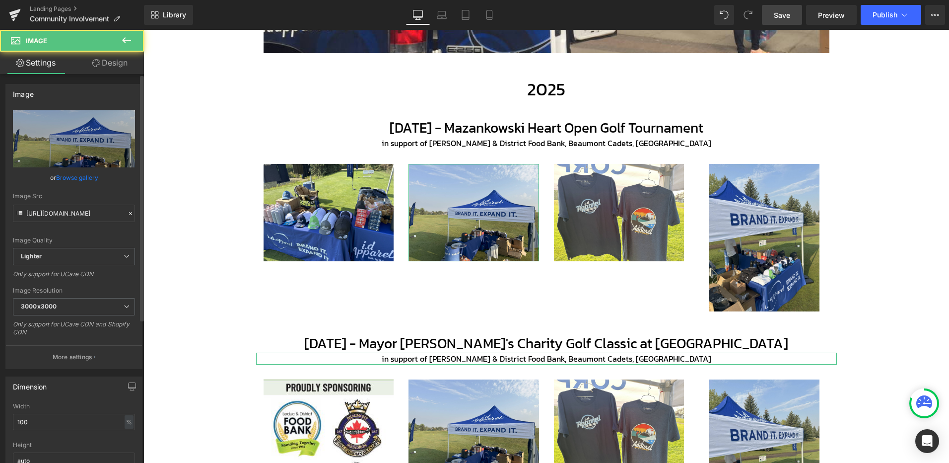
click at [70, 176] on link "Browse gallery" at bounding box center [77, 177] width 42 height 17
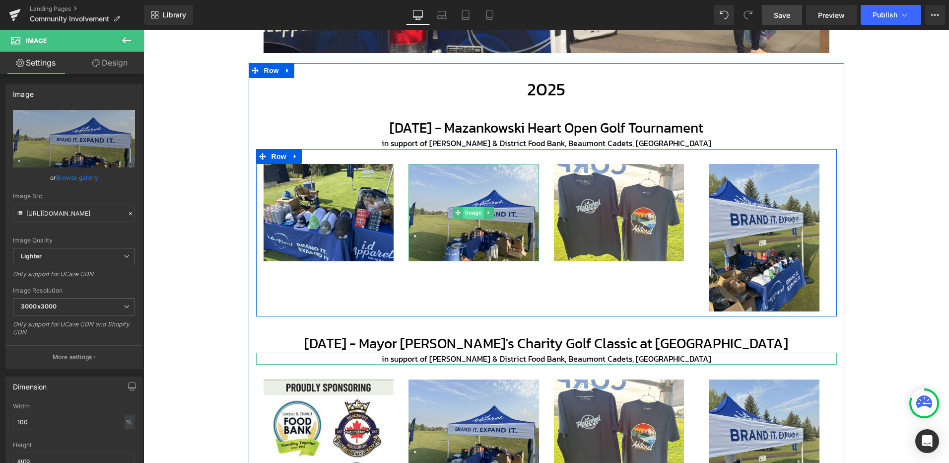
click at [467, 212] on span "Image" at bounding box center [473, 213] width 21 height 12
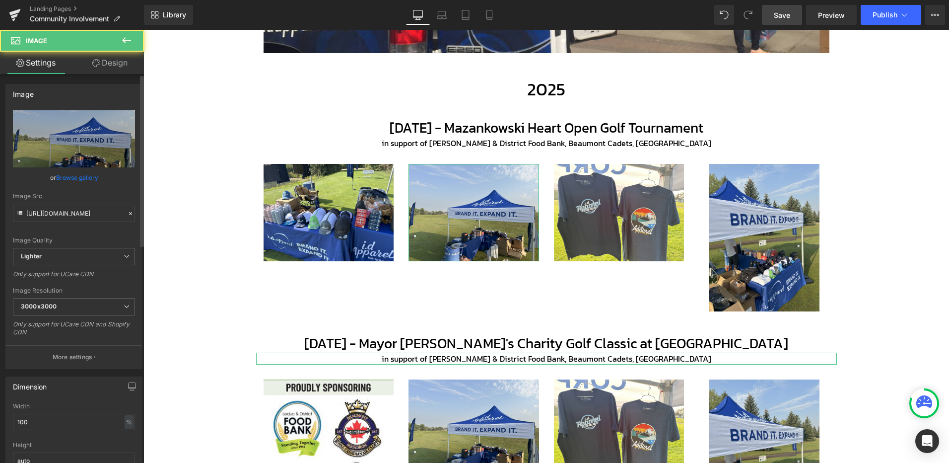
click at [76, 181] on link "Browse gallery" at bounding box center [77, 177] width 42 height 17
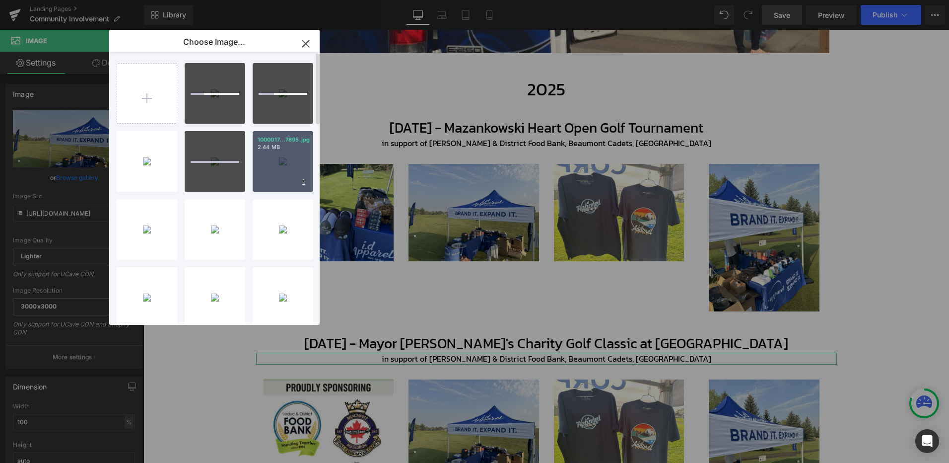
drag, startPoint x: 287, startPoint y: 160, endPoint x: 362, endPoint y: 202, distance: 85.5
click at [287, 160] on div "1000017...7895.jpg 2.44 MB" at bounding box center [283, 161] width 61 height 61
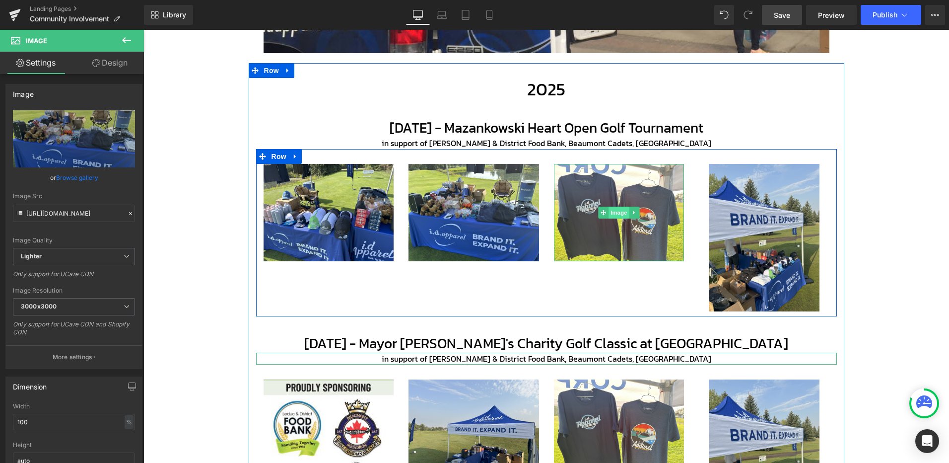
click at [619, 212] on span "Image" at bounding box center [619, 213] width 21 height 12
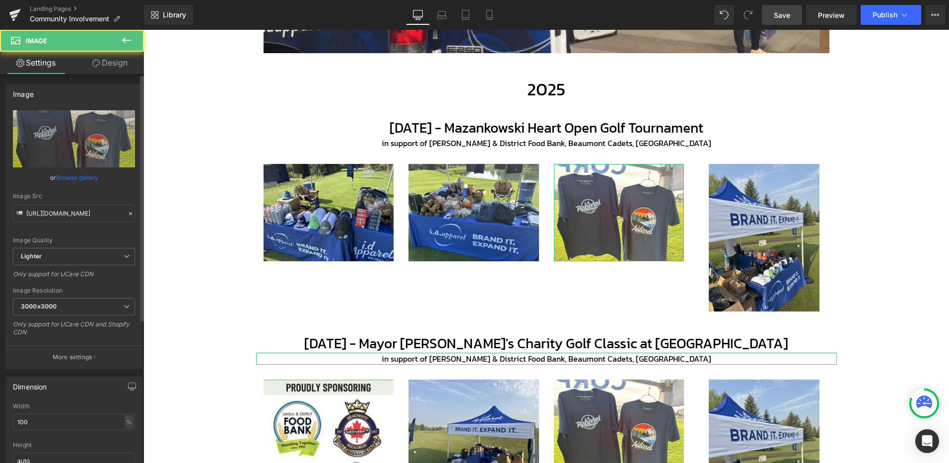
click at [91, 177] on link "Browse gallery" at bounding box center [77, 177] width 42 height 17
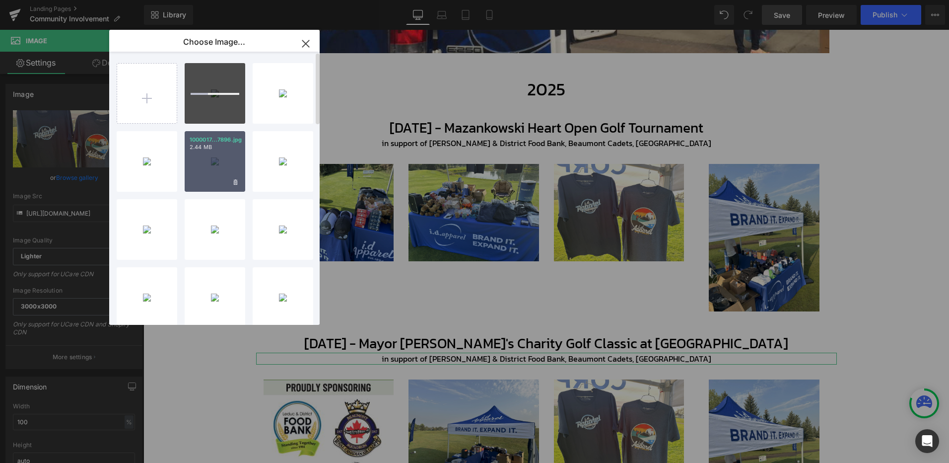
click at [214, 167] on div "1000017...7896.jpg 2.44 MB" at bounding box center [215, 161] width 61 height 61
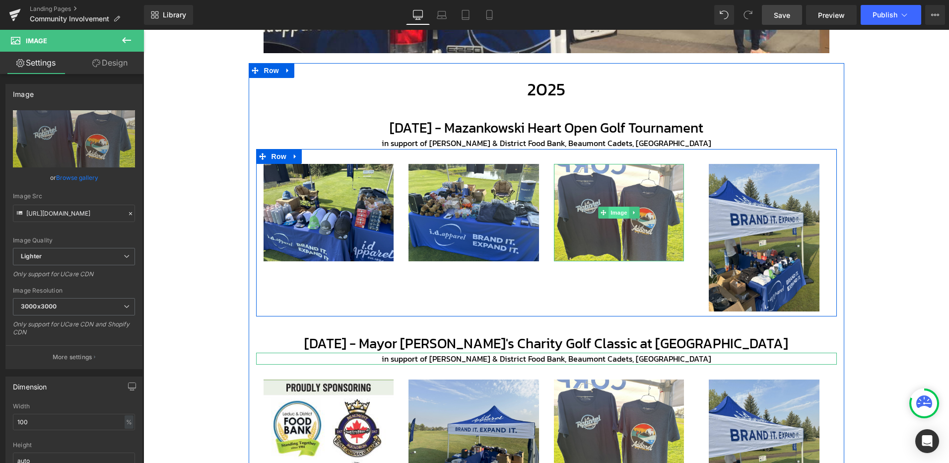
click at [617, 212] on span "Image" at bounding box center [619, 213] width 21 height 12
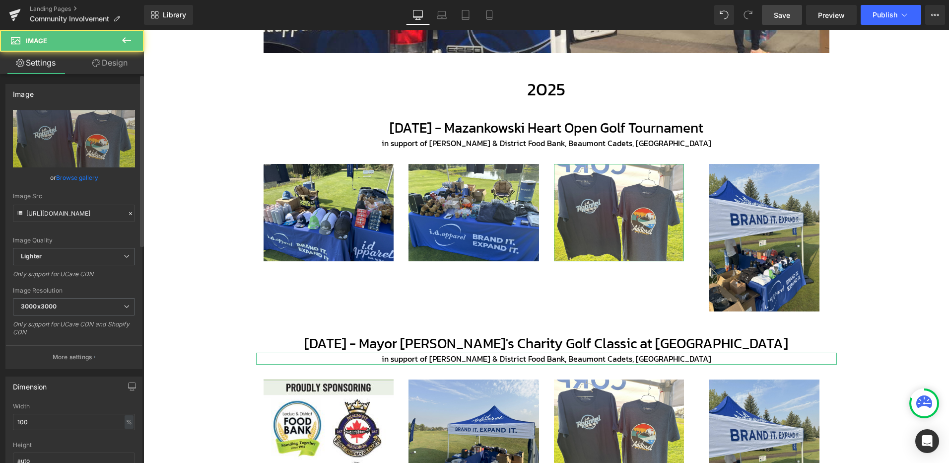
click at [96, 178] on link "Browse gallery" at bounding box center [77, 177] width 42 height 17
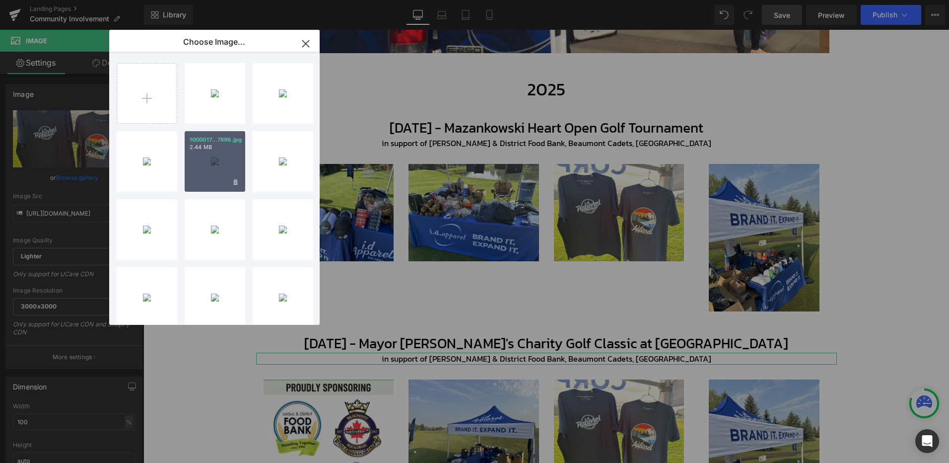
click at [203, 165] on div "1000017...7896.jpg 2.44 MB" at bounding box center [215, 161] width 61 height 61
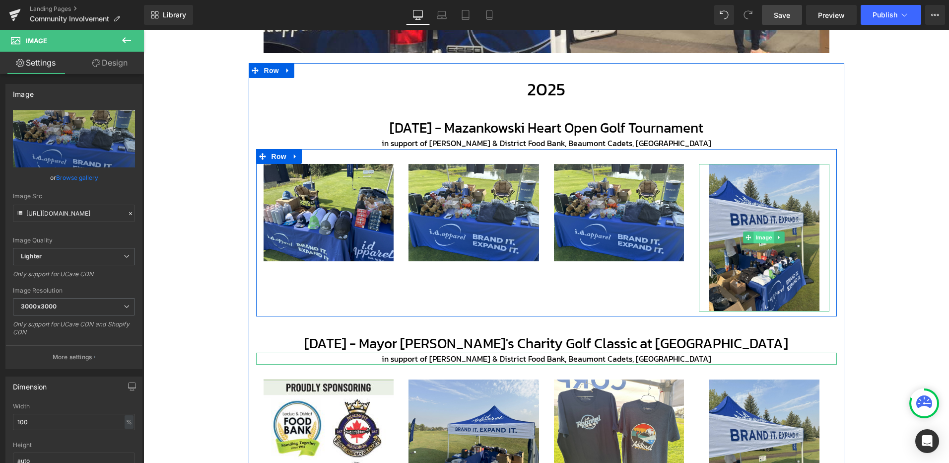
click at [760, 240] on span "Image" at bounding box center [764, 237] width 21 height 12
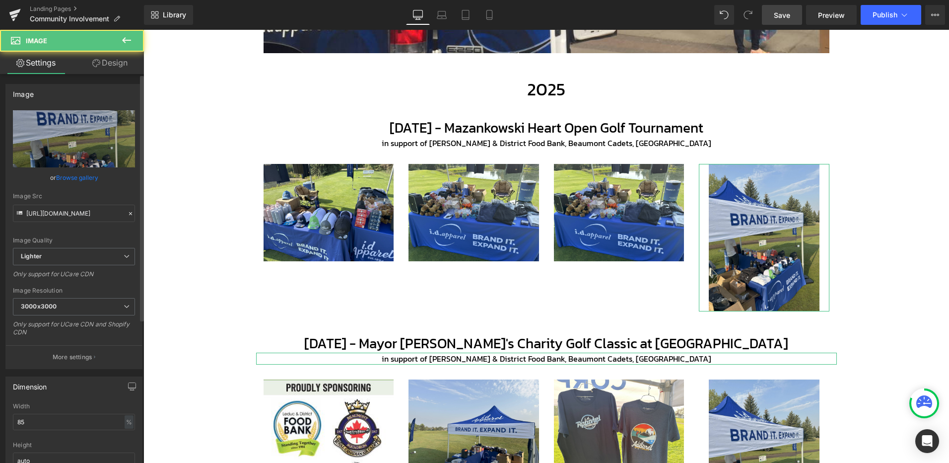
click at [85, 170] on link "Browse gallery" at bounding box center [77, 177] width 42 height 17
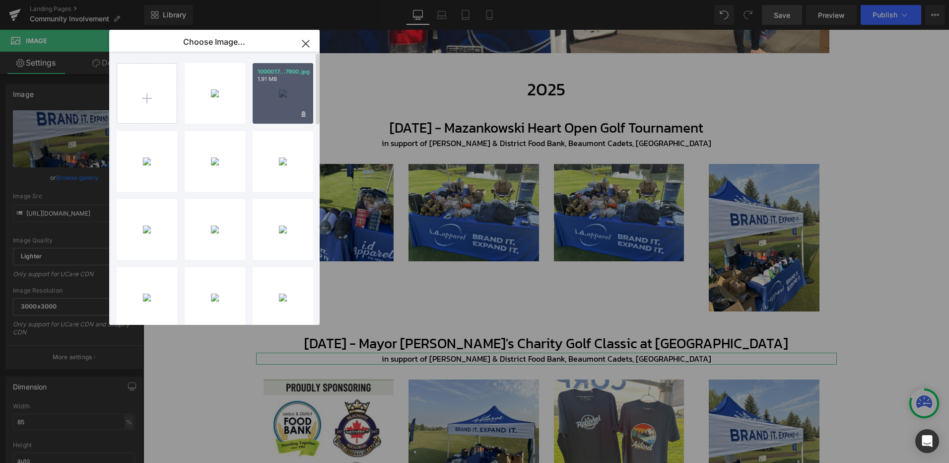
drag, startPoint x: 286, startPoint y: 98, endPoint x: 232, endPoint y: 136, distance: 66.4
click at [286, 98] on div "1000017...7900.jpg 1.91 MB" at bounding box center [283, 93] width 61 height 61
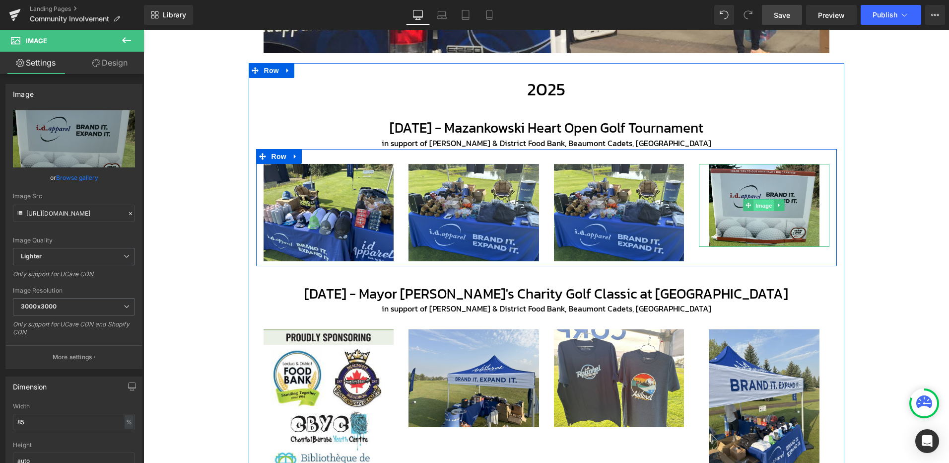
click at [760, 203] on span "Image" at bounding box center [764, 206] width 21 height 12
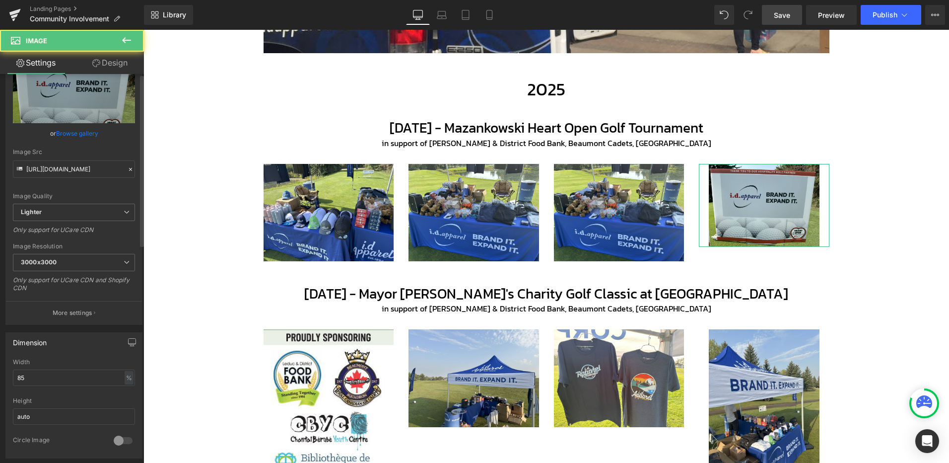
scroll to position [99, 0]
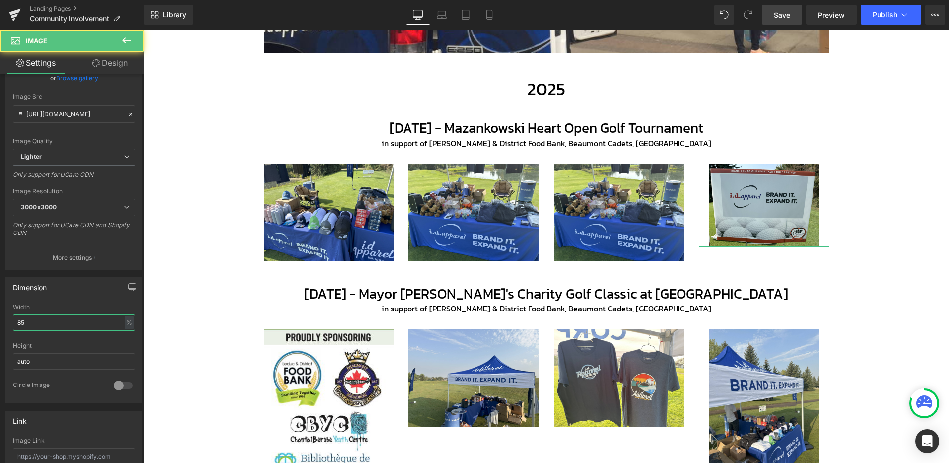
drag, startPoint x: 46, startPoint y: 327, endPoint x: -79, endPoint y: 327, distance: 125.1
click at [0, 327] on html "Image You are previewing how the will restyle your page. You can not edit Eleme…" at bounding box center [474, 231] width 949 height 463
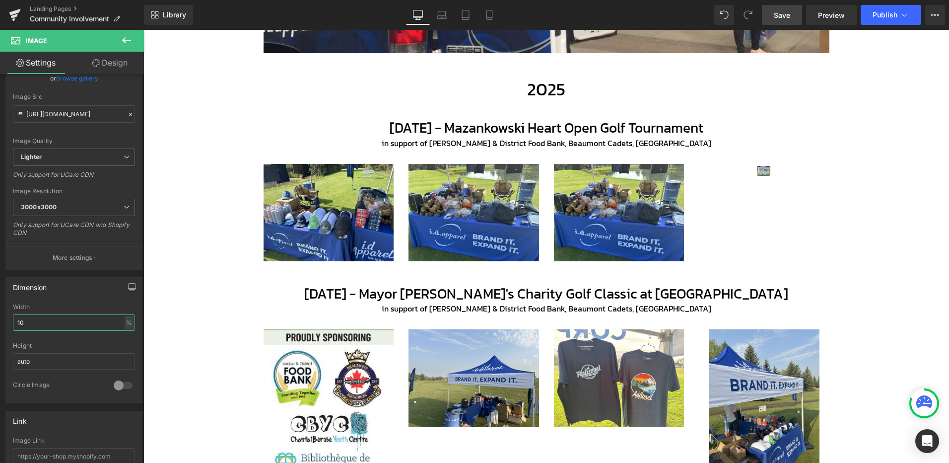
type input "100"
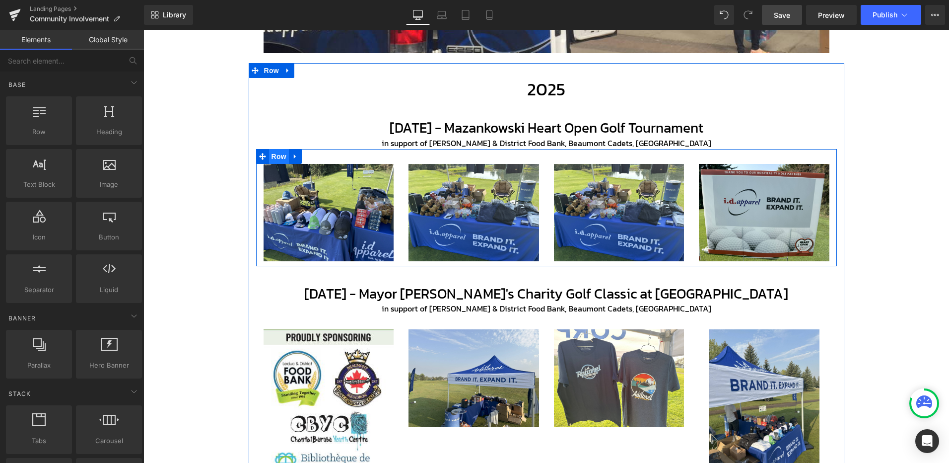
click at [276, 156] on span "Row" at bounding box center [279, 156] width 20 height 15
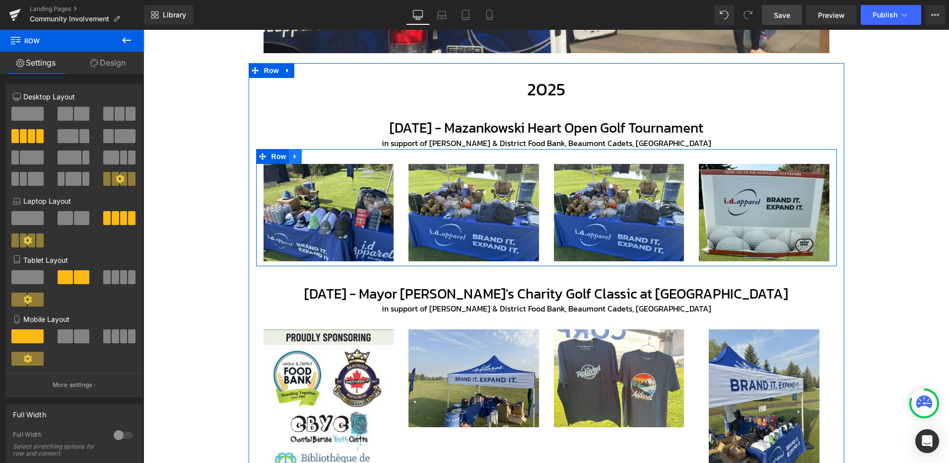
click at [292, 158] on icon at bounding box center [295, 155] width 7 height 7
click at [305, 156] on icon at bounding box center [308, 156] width 7 height 7
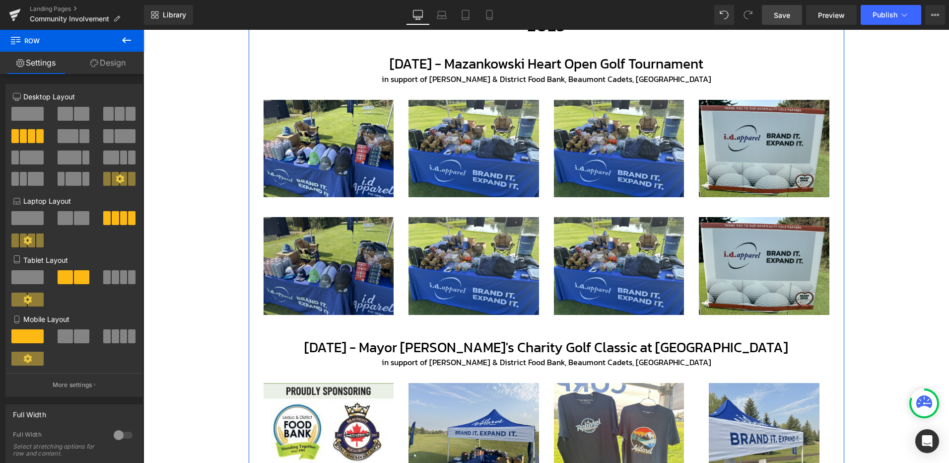
scroll to position [409, 0]
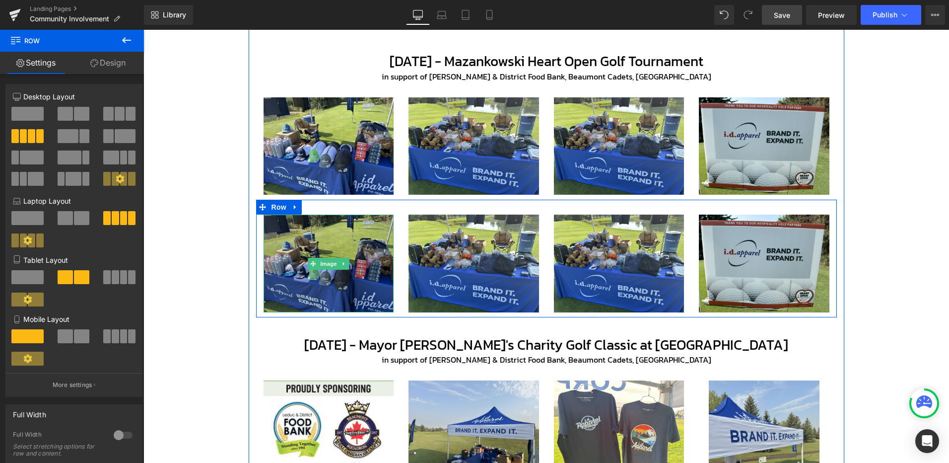
click at [331, 257] on img at bounding box center [329, 263] width 131 height 98
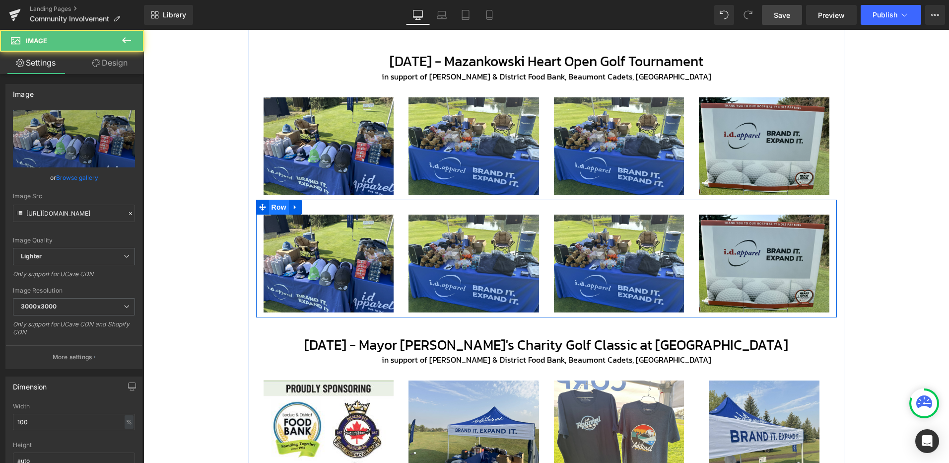
click at [275, 209] on span "Row" at bounding box center [279, 207] width 20 height 15
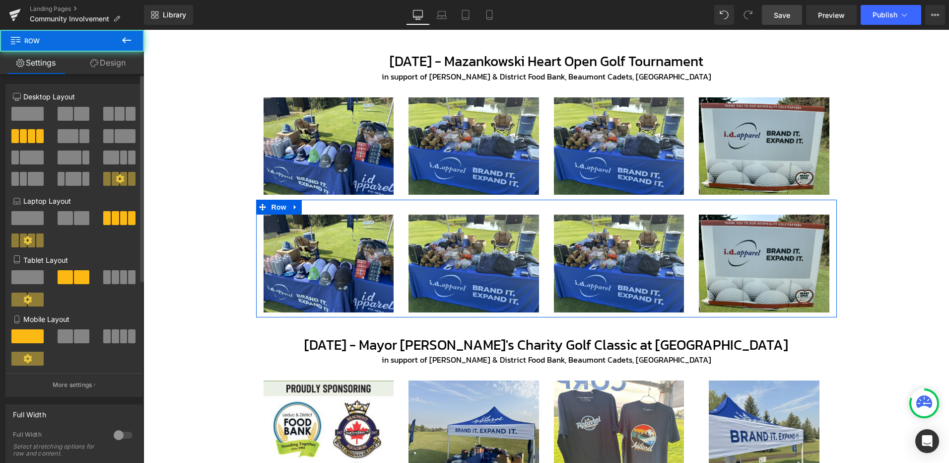
click at [115, 114] on span at bounding box center [120, 114] width 10 height 14
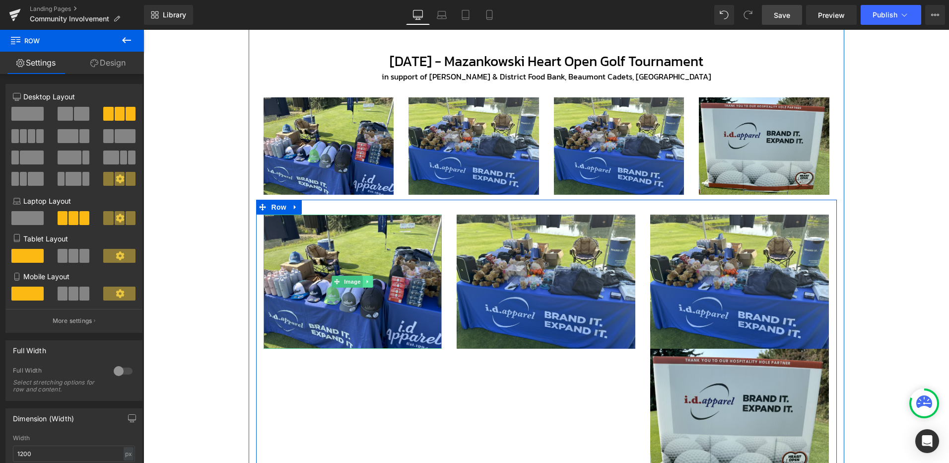
click at [367, 282] on icon at bounding box center [367, 281] width 1 height 3
click at [335, 281] on link "Image" at bounding box center [332, 282] width 31 height 12
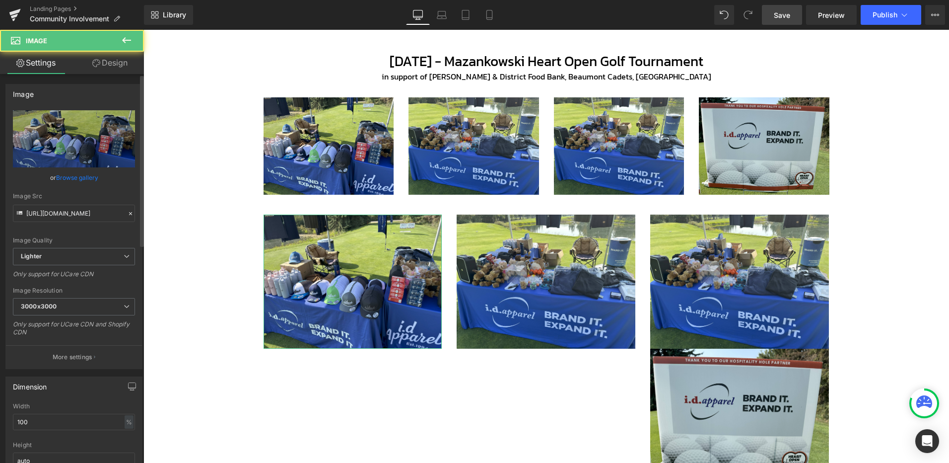
click at [83, 176] on link "Browse gallery" at bounding box center [77, 177] width 42 height 17
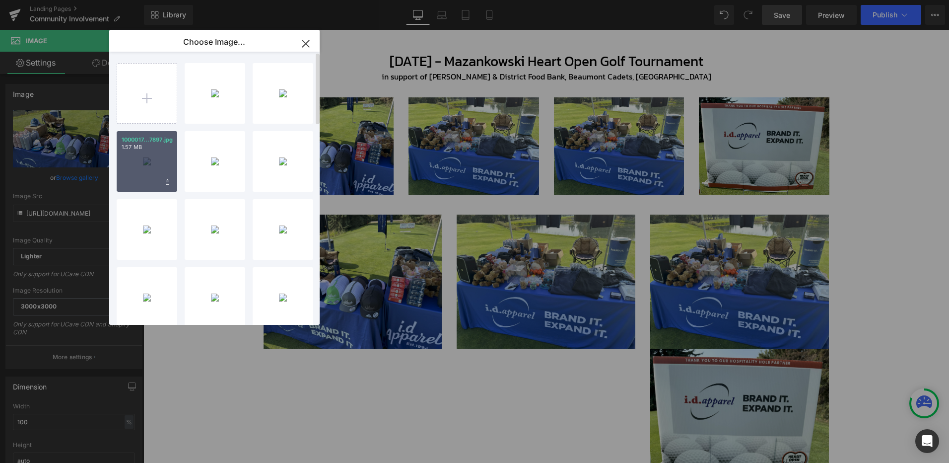
click at [128, 173] on div "1000017...7897.jpg 1.57 MB" at bounding box center [147, 161] width 61 height 61
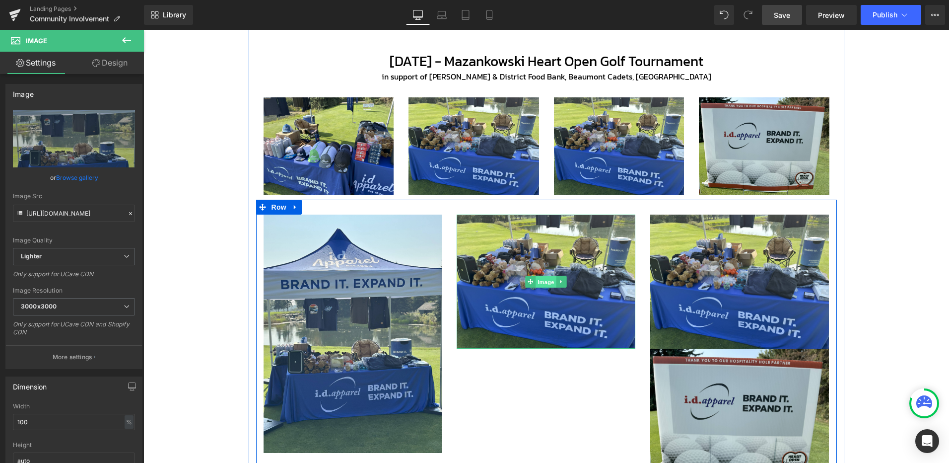
click at [548, 281] on span "Image" at bounding box center [546, 282] width 21 height 12
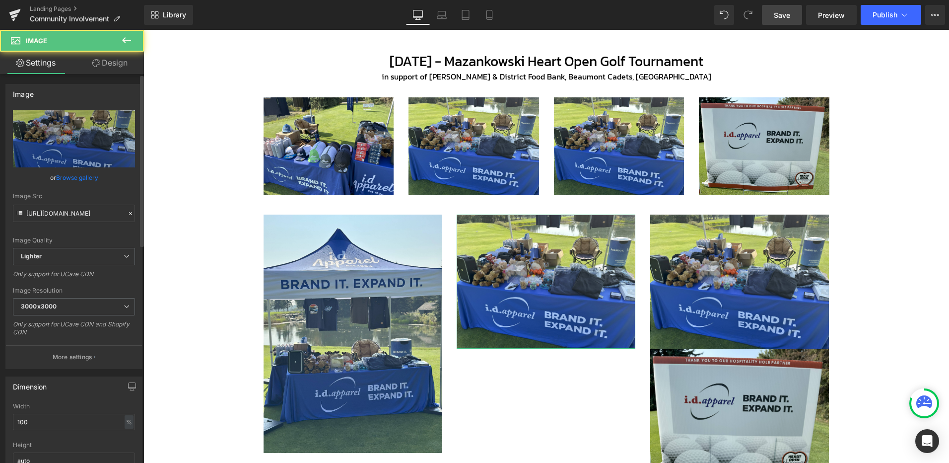
click at [82, 174] on link "Browse gallery" at bounding box center [77, 177] width 42 height 17
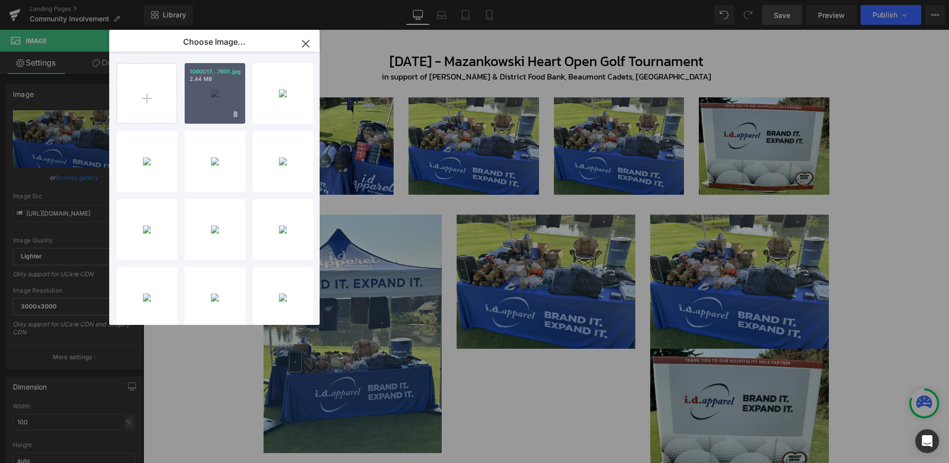
click at [219, 103] on div "1000017...7901.jpg 2.44 MB" at bounding box center [215, 93] width 61 height 61
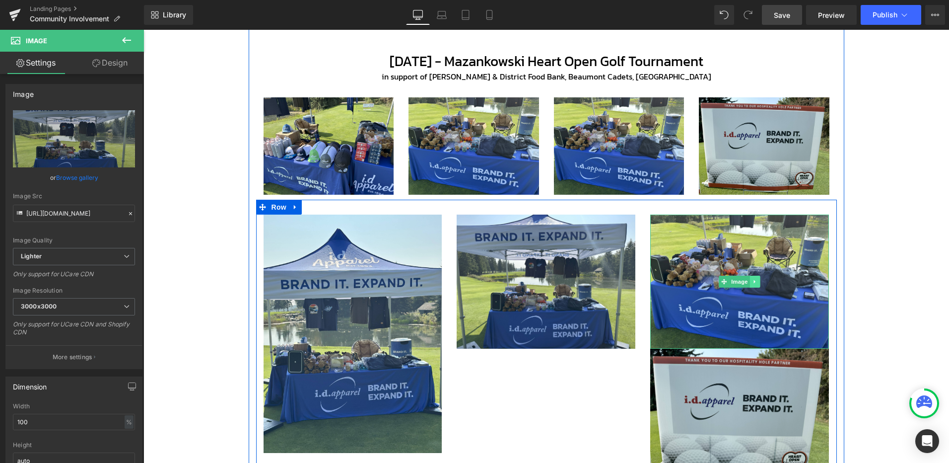
click at [754, 280] on icon at bounding box center [754, 281] width 1 height 3
click at [758, 280] on icon at bounding box center [760, 281] width 5 height 5
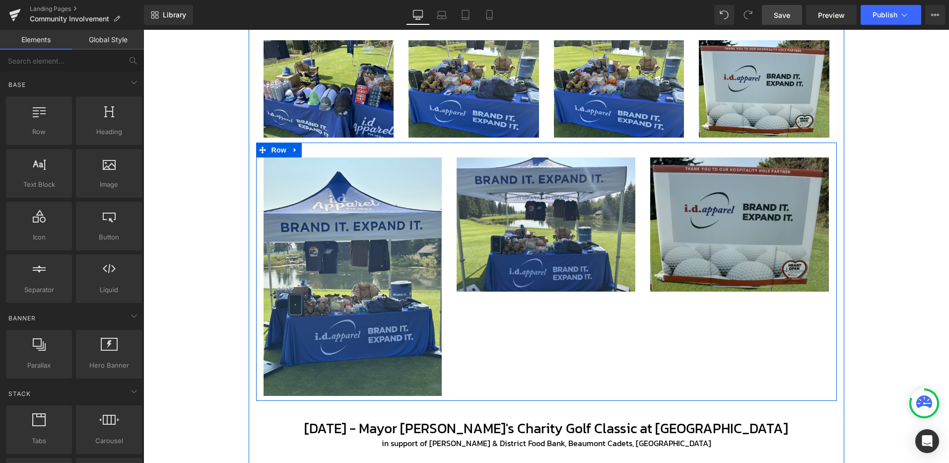
scroll to position [475, 0]
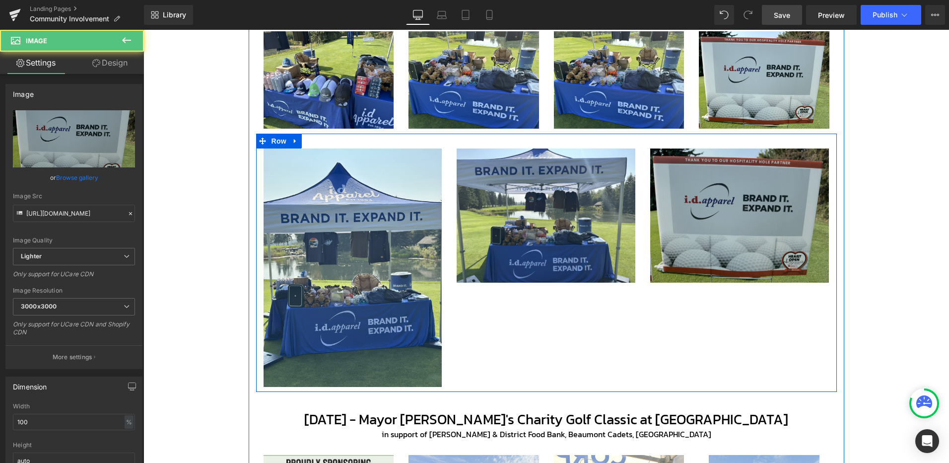
click at [752, 211] on div "Image" at bounding box center [739, 215] width 179 height 134
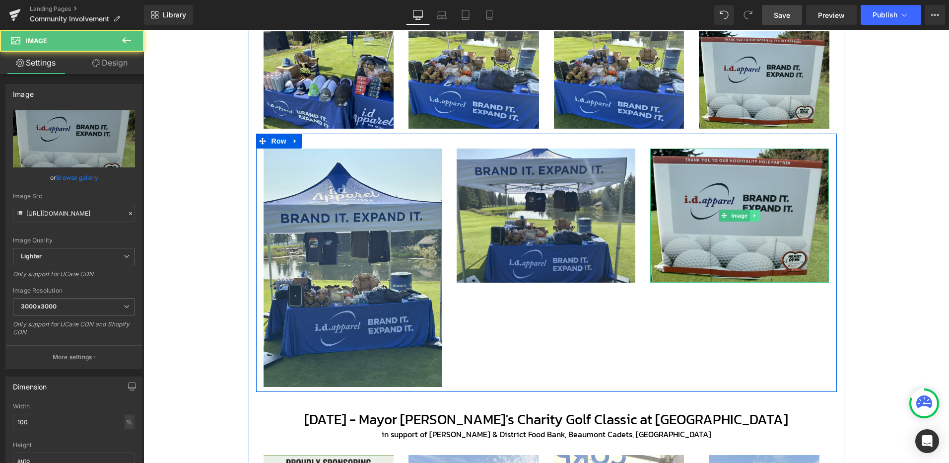
click at [753, 216] on icon at bounding box center [755, 215] width 5 height 6
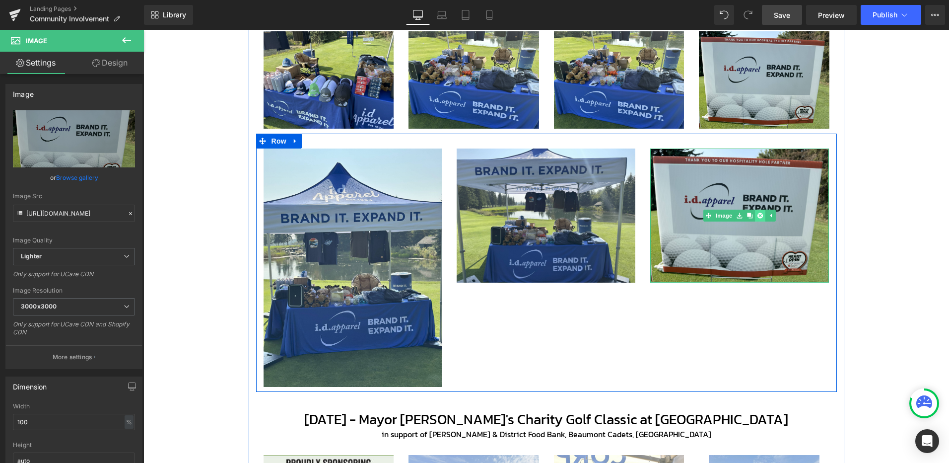
click at [758, 215] on icon at bounding box center [760, 215] width 5 height 5
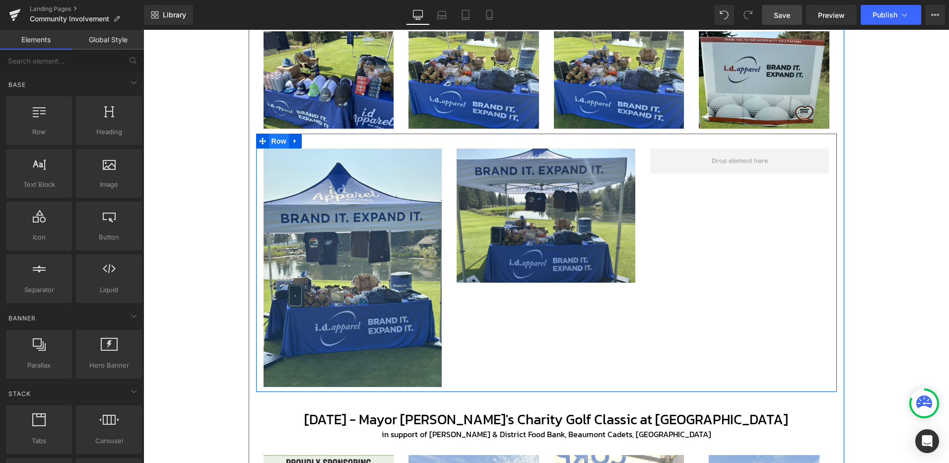
click at [271, 141] on span "Row" at bounding box center [279, 141] width 20 height 15
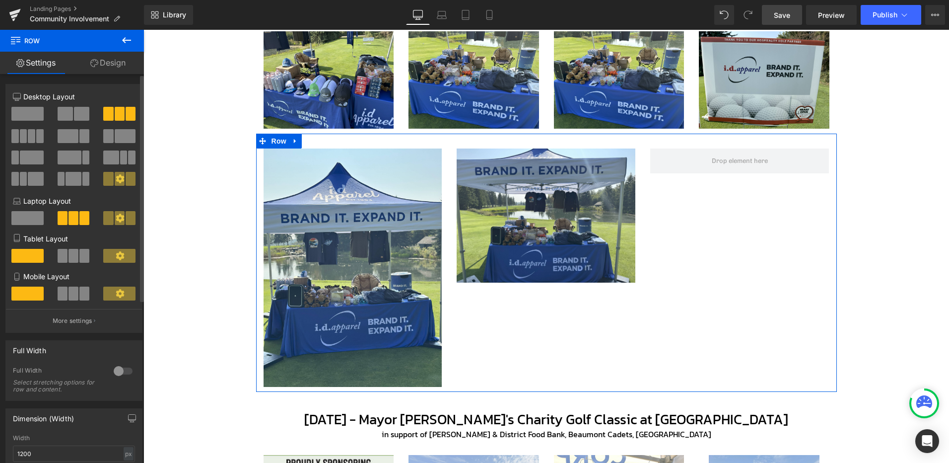
click at [110, 134] on span at bounding box center [108, 136] width 10 height 14
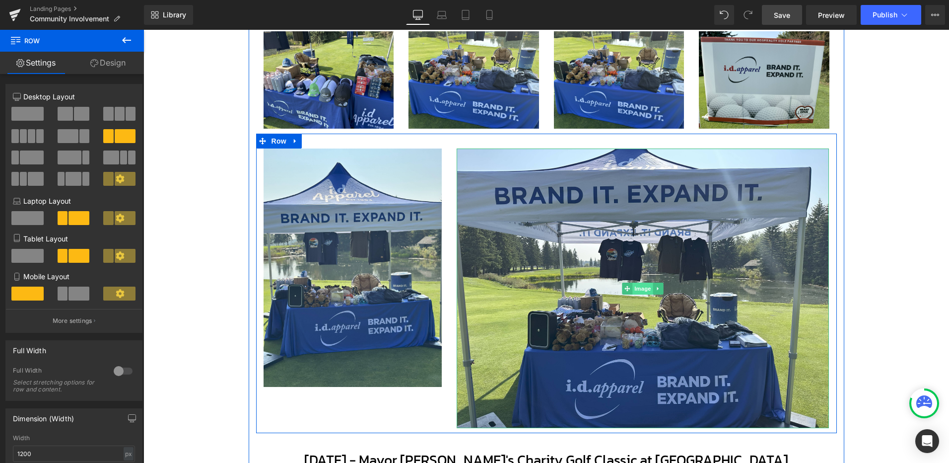
click at [635, 290] on span "Image" at bounding box center [643, 288] width 21 height 12
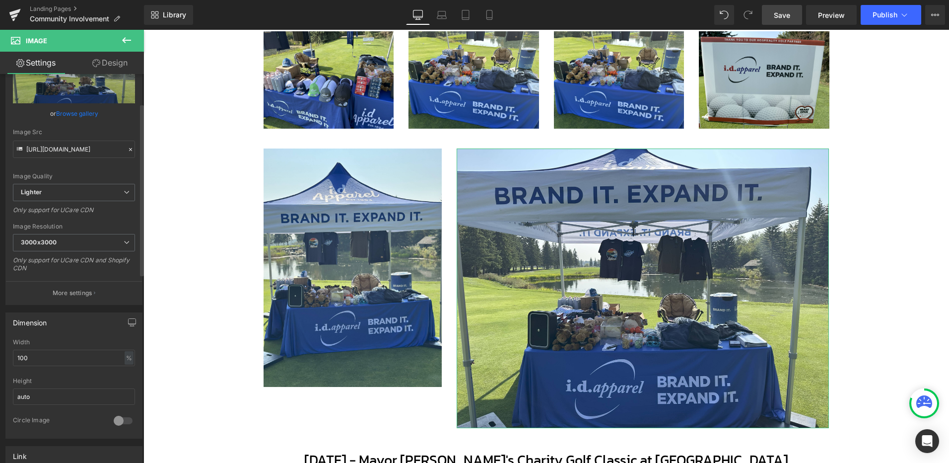
scroll to position [66, 0]
drag, startPoint x: 36, startPoint y: 353, endPoint x: -91, endPoint y: 353, distance: 127.6
click at [0, 353] on html "Image You are previewing how the will restyle your page. You can not edit Eleme…" at bounding box center [474, 231] width 949 height 463
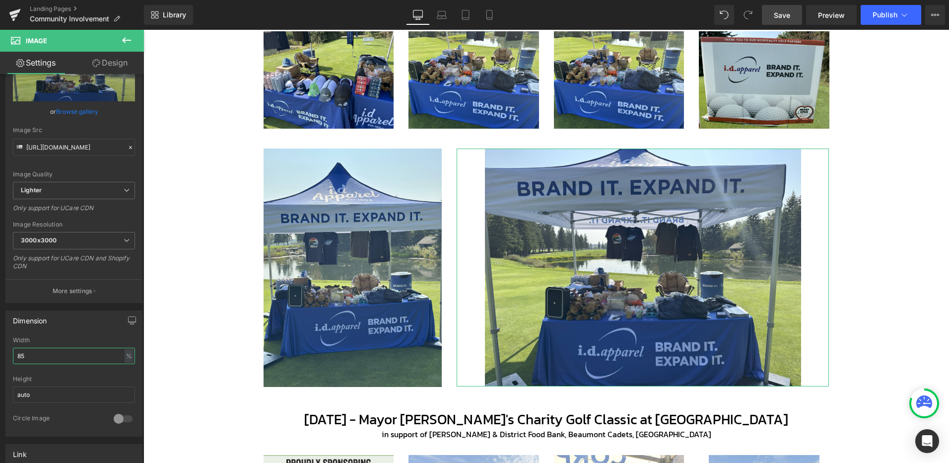
drag, startPoint x: 36, startPoint y: 358, endPoint x: -17, endPoint y: 362, distance: 53.7
click at [0, 362] on html "Image You are previewing how the will restyle your page. You can not edit Eleme…" at bounding box center [474, 231] width 949 height 463
type input "75"
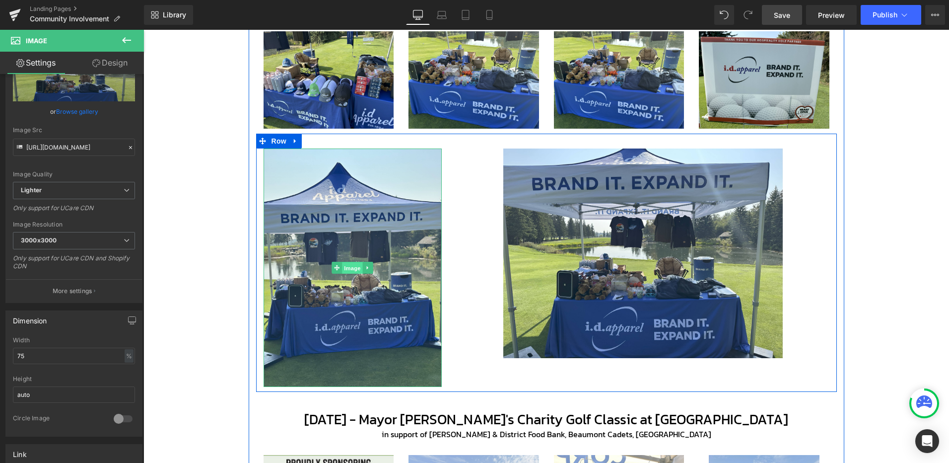
click at [346, 267] on span "Image" at bounding box center [353, 268] width 21 height 12
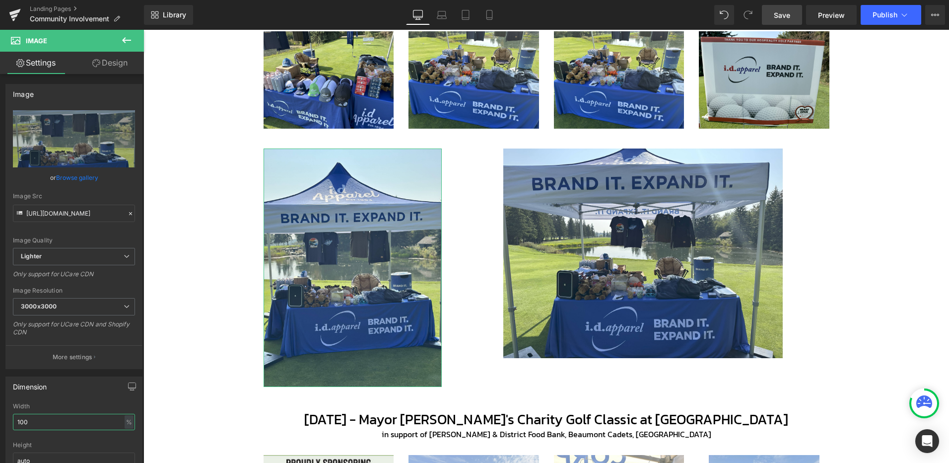
drag, startPoint x: 50, startPoint y: 421, endPoint x: -11, endPoint y: 424, distance: 61.1
click at [0, 424] on html "Image You are previewing how the will restyle your page. You can not edit Eleme…" at bounding box center [474, 231] width 949 height 463
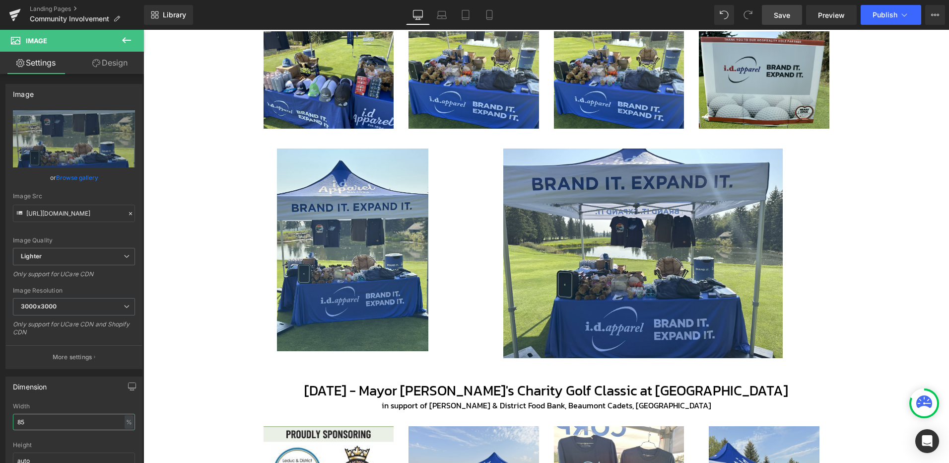
drag, startPoint x: 37, startPoint y: 417, endPoint x: -18, endPoint y: 417, distance: 55.6
click at [0, 417] on html "Image You are previewing how the will restyle your page. You can not edit Eleme…" at bounding box center [474, 231] width 949 height 463
type input "75"
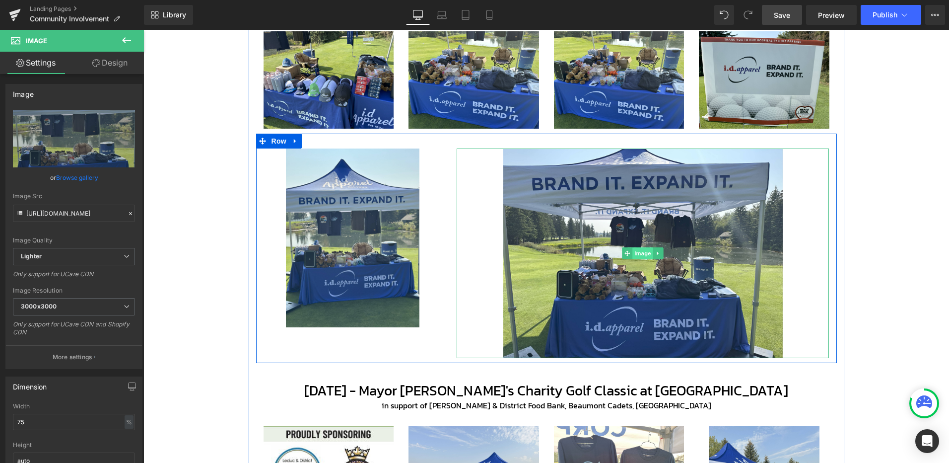
click at [634, 252] on span "Image" at bounding box center [643, 253] width 21 height 12
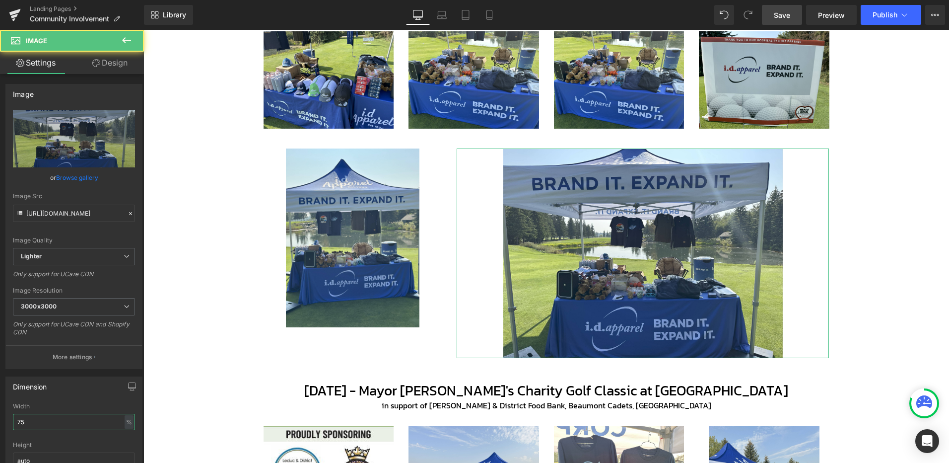
drag, startPoint x: 38, startPoint y: 421, endPoint x: -35, endPoint y: 421, distance: 73.0
click at [0, 421] on html "Image You are previewing how the will restyle your page. You can not edit Eleme…" at bounding box center [474, 231] width 949 height 463
type input "65"
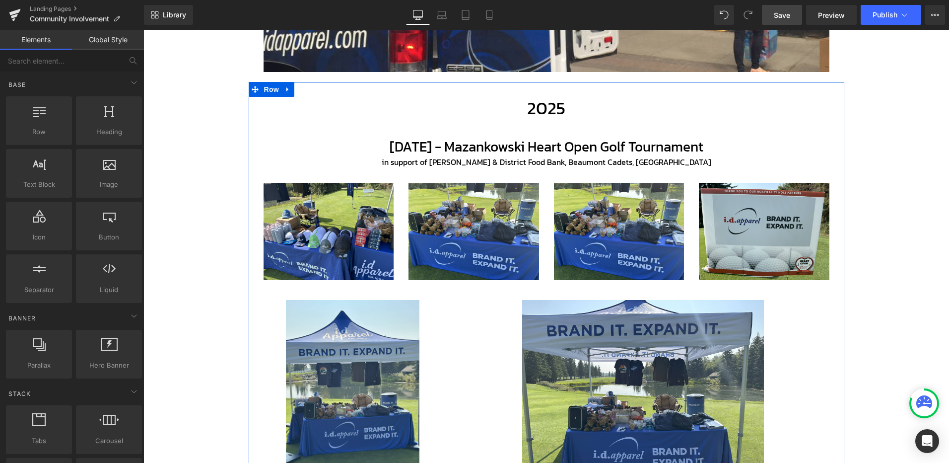
scroll to position [277, 0]
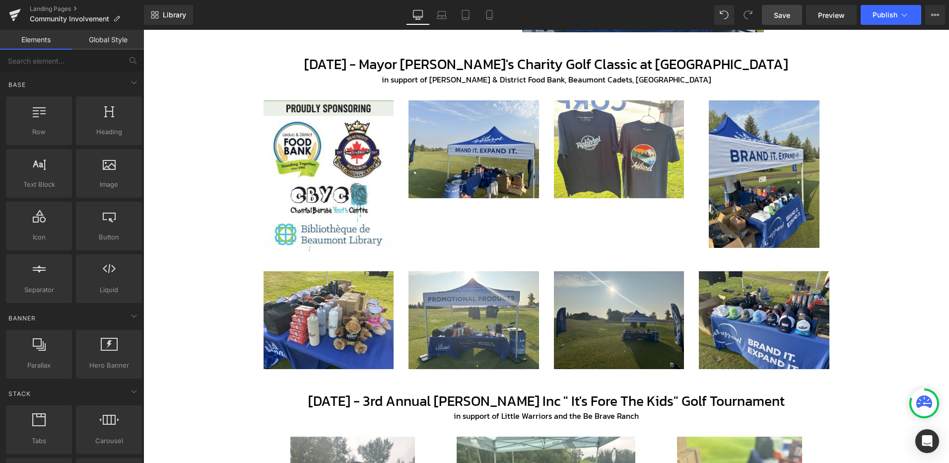
click at [786, 22] on link "Save" at bounding box center [782, 15] width 40 height 20
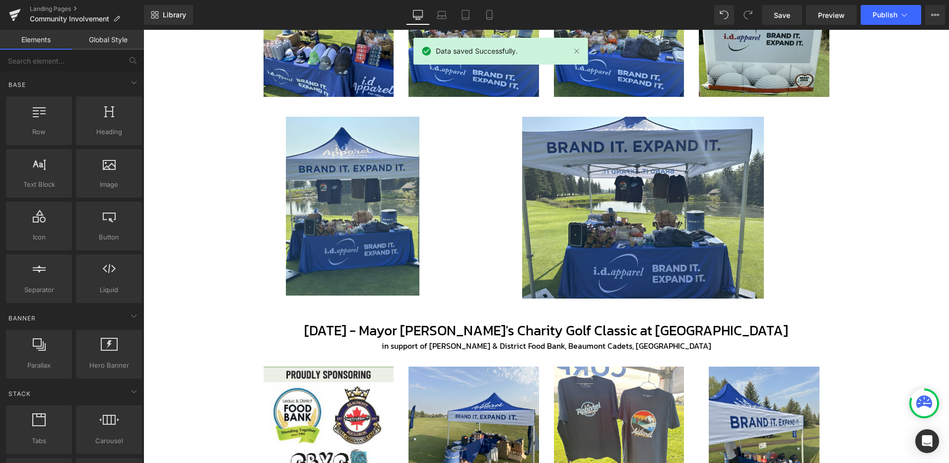
scroll to position [376, 0]
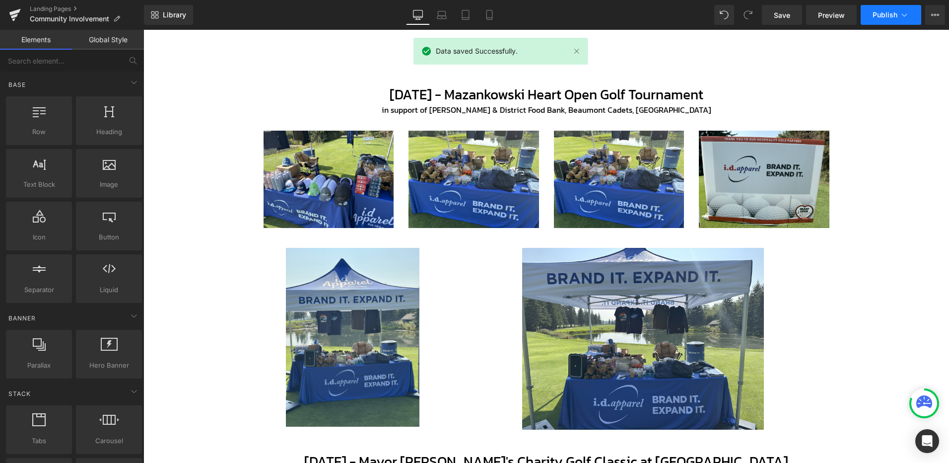
click at [888, 13] on span "Publish" at bounding box center [885, 15] width 25 height 8
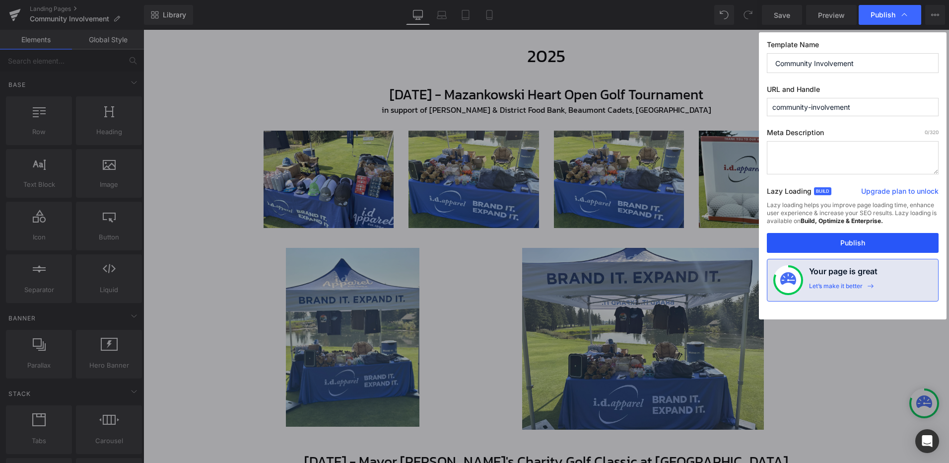
click at [854, 241] on button "Publish" at bounding box center [853, 243] width 172 height 20
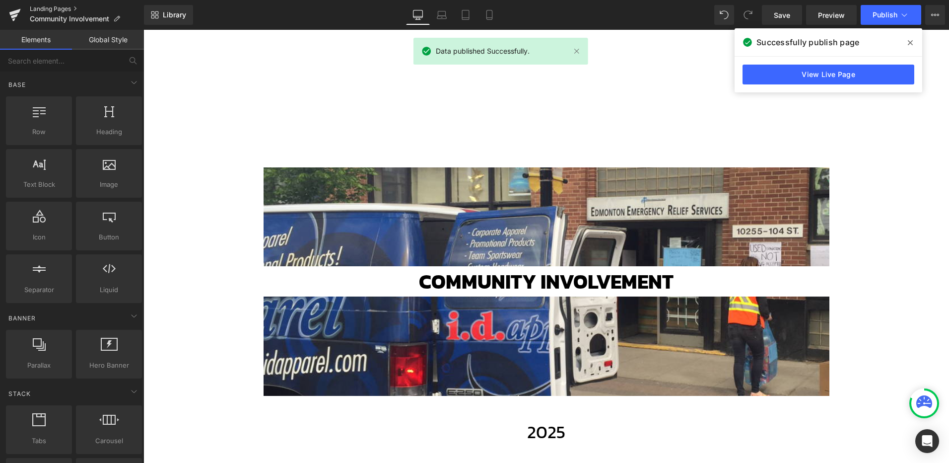
click at [37, 5] on link "Landing Pages" at bounding box center [87, 9] width 114 height 8
